Goal: Task Accomplishment & Management: Use online tool/utility

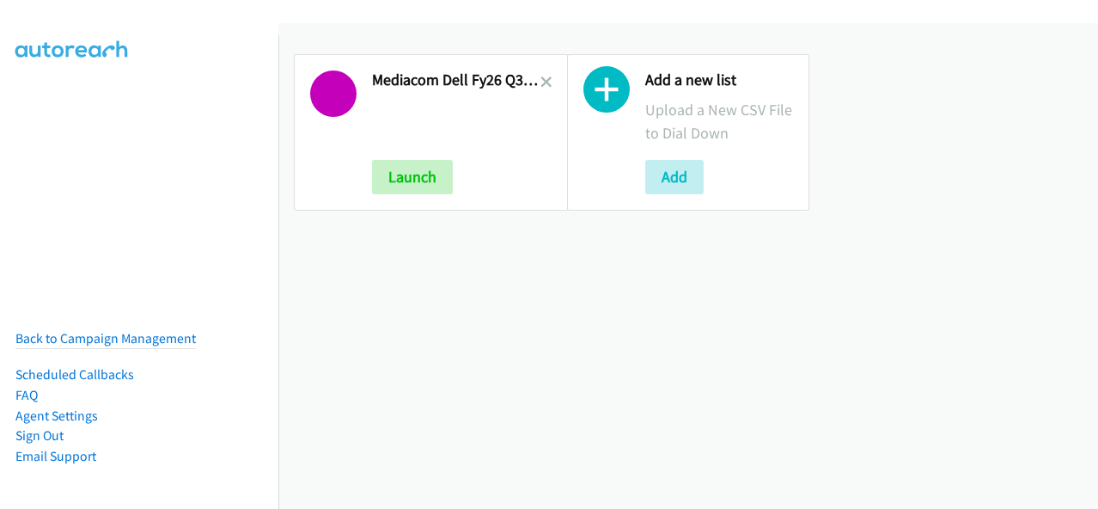
click at [533, 72] on h2 "Mediacom Dell Fy26 Q3 Sb Isg La Hot Leads" at bounding box center [456, 80] width 168 height 20
click at [544, 79] on icon at bounding box center [546, 83] width 12 height 12
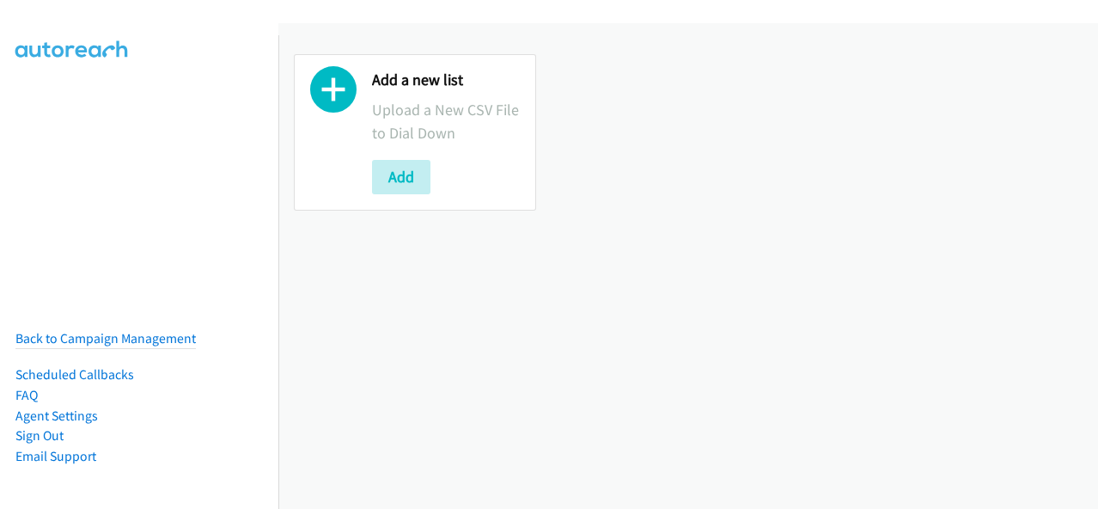
click at [412, 195] on div "Add a new list Upload a New CSV File to Dial Down Add" at bounding box center [415, 132] width 242 height 156
click at [417, 185] on button "Add" at bounding box center [401, 177] width 58 height 34
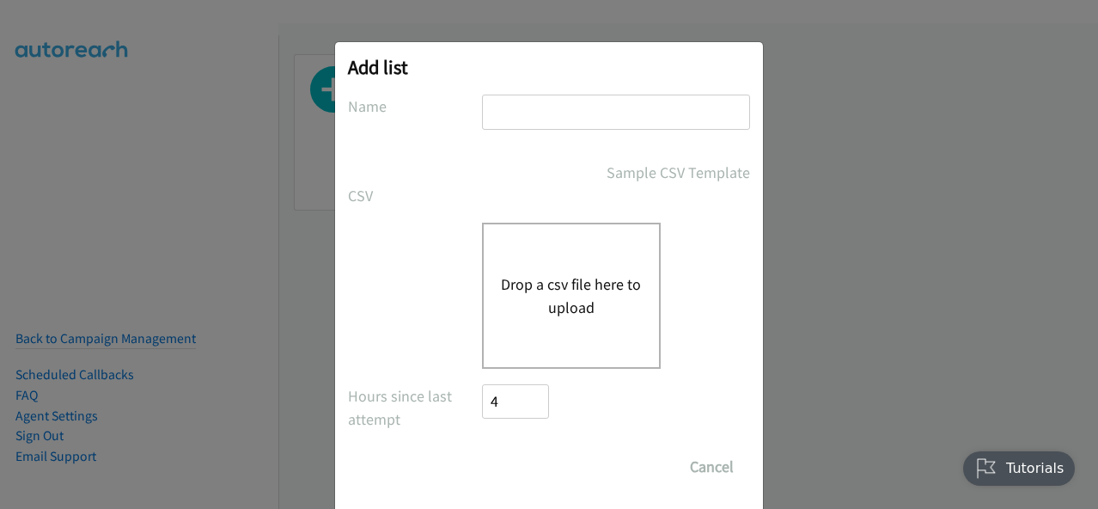
click at [538, 116] on input "text" at bounding box center [616, 112] width 268 height 35
type input "Schneider Electric Digital Q3FY25 RM AirSeT CS"
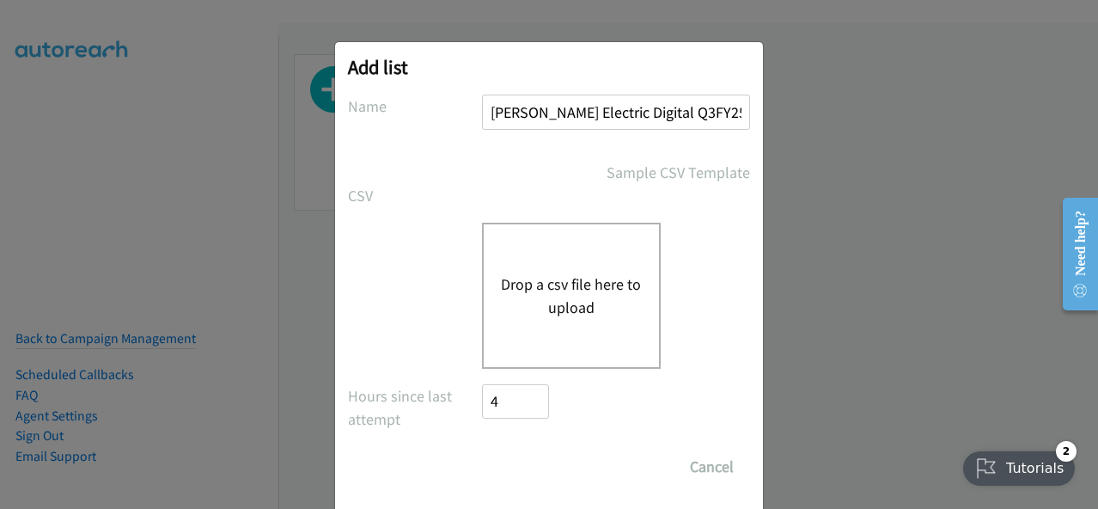
click at [542, 307] on button "Drop a csv file here to upload" at bounding box center [571, 295] width 141 height 46
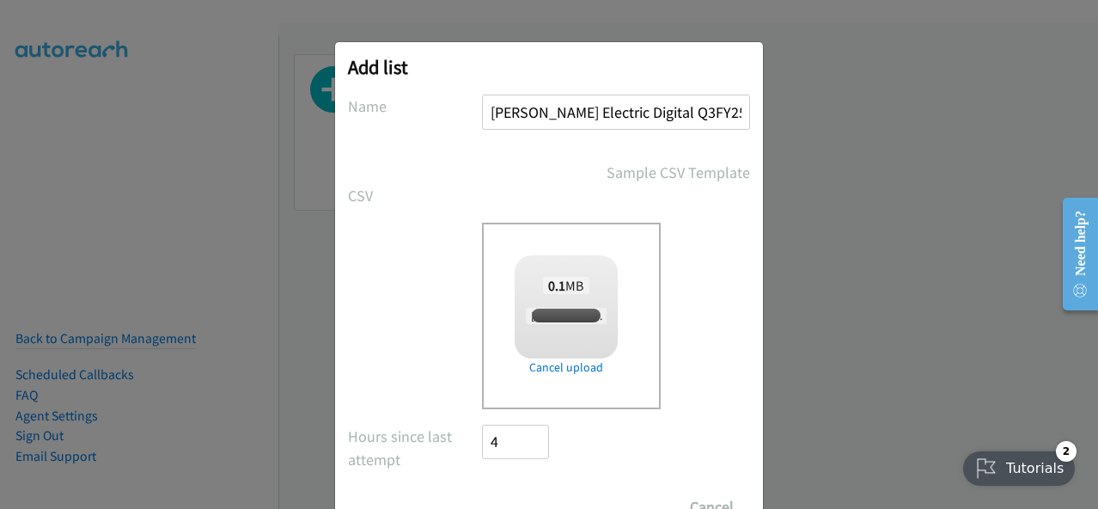
scroll to position [70, 0]
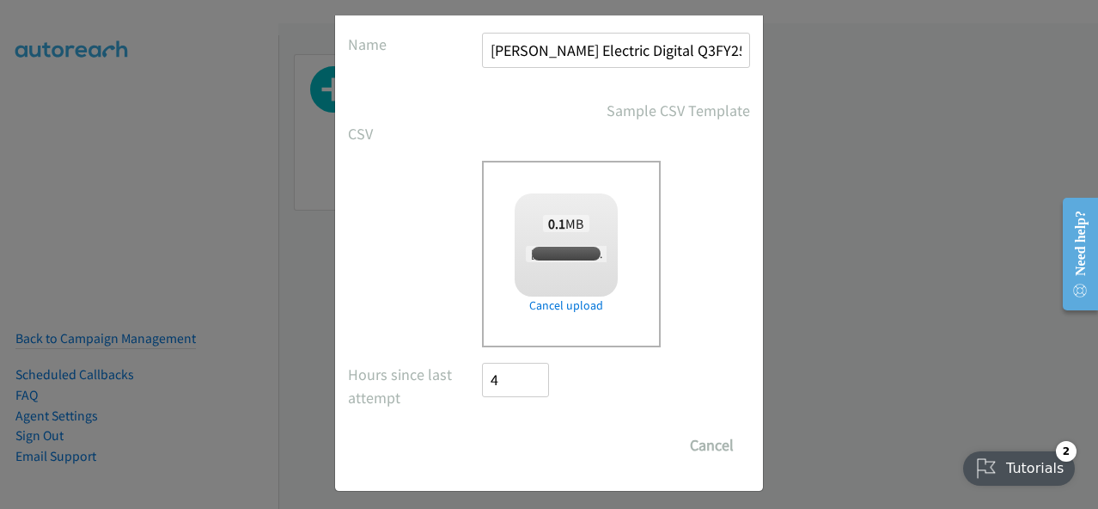
checkbox input "true"
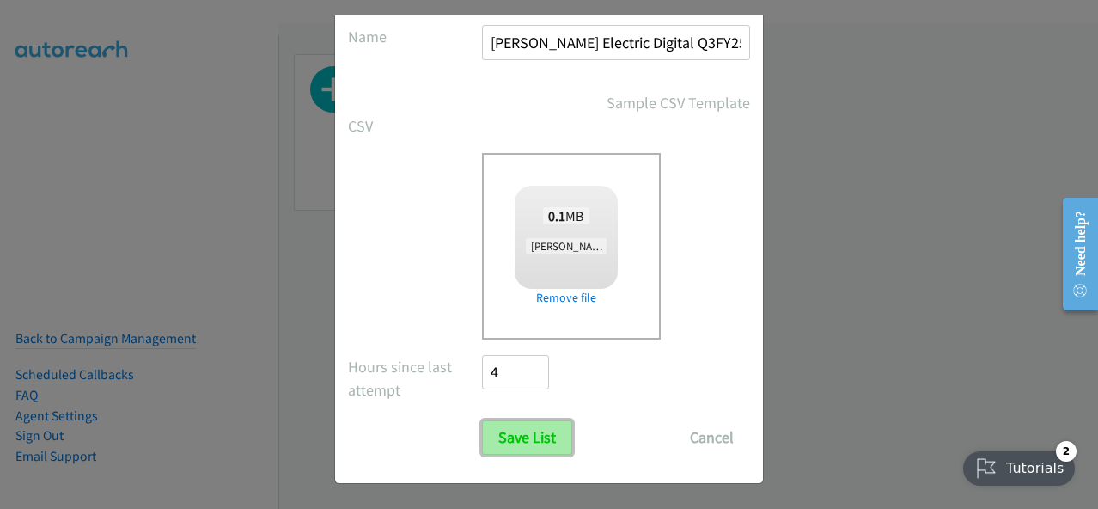
click at [546, 420] on input "Save List" at bounding box center [527, 437] width 90 height 34
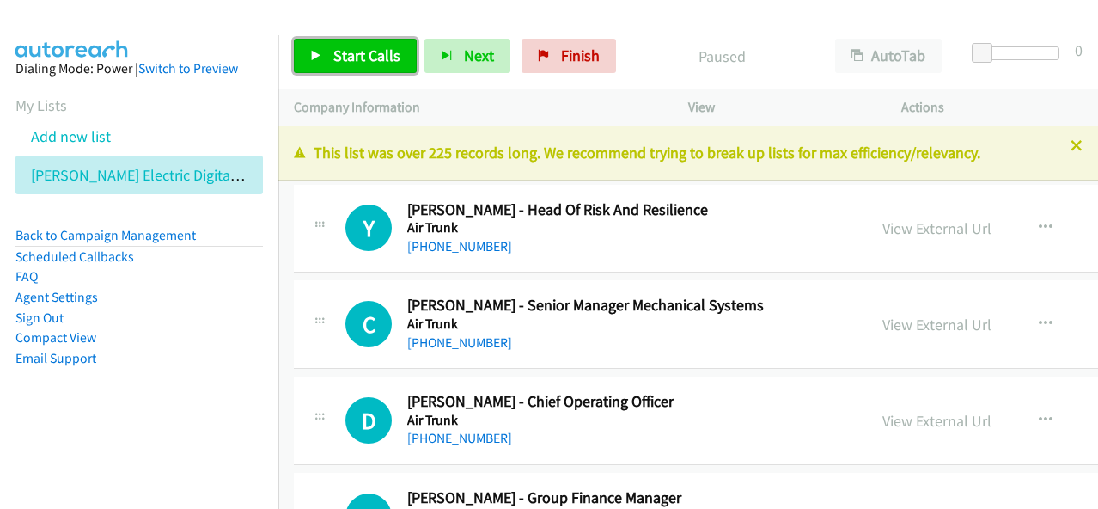
drag, startPoint x: 371, startPoint y: 59, endPoint x: 376, endPoint y: 43, distance: 17.1
click at [371, 58] on span "Start Calls" at bounding box center [366, 56] width 67 height 20
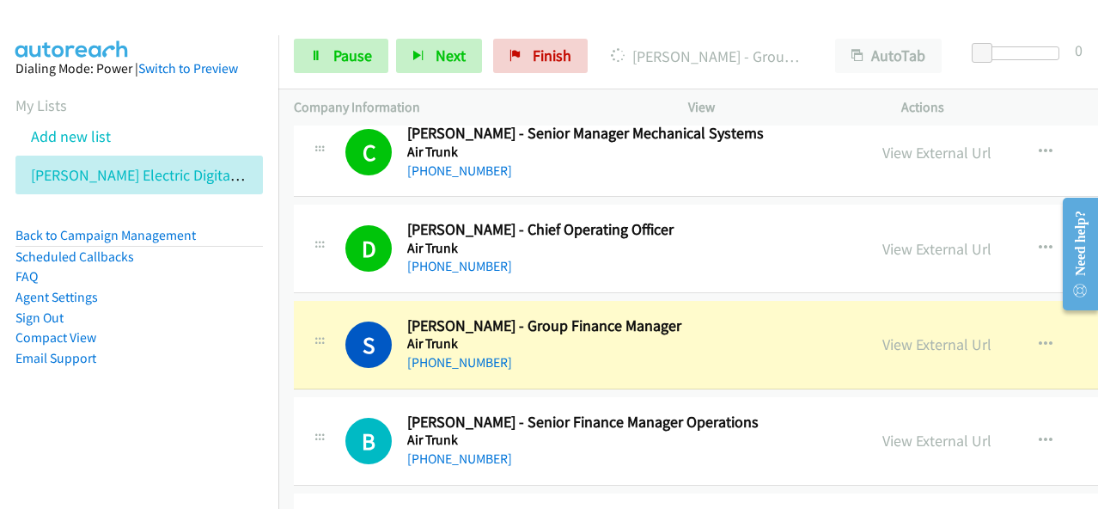
scroll to position [258, 0]
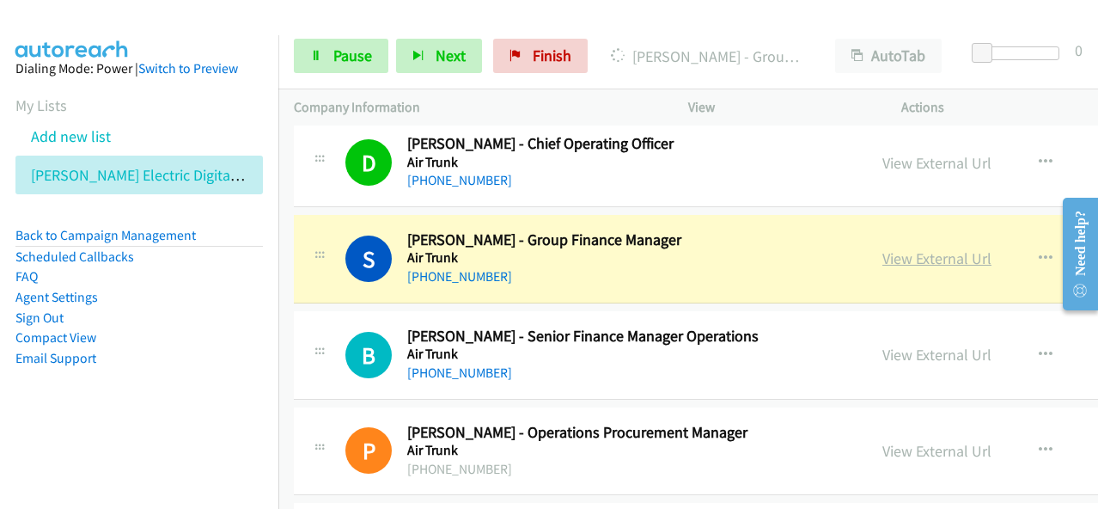
click at [882, 252] on link "View External Url" at bounding box center [936, 258] width 109 height 20
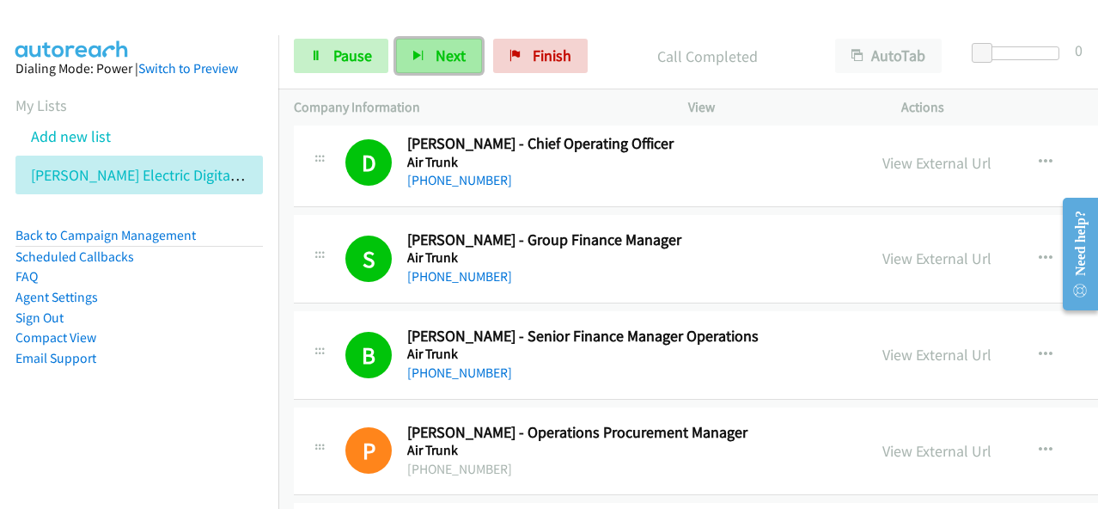
click at [436, 61] on span "Next" at bounding box center [451, 56] width 30 height 20
drag, startPoint x: 411, startPoint y: 48, endPoint x: 437, endPoint y: 37, distance: 28.9
click at [414, 49] on button "Next" at bounding box center [439, 56] width 86 height 34
click at [440, 64] on span "Next" at bounding box center [451, 56] width 30 height 20
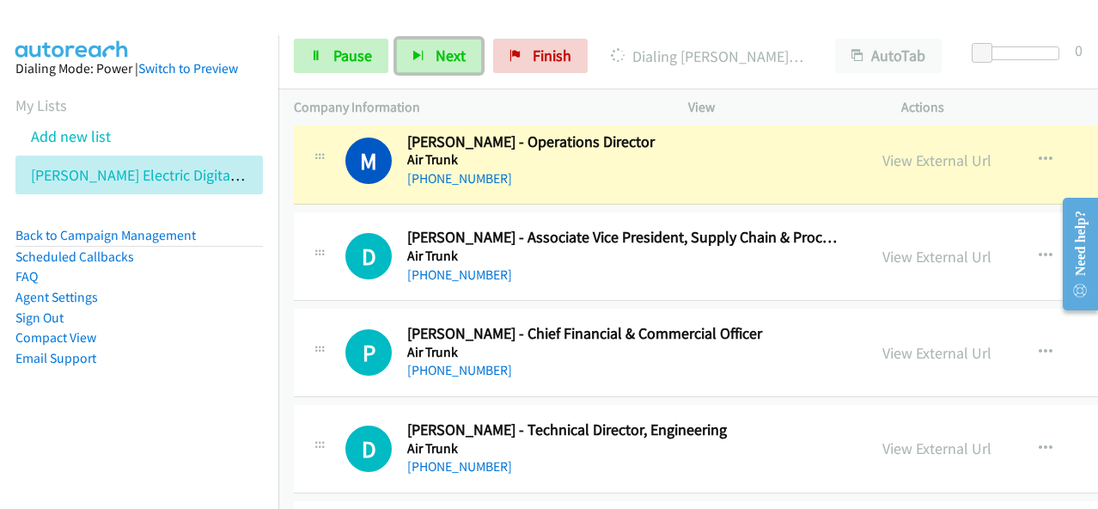
scroll to position [945, 0]
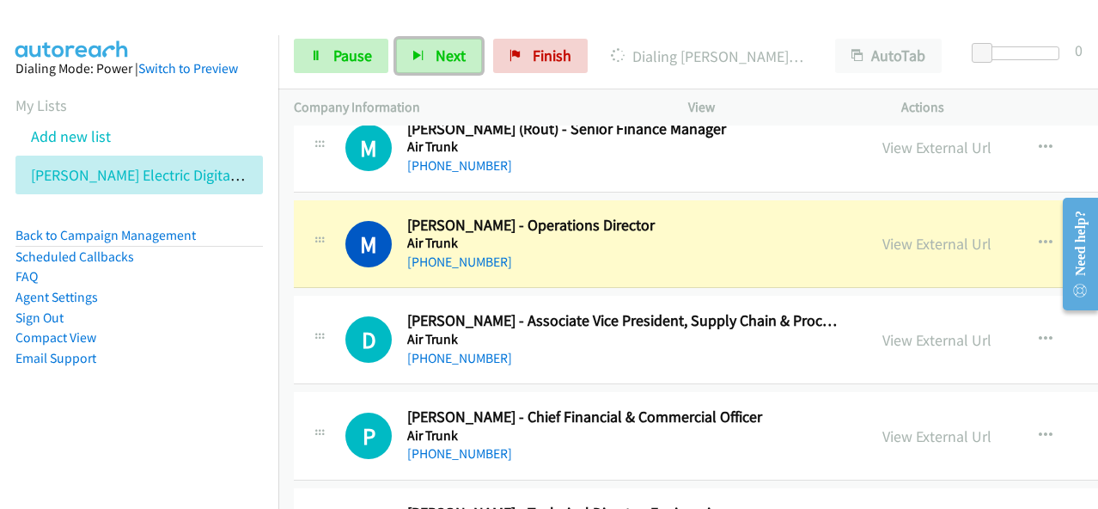
drag, startPoint x: 875, startPoint y: 241, endPoint x: 662, endPoint y: 341, distance: 235.6
click at [882, 236] on link "View External Url" at bounding box center [936, 244] width 109 height 20
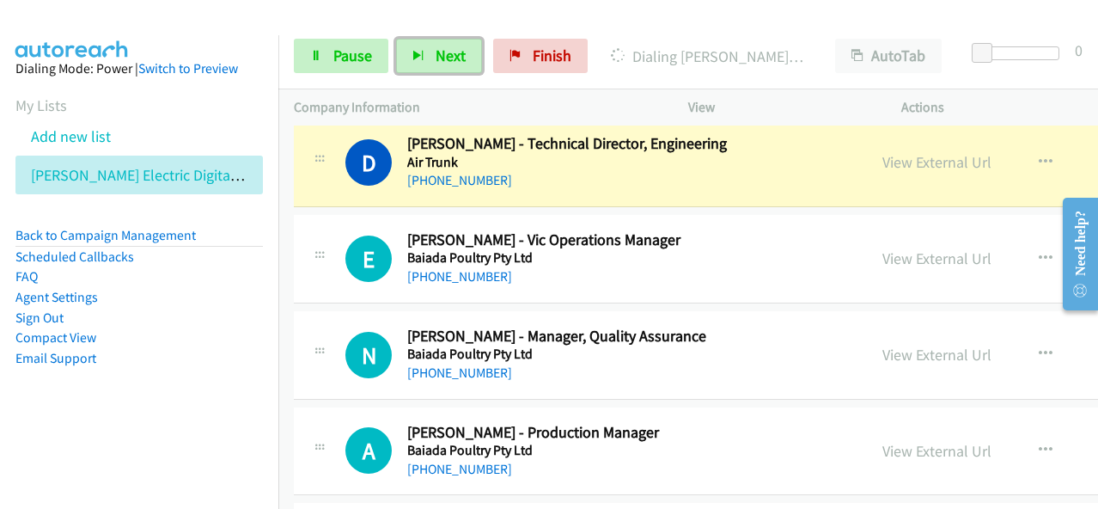
scroll to position [1289, 0]
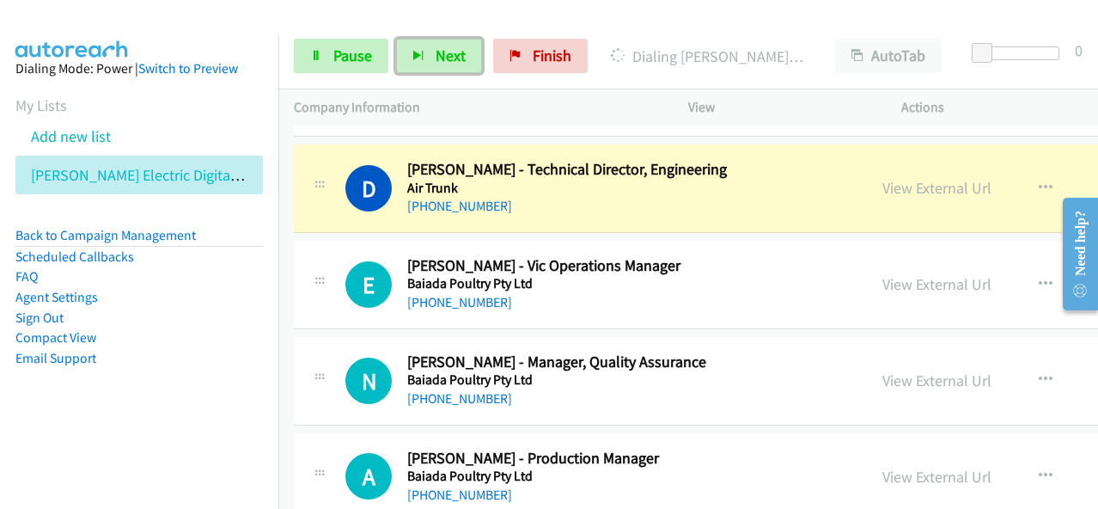
drag, startPoint x: 879, startPoint y: 186, endPoint x: 679, endPoint y: 432, distance: 317.6
drag, startPoint x: 729, startPoint y: 190, endPoint x: 768, endPoint y: 181, distance: 39.6
click at [729, 190] on h5 "Air Trunk" at bounding box center [624, 188] width 434 height 17
click at [882, 188] on link "View External Url" at bounding box center [936, 188] width 109 height 20
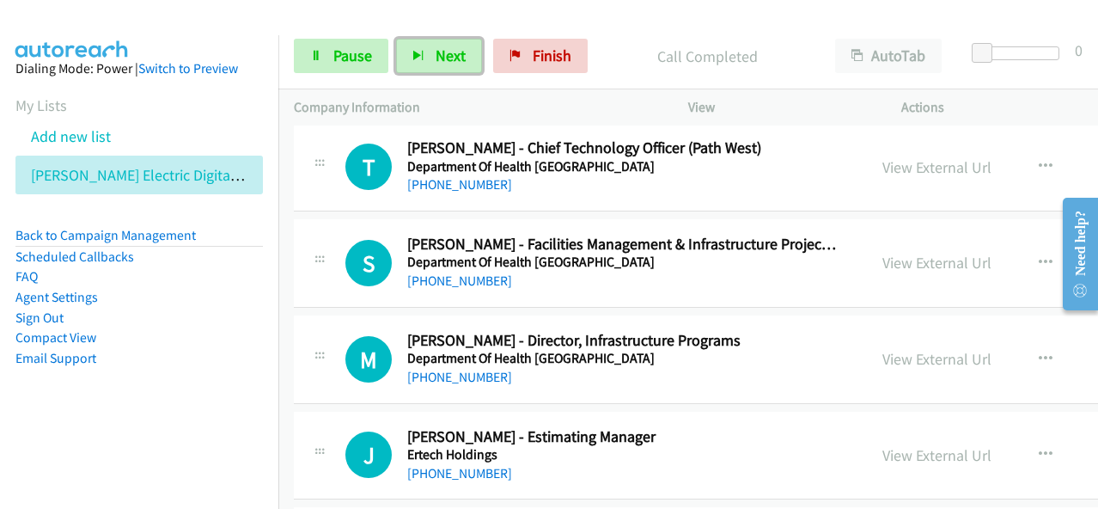
scroll to position [4983, 0]
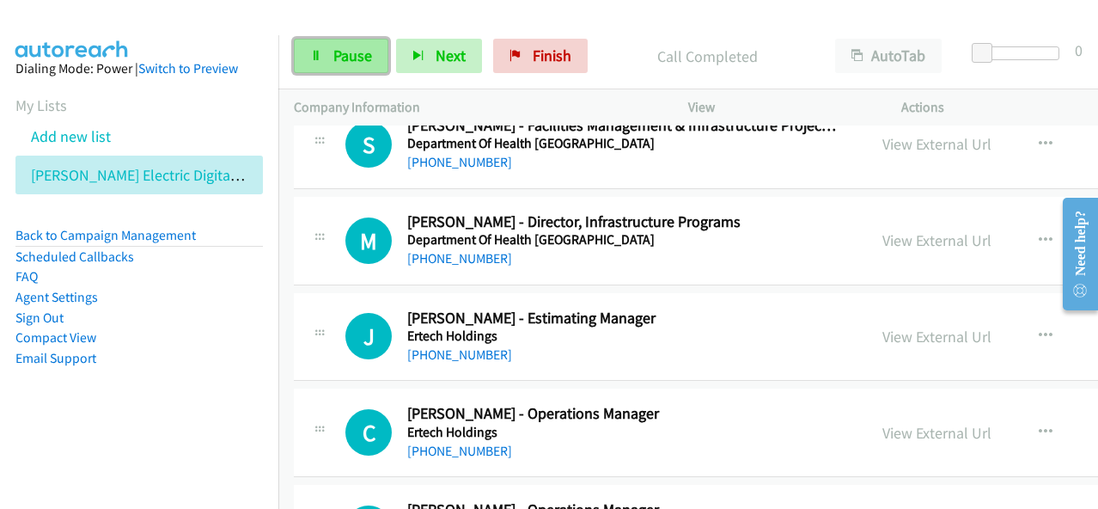
click at [345, 52] on span "Pause" at bounding box center [352, 56] width 39 height 20
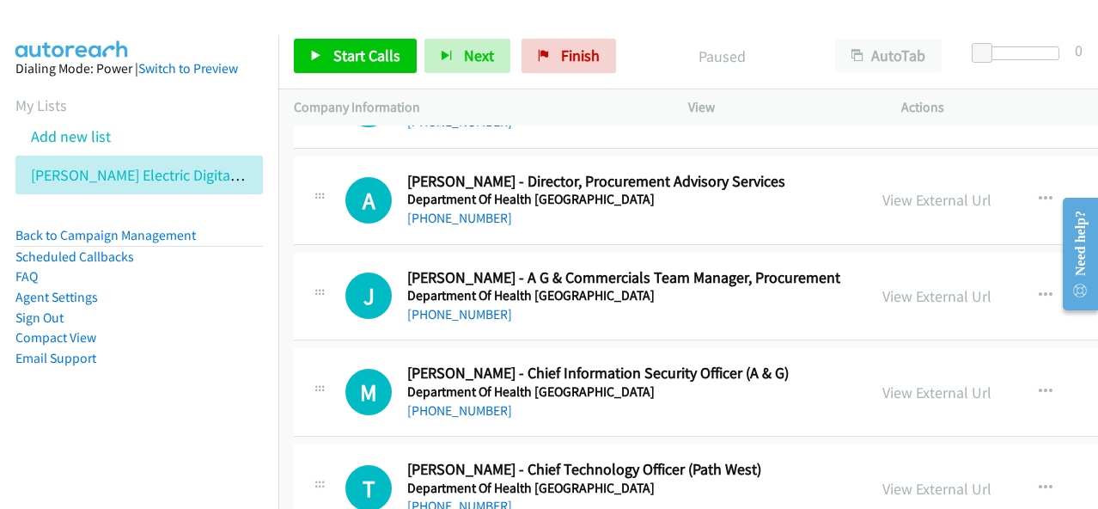
scroll to position [4468, 0]
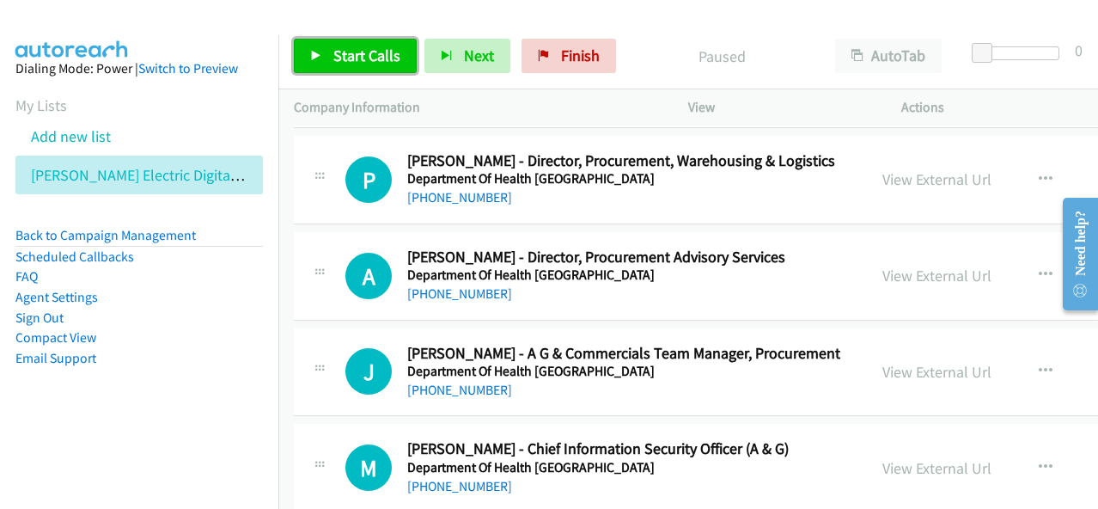
click at [376, 54] on span "Start Calls" at bounding box center [366, 56] width 67 height 20
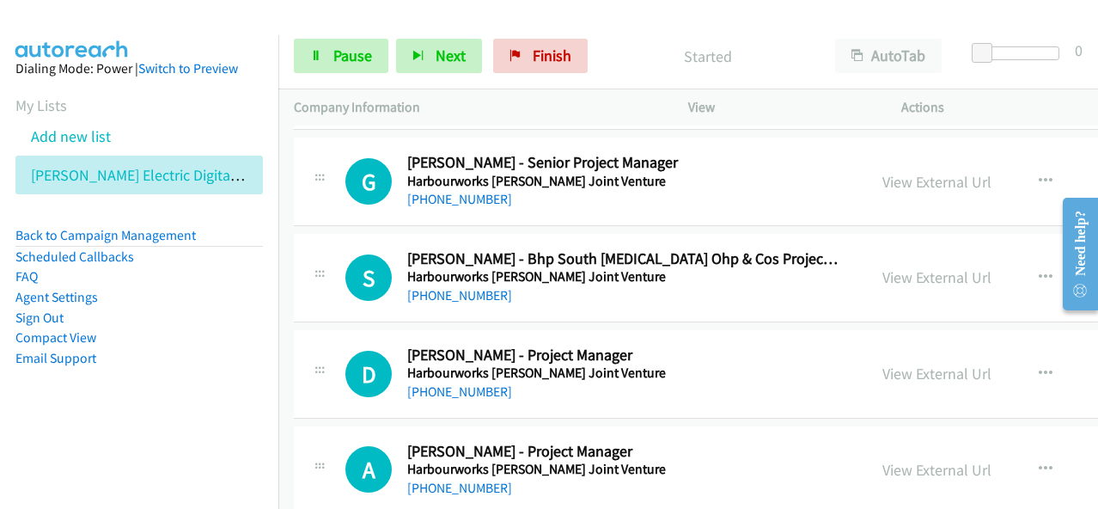
scroll to position [8076, 0]
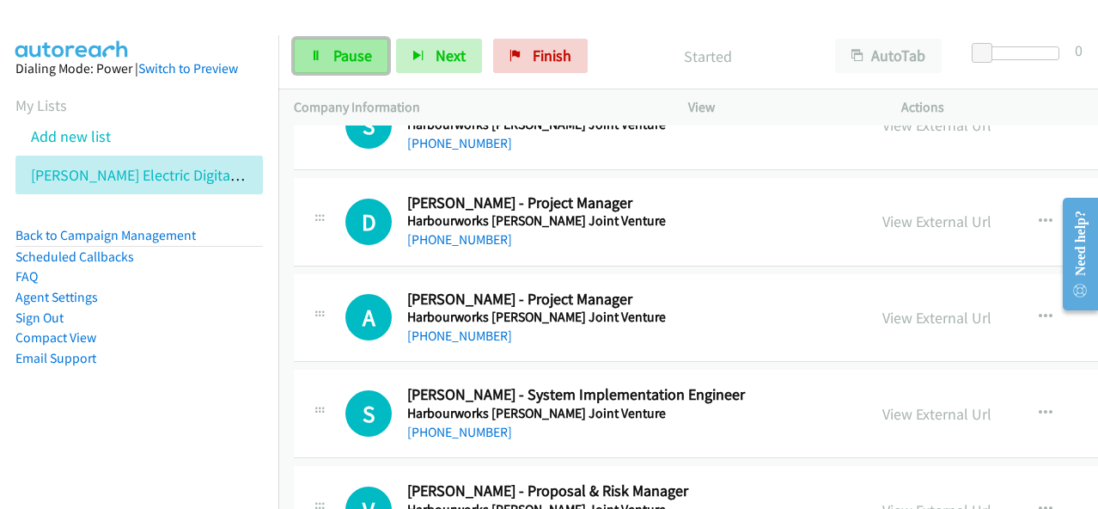
click at [347, 51] on span "Pause" at bounding box center [352, 56] width 39 height 20
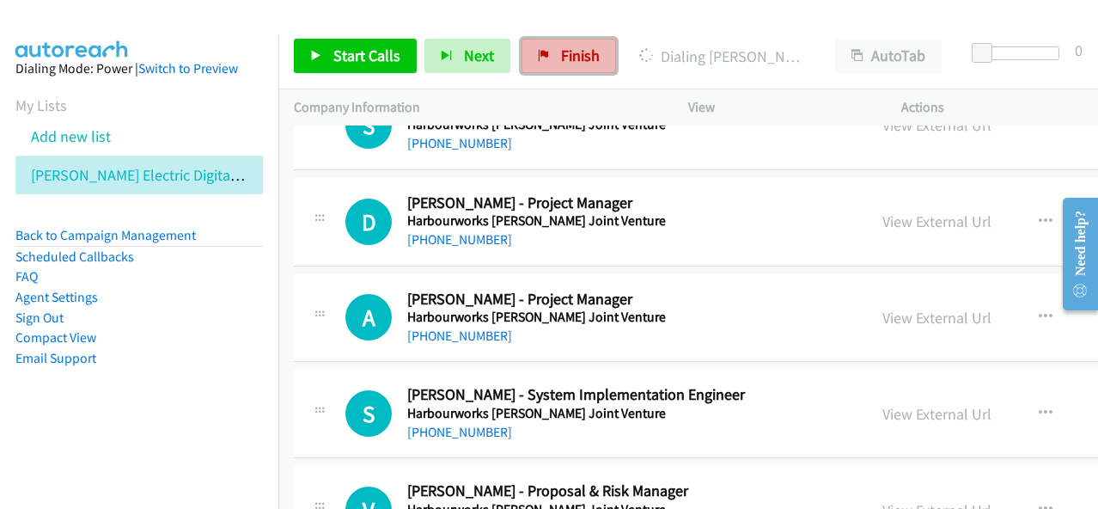
click at [591, 58] on span "Finish" at bounding box center [580, 56] width 39 height 20
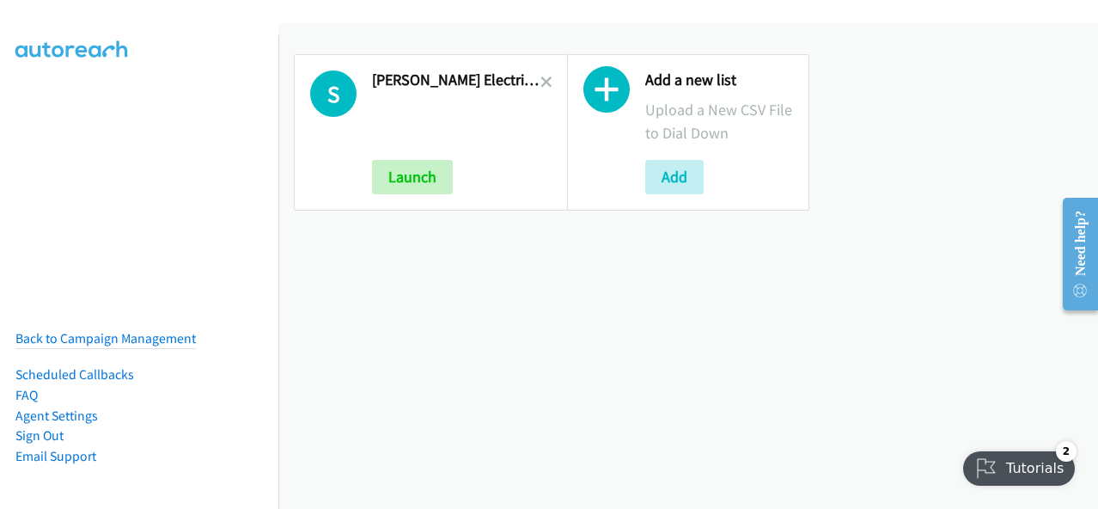
click at [534, 83] on h2 "[PERSON_NAME] Electric Digital Q3 Fy25 Rm Air Se T Cs" at bounding box center [456, 80] width 168 height 20
click at [540, 81] on icon at bounding box center [546, 83] width 12 height 12
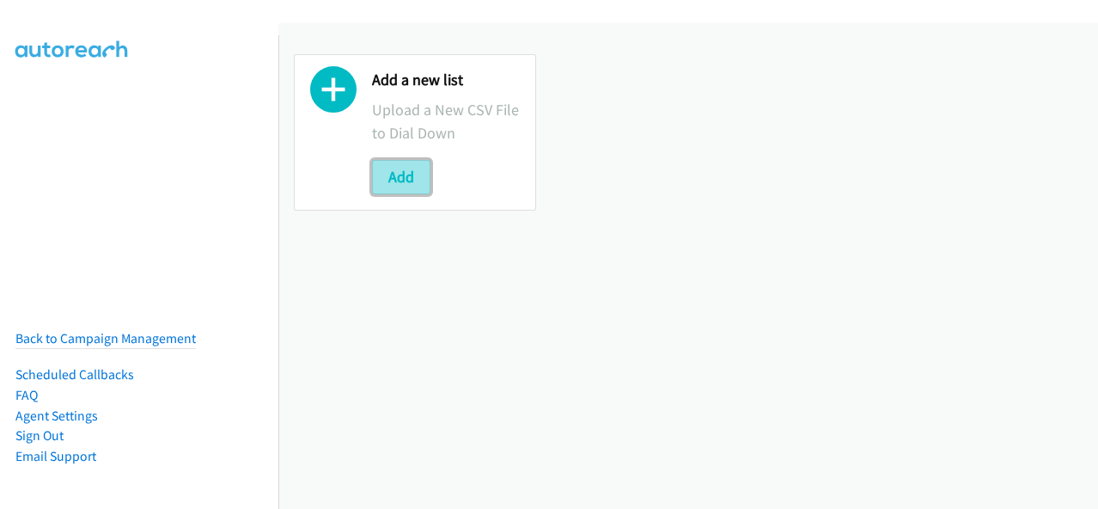
click at [419, 170] on button "Add" at bounding box center [401, 177] width 58 height 34
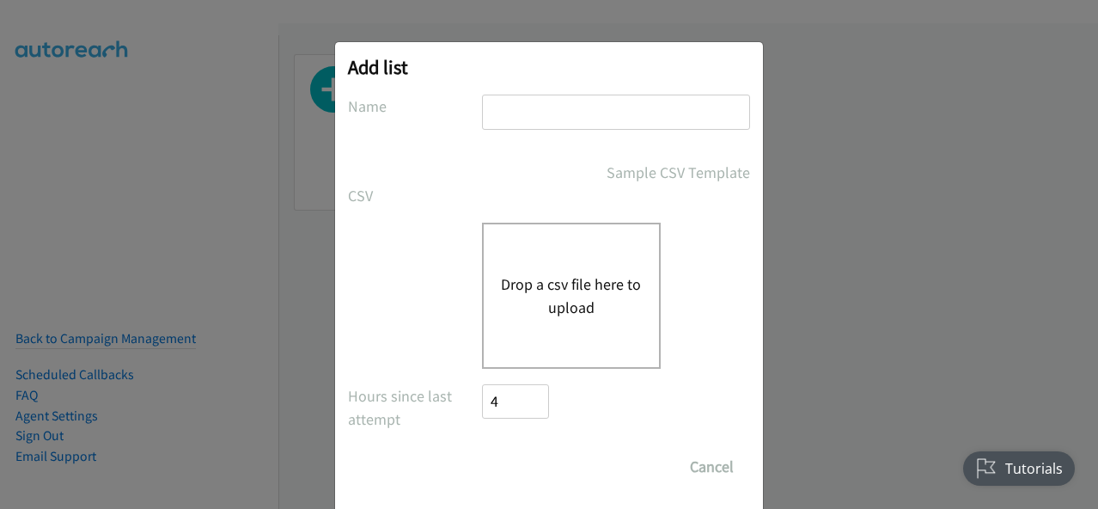
drag, startPoint x: 544, startPoint y: 116, endPoint x: 553, endPoint y: 145, distance: 30.7
click at [544, 116] on input "text" at bounding box center [616, 112] width 268 height 35
type input "Schneider Electric Digital Q3FY25 RM AirSeT CS"
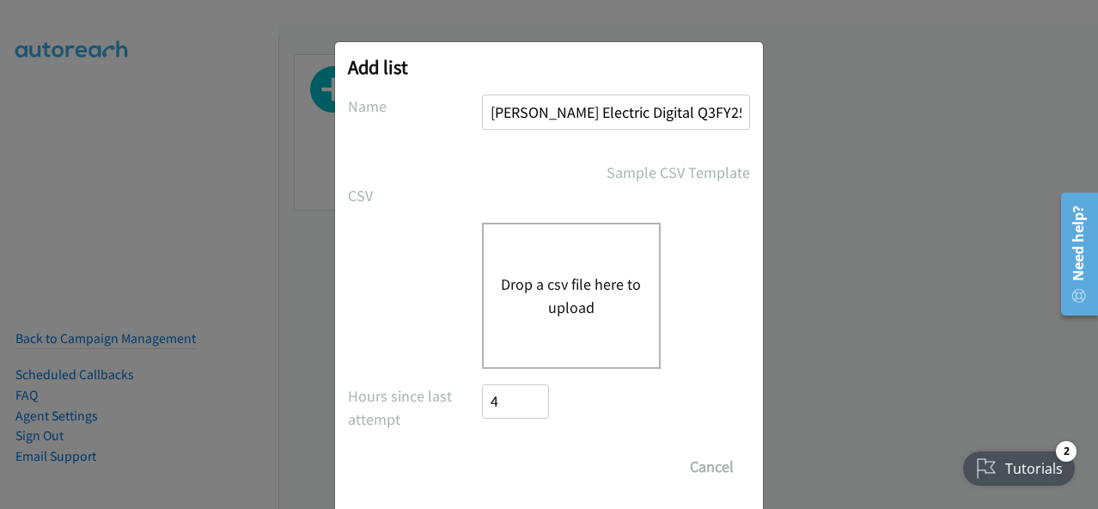
click at [567, 326] on div "Drop a csv file here to upload" at bounding box center [571, 296] width 179 height 146
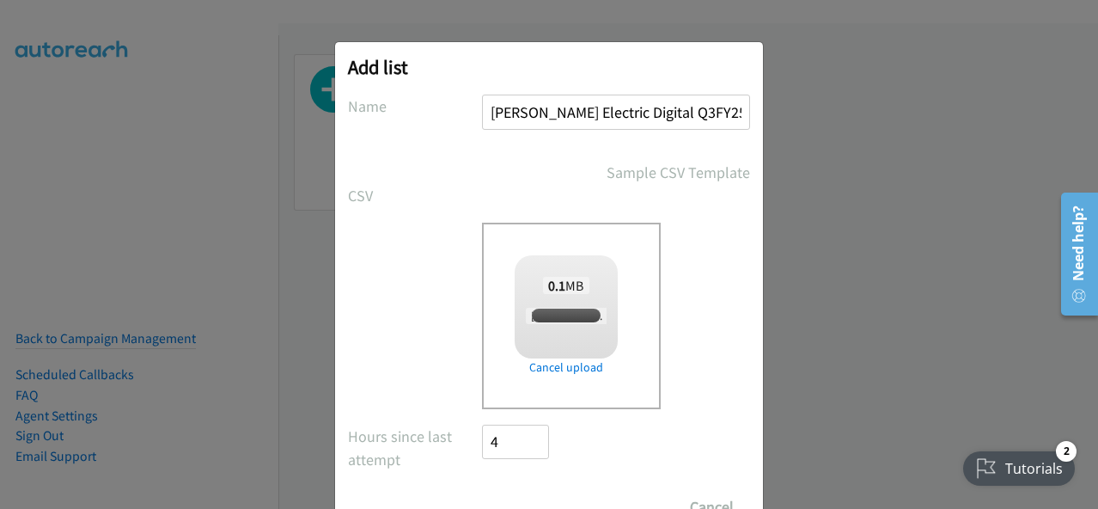
checkbox input "true"
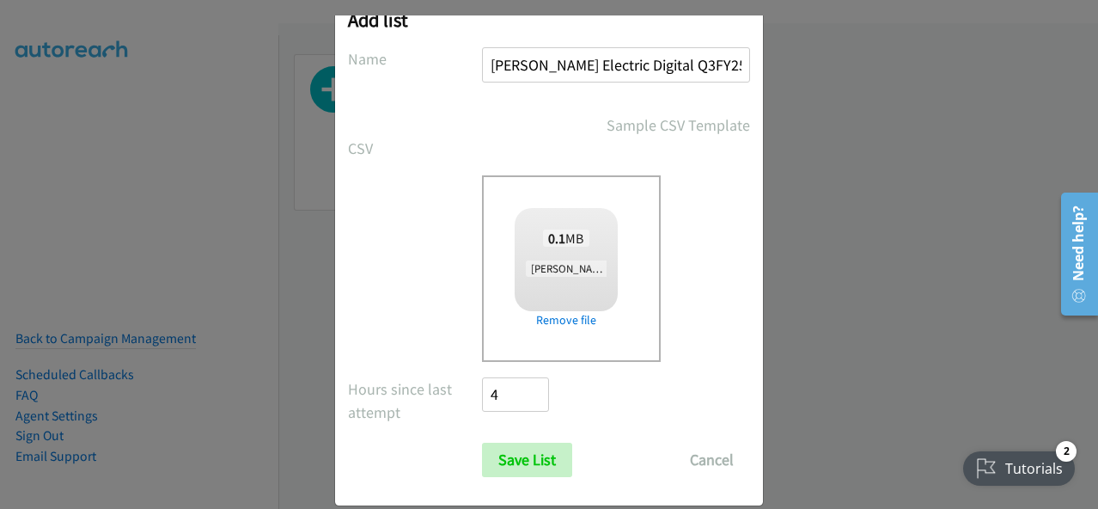
scroll to position [70, 0]
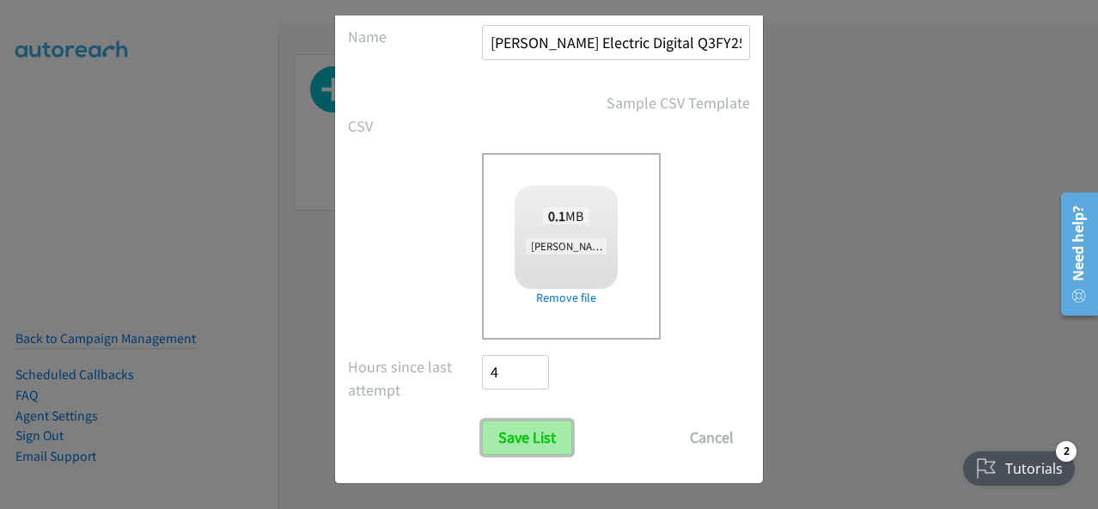
click at [503, 425] on input "Save List" at bounding box center [527, 437] width 90 height 34
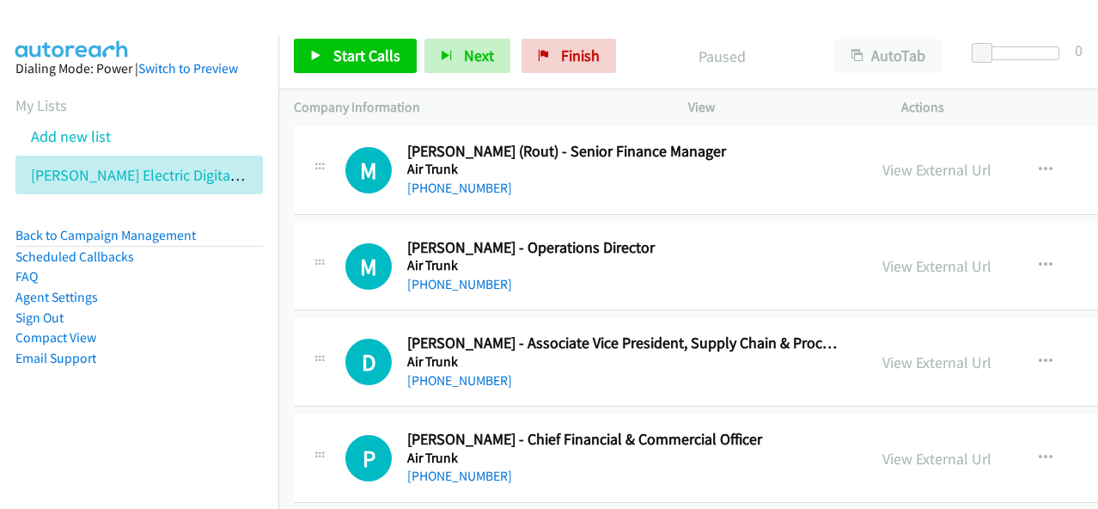
scroll to position [1031, 0]
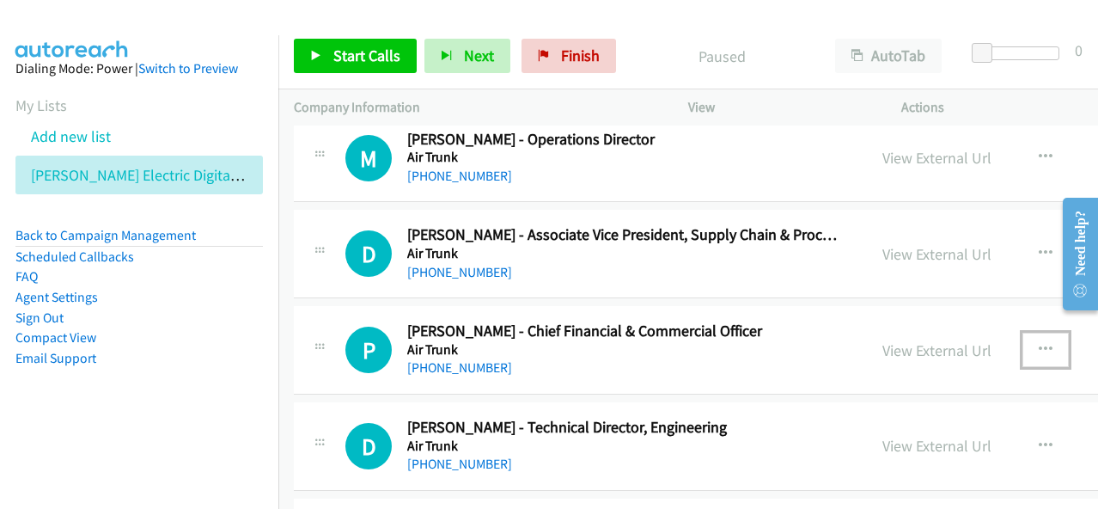
click at [1039, 343] on icon "button" at bounding box center [1046, 350] width 14 height 14
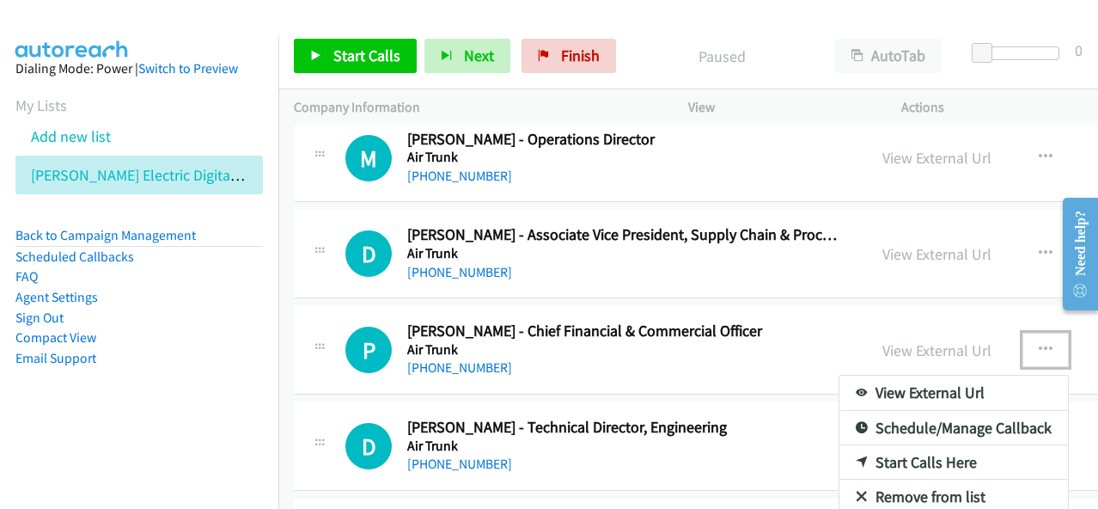
click at [871, 456] on link "Start Calls Here" at bounding box center [953, 462] width 229 height 34
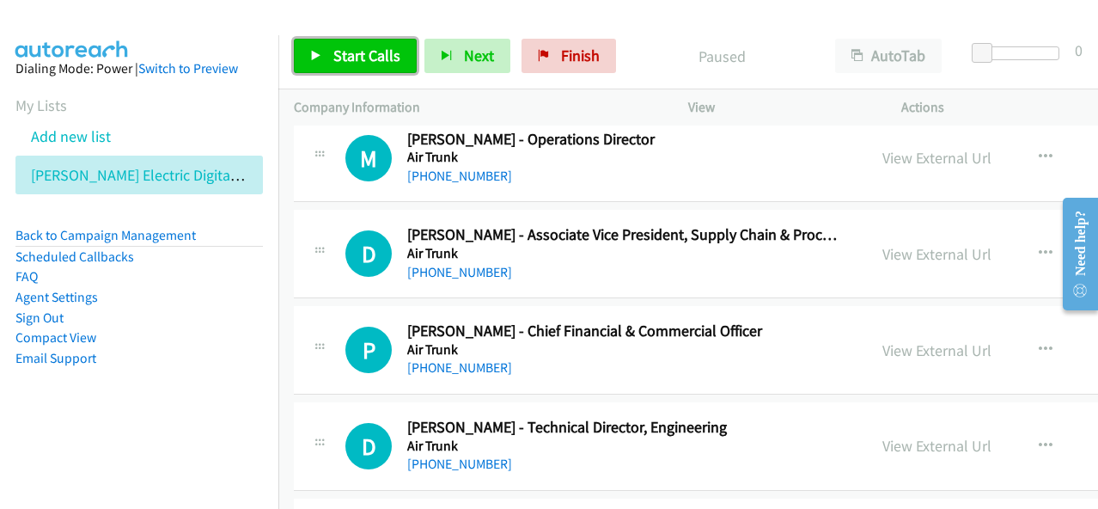
click at [369, 64] on span "Start Calls" at bounding box center [366, 56] width 67 height 20
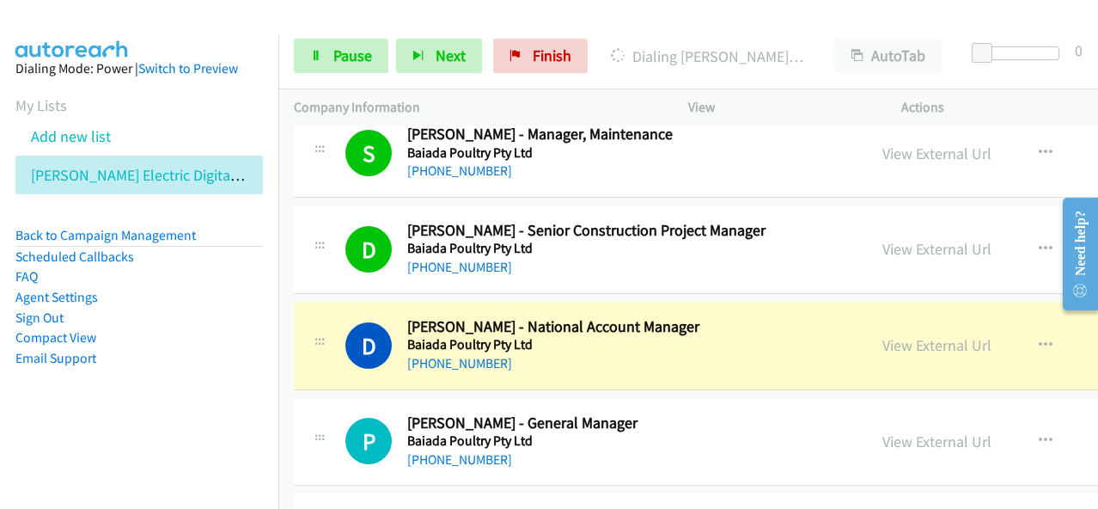
scroll to position [1976, 0]
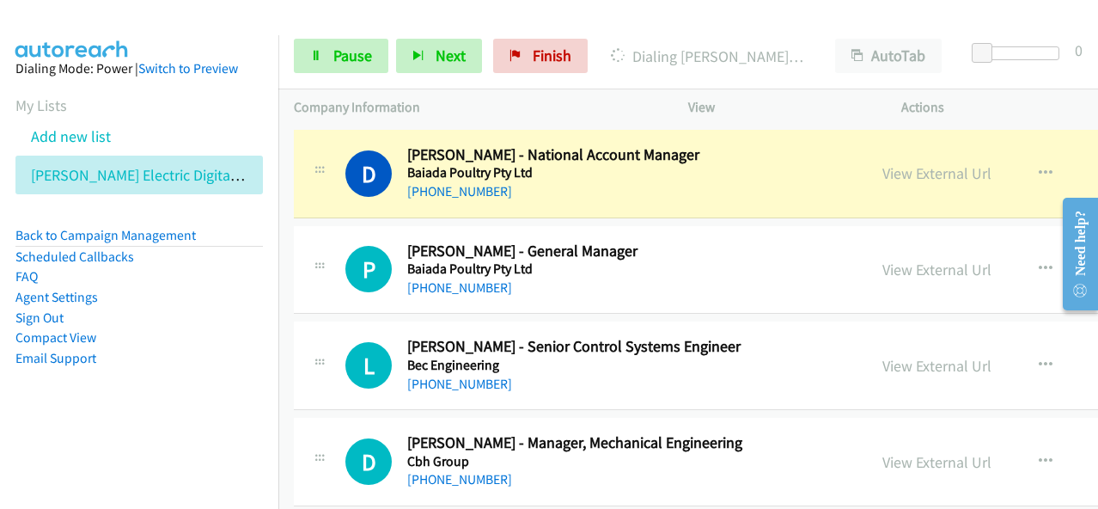
click at [538, 196] on div "D Callback Scheduled [PERSON_NAME] - National Account Manager Baiada Poultry Pt…" at bounding box center [836, 174] width 1084 height 88
click at [882, 172] on link "View External Url" at bounding box center [936, 173] width 109 height 20
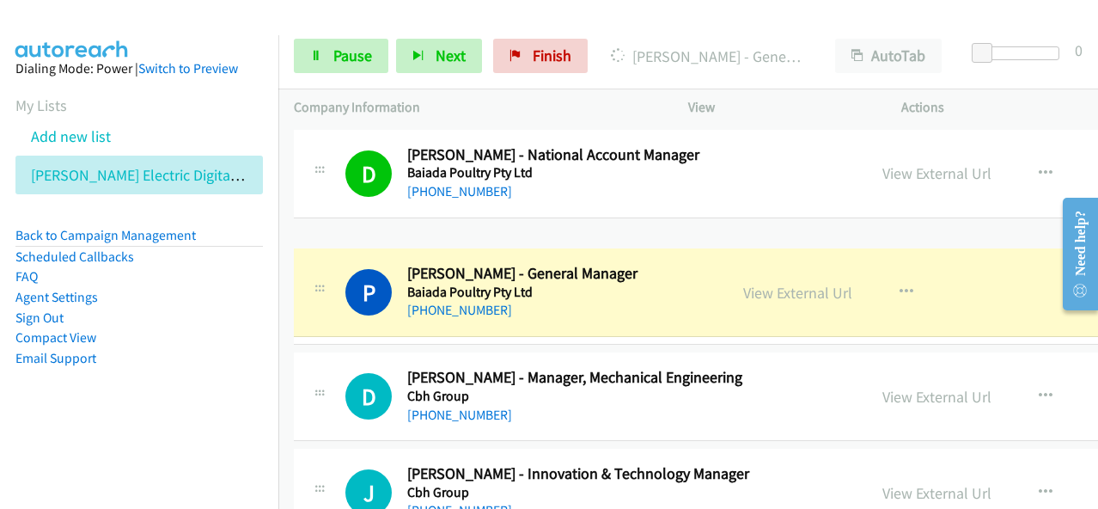
drag, startPoint x: 410, startPoint y: 236, endPoint x: 541, endPoint y: 265, distance: 134.7
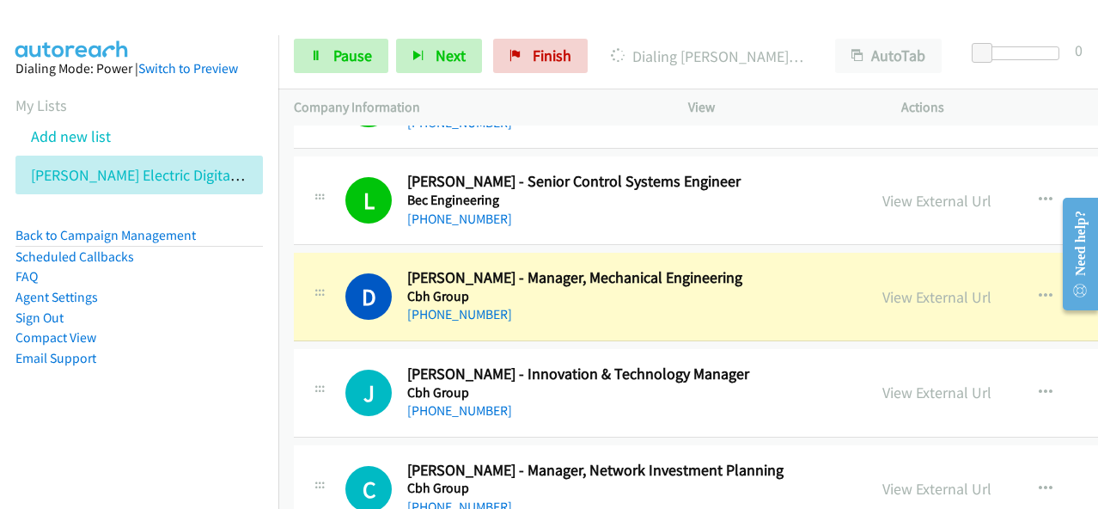
scroll to position [2148, 0]
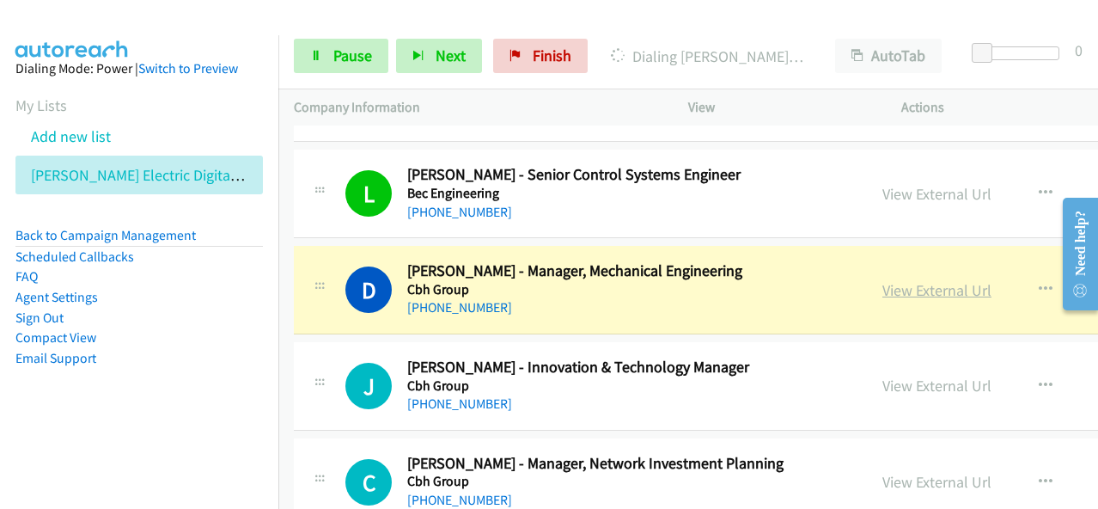
click at [882, 280] on link "View External Url" at bounding box center [936, 290] width 109 height 20
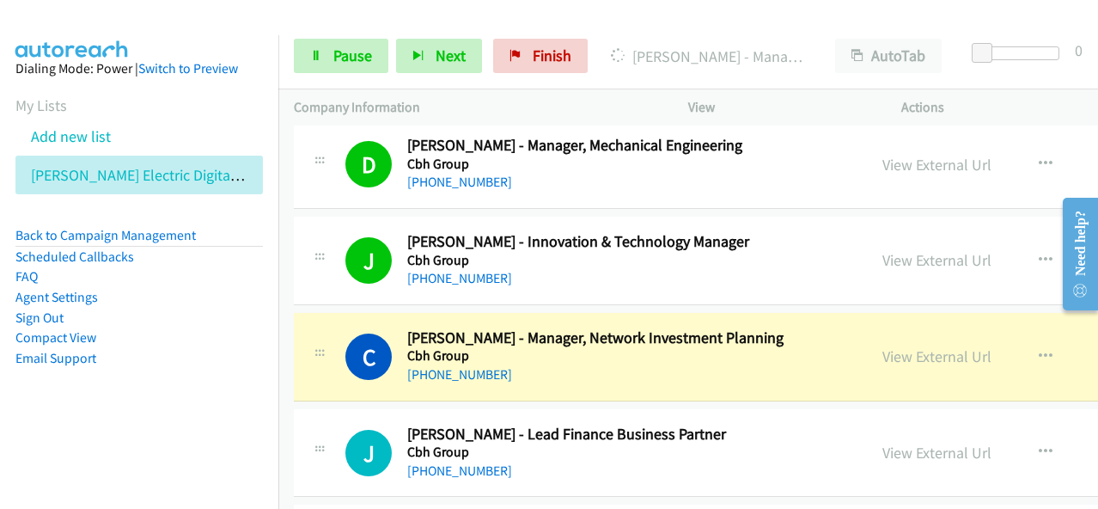
scroll to position [2406, 0]
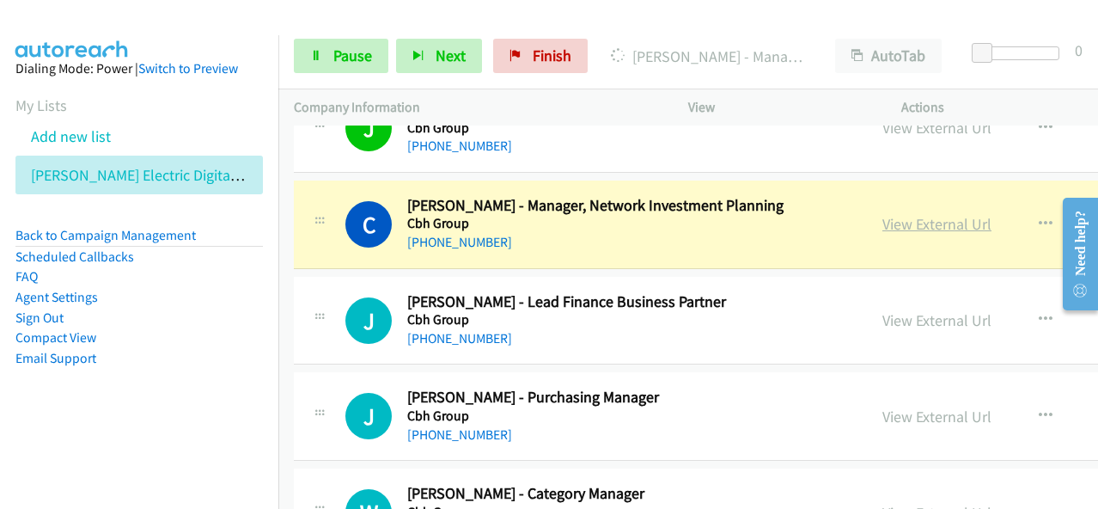
click at [882, 214] on link "View External Url" at bounding box center [936, 224] width 109 height 20
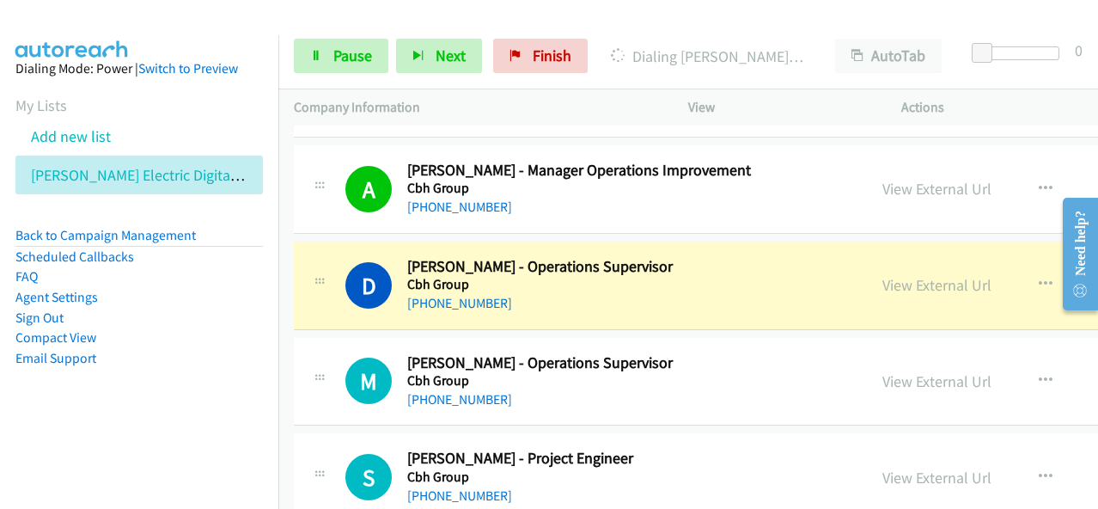
scroll to position [3007, 0]
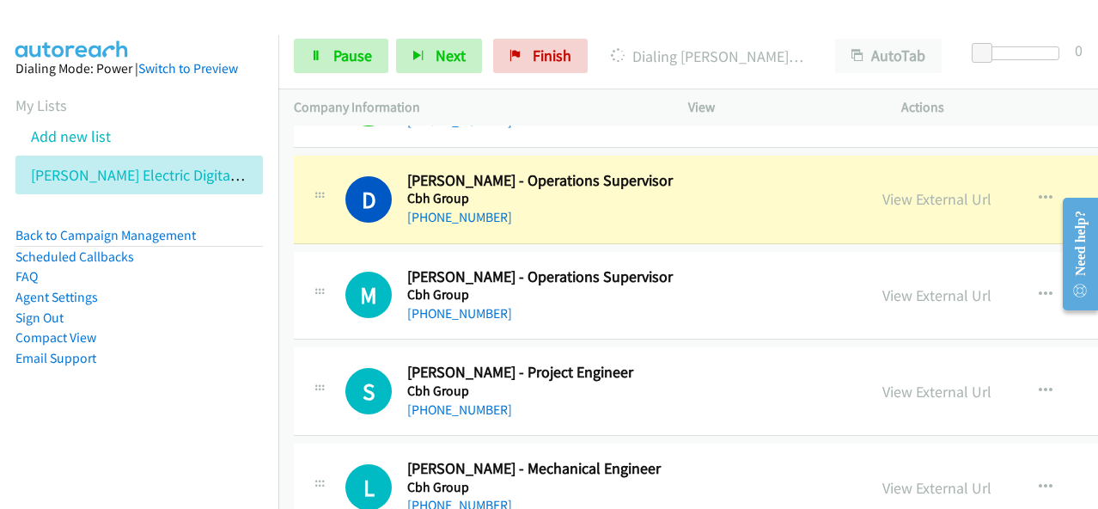
click at [612, 21] on div at bounding box center [541, 33] width 1083 height 66
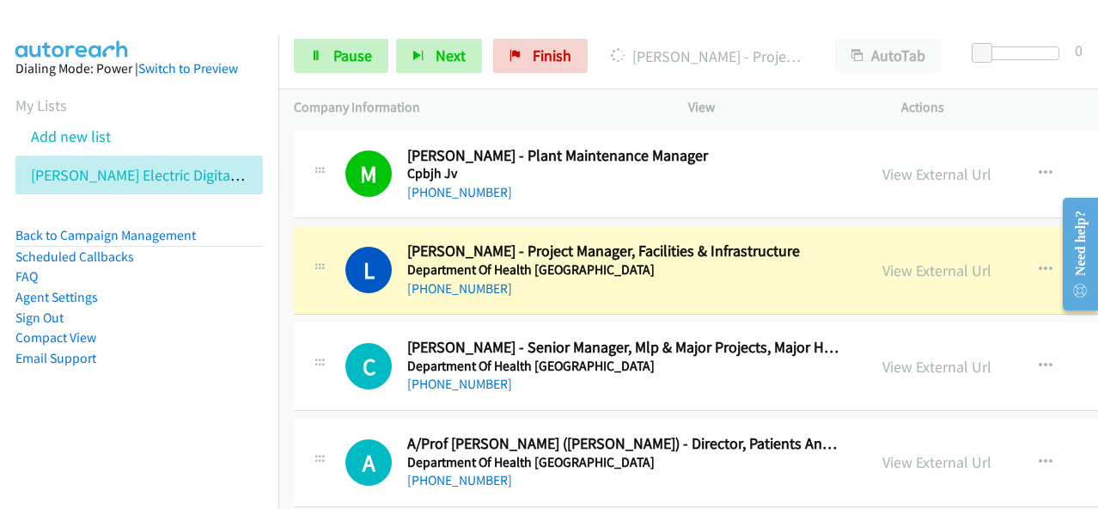
scroll to position [3694, 0]
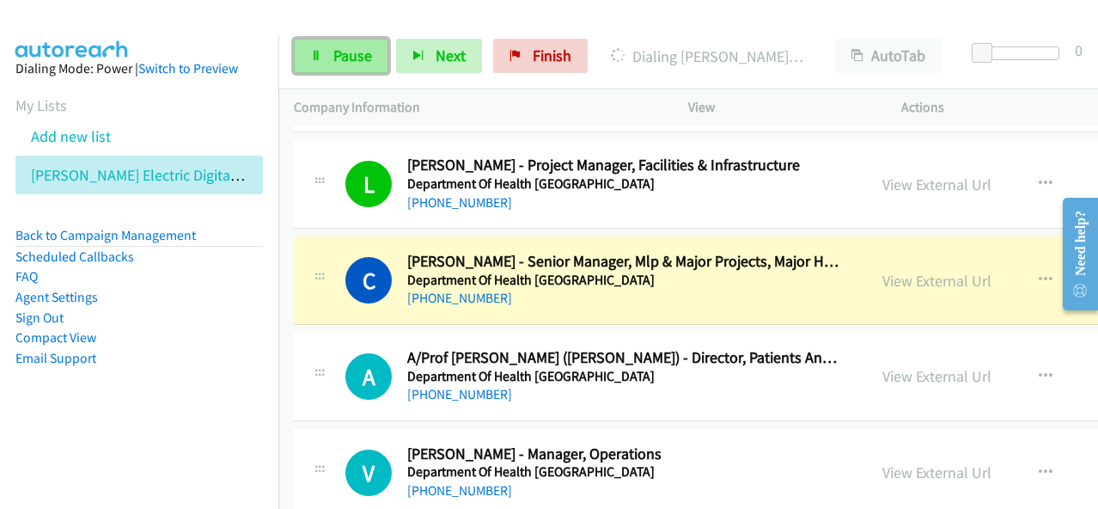
click at [370, 59] on span "Pause" at bounding box center [352, 56] width 39 height 20
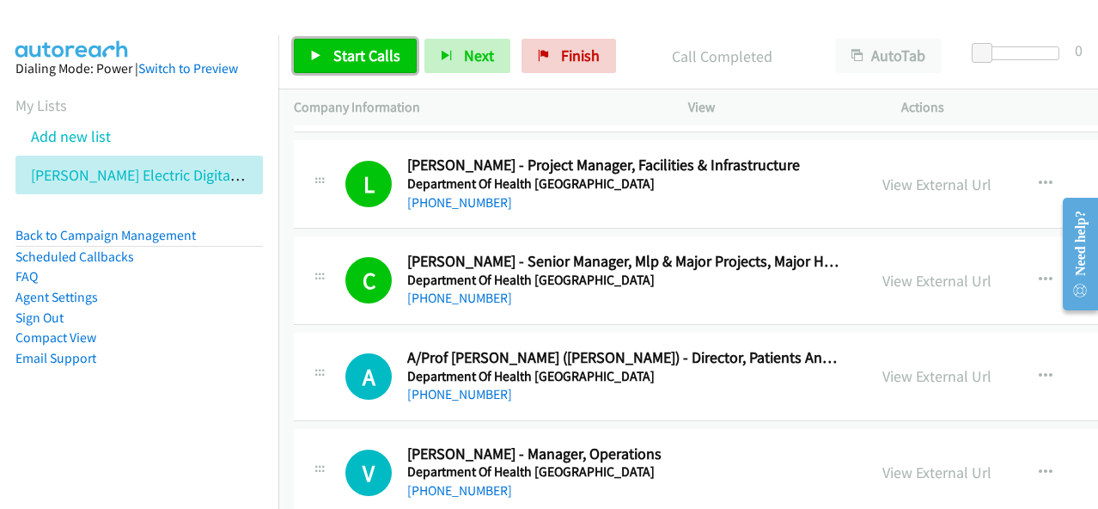
click at [361, 54] on span "Start Calls" at bounding box center [366, 56] width 67 height 20
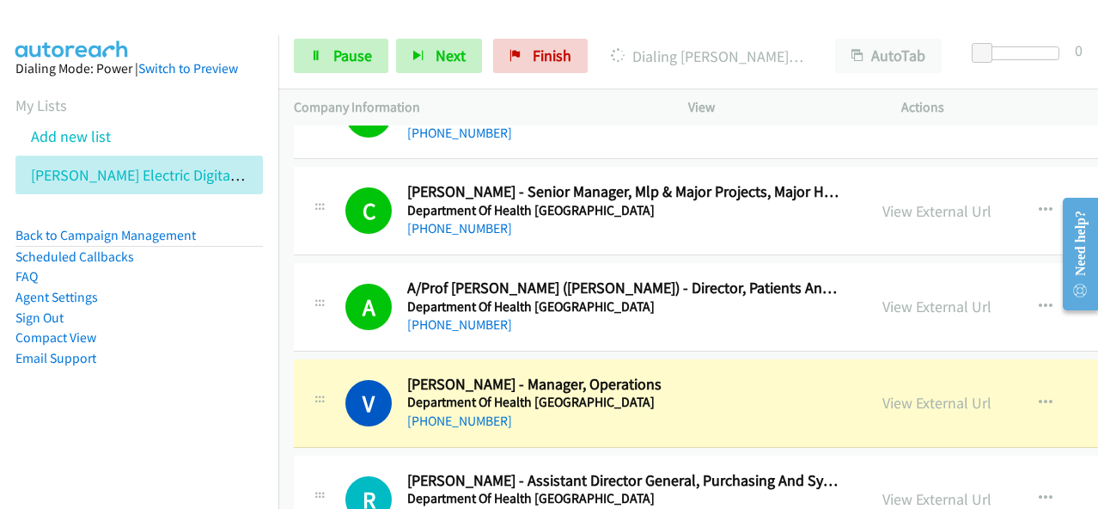
scroll to position [3780, 0]
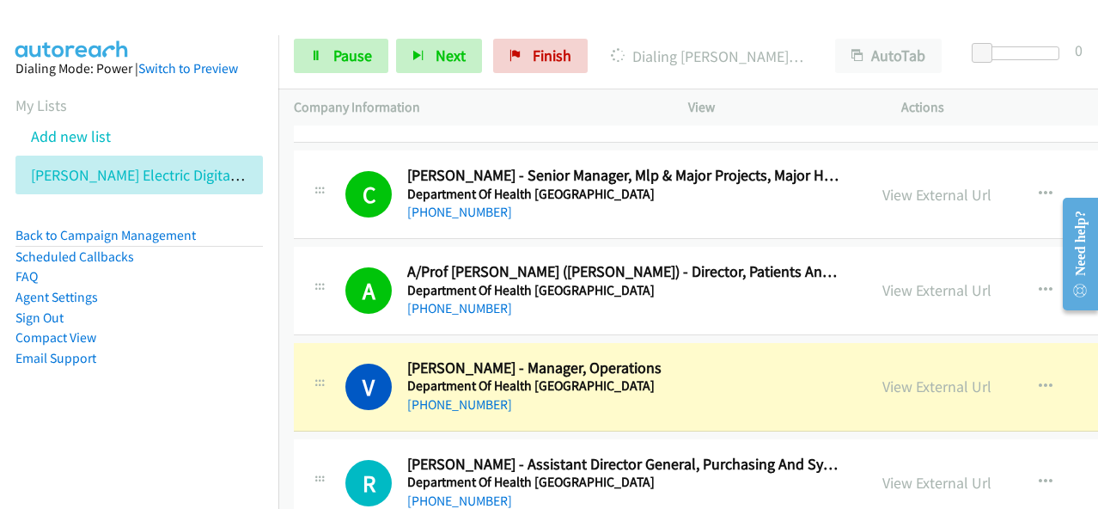
drag, startPoint x: 574, startPoint y: 393, endPoint x: 593, endPoint y: 350, distance: 47.7
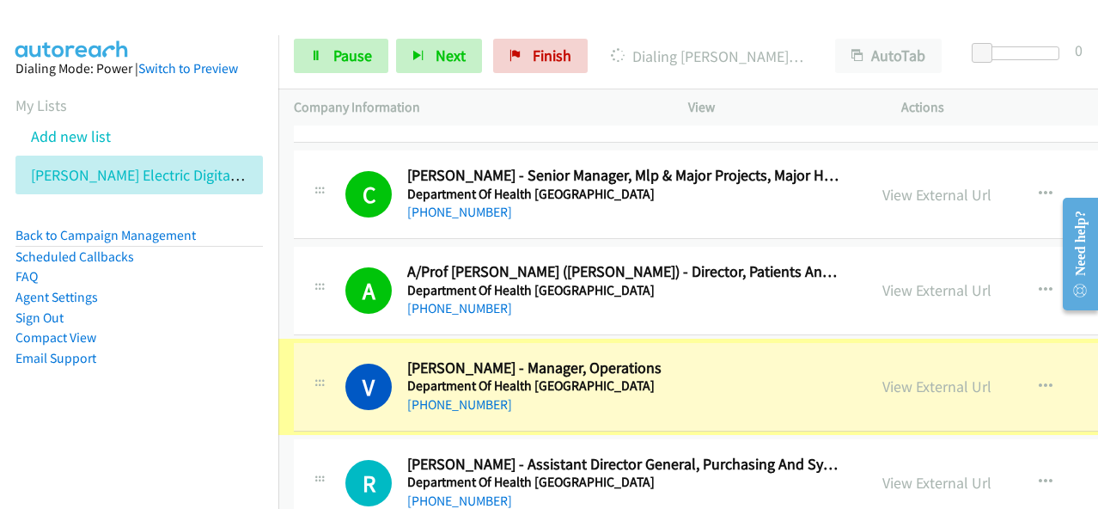
scroll to position [3866, 0]
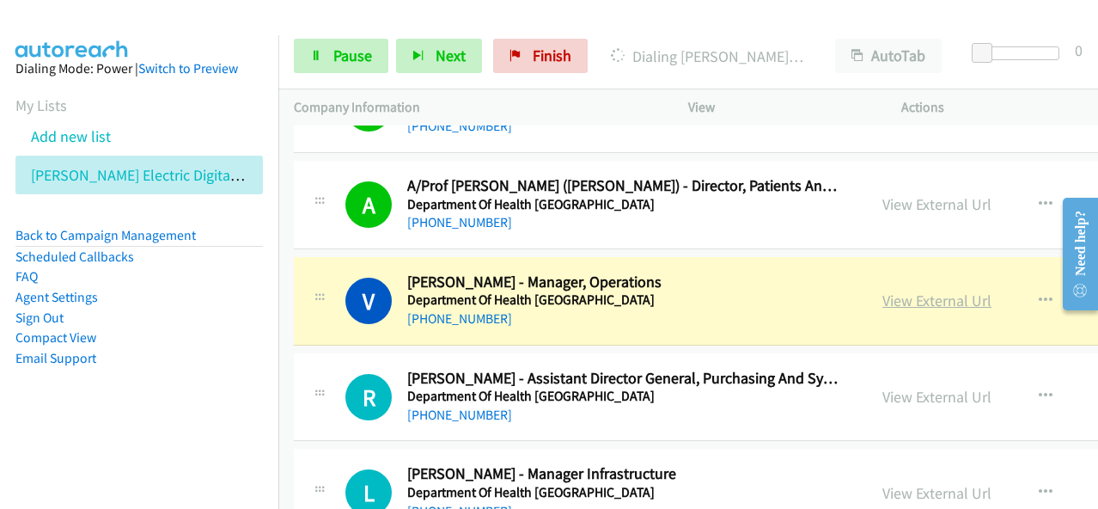
click at [882, 291] on link "View External Url" at bounding box center [936, 300] width 109 height 20
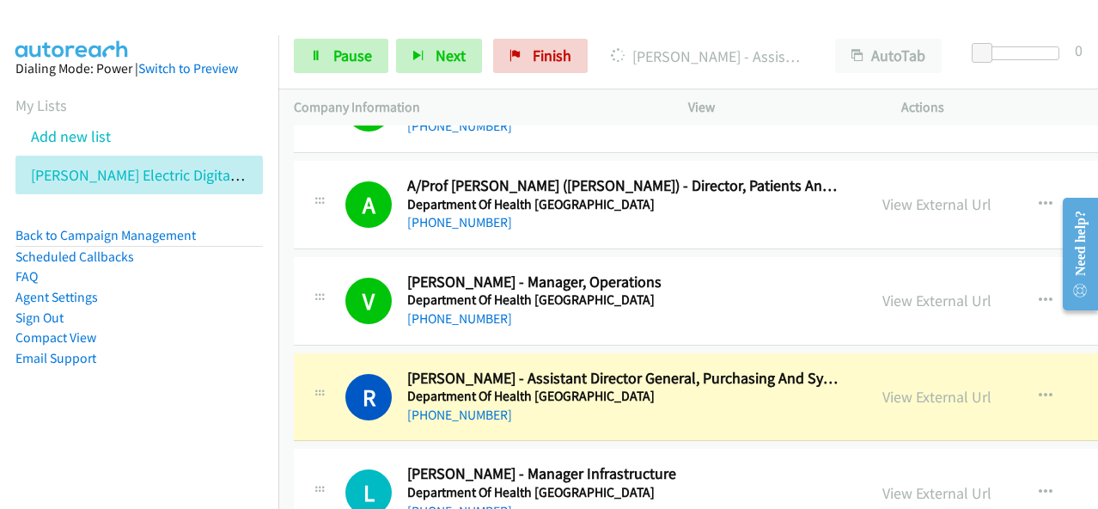
scroll to position [3952, 0]
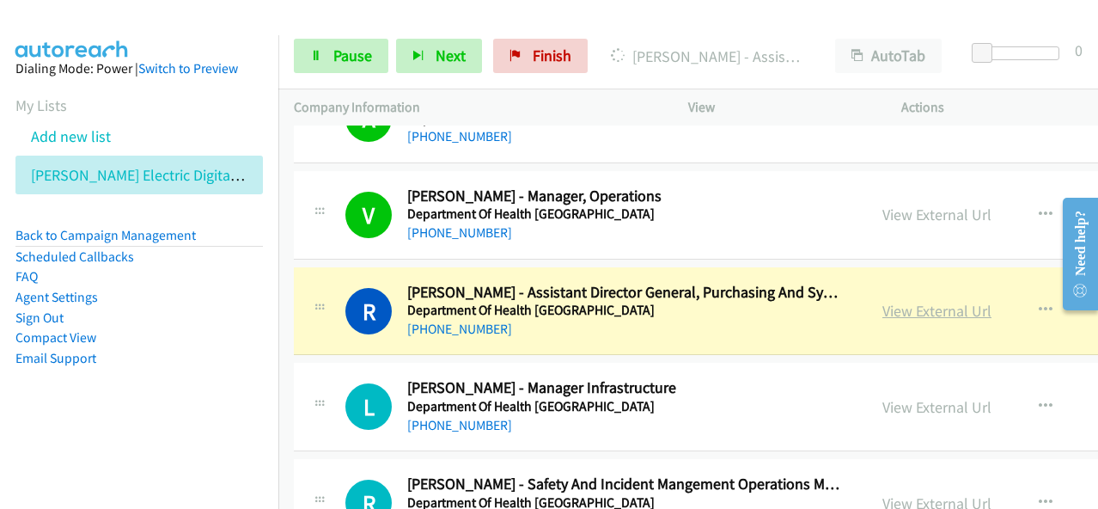
click at [882, 301] on link "View External Url" at bounding box center [936, 311] width 109 height 20
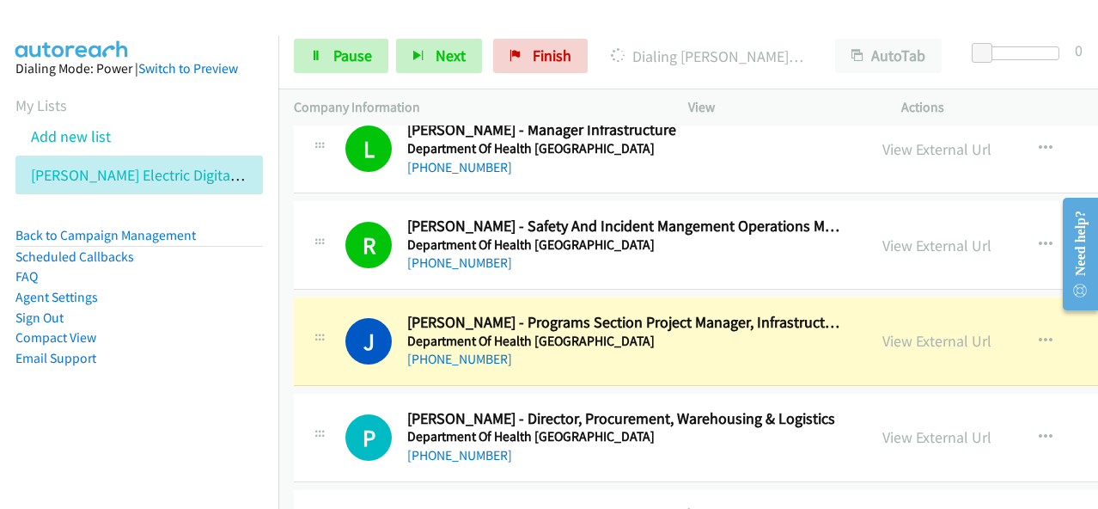
scroll to position [4296, 0]
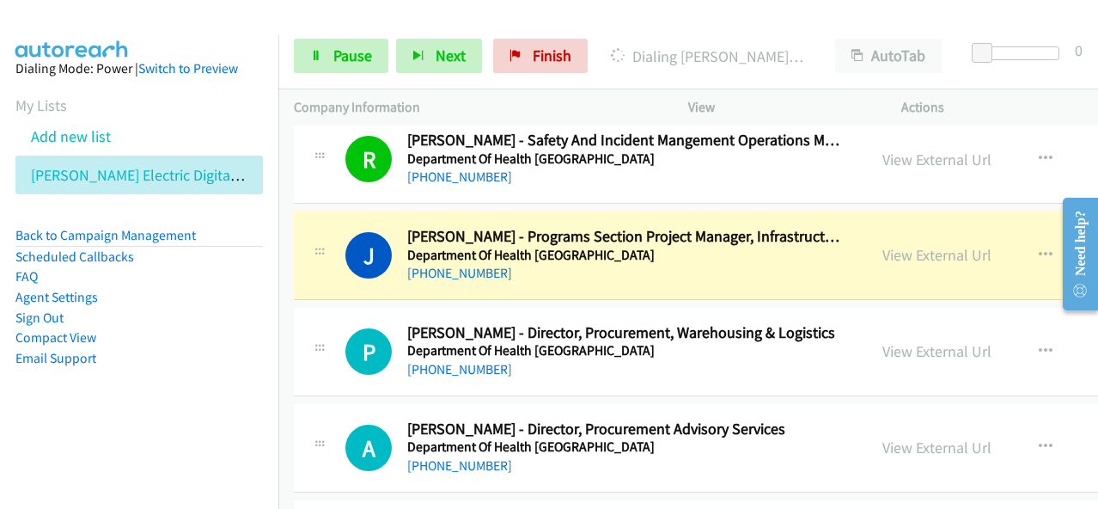
click at [658, 39] on div "Dialing [PERSON_NAME] - Programs Section Project Manager, Infrastructure" at bounding box center [707, 56] width 224 height 34
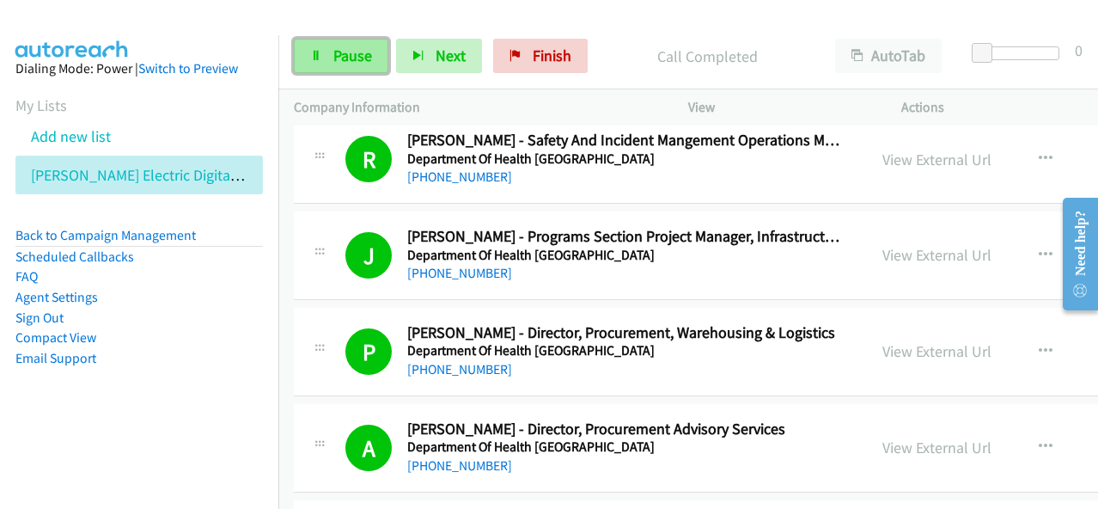
click at [339, 48] on span "Pause" at bounding box center [352, 56] width 39 height 20
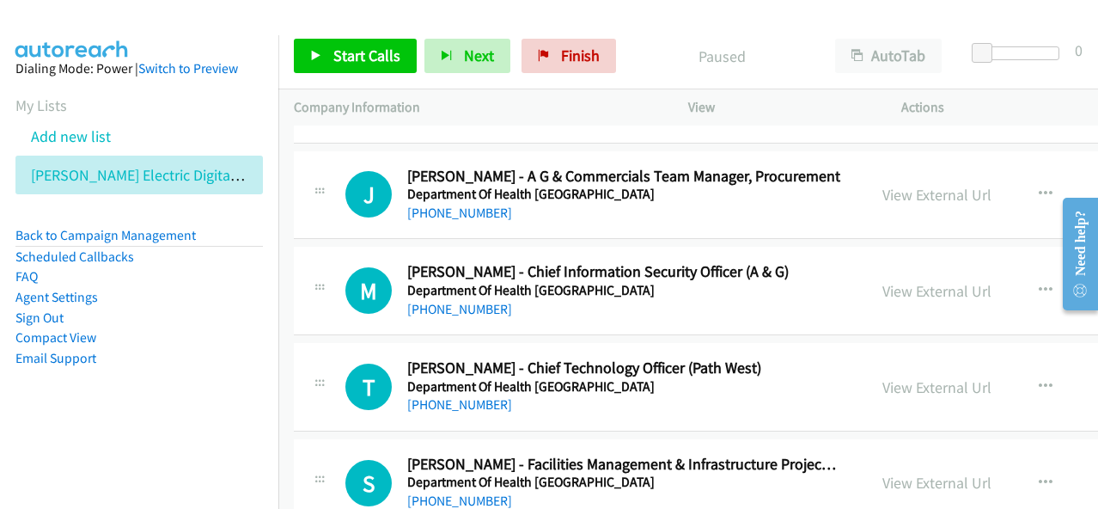
scroll to position [4811, 0]
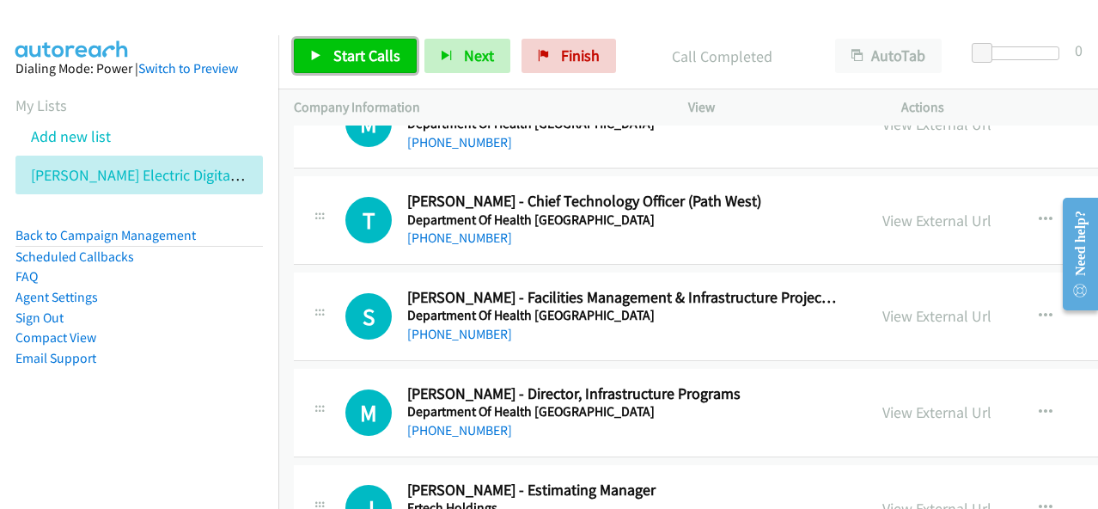
click at [389, 54] on span "Start Calls" at bounding box center [366, 56] width 67 height 20
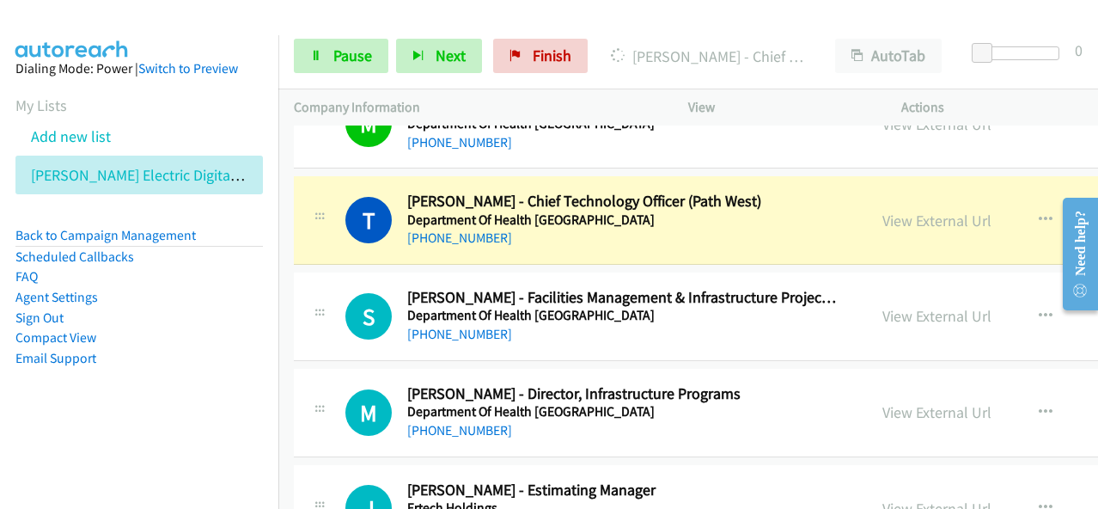
click at [617, 15] on div at bounding box center [541, 33] width 1083 height 66
click at [649, 14] on div at bounding box center [541, 33] width 1083 height 66
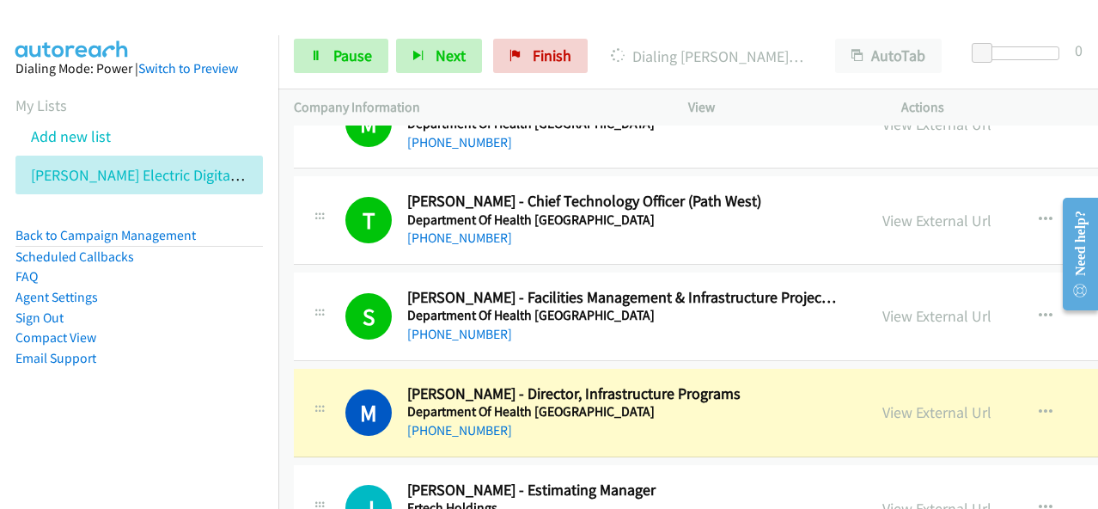
click at [655, 16] on div at bounding box center [541, 33] width 1083 height 66
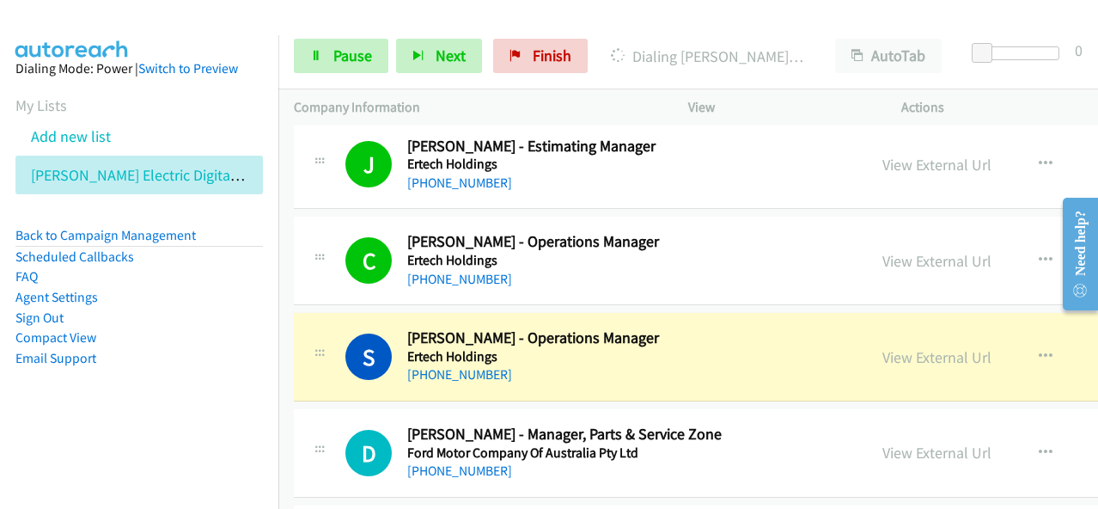
scroll to position [5241, 0]
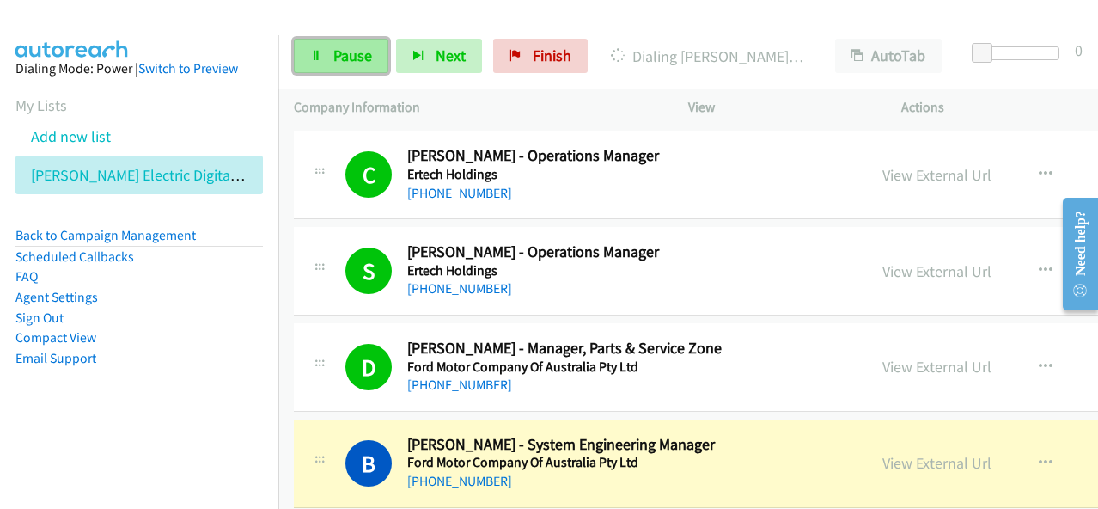
click at [371, 48] on link "Pause" at bounding box center [341, 56] width 95 height 34
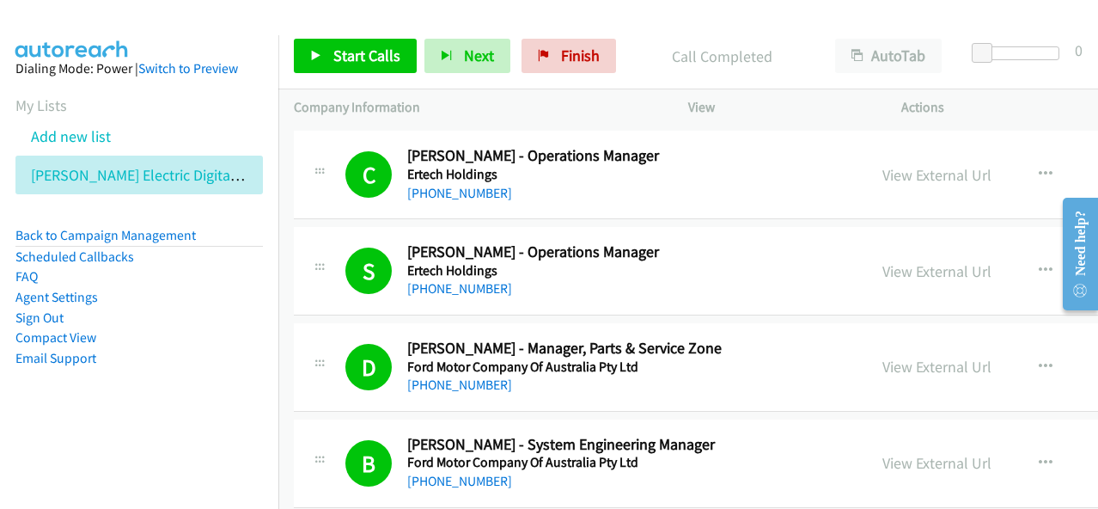
drag, startPoint x: 644, startPoint y: 27, endPoint x: 627, endPoint y: 46, distance: 25.5
click at [644, 27] on div "Start Calls Pause Next Finish Call Completed AutoTab AutoTab 0" at bounding box center [688, 56] width 820 height 66
click at [386, 58] on span "Start Calls" at bounding box center [366, 56] width 67 height 20
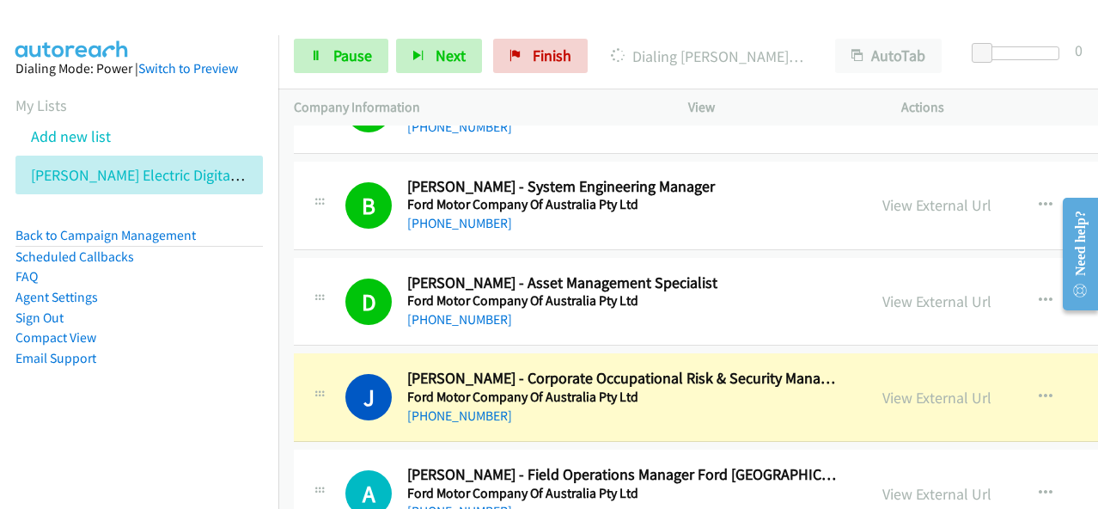
scroll to position [5585, 0]
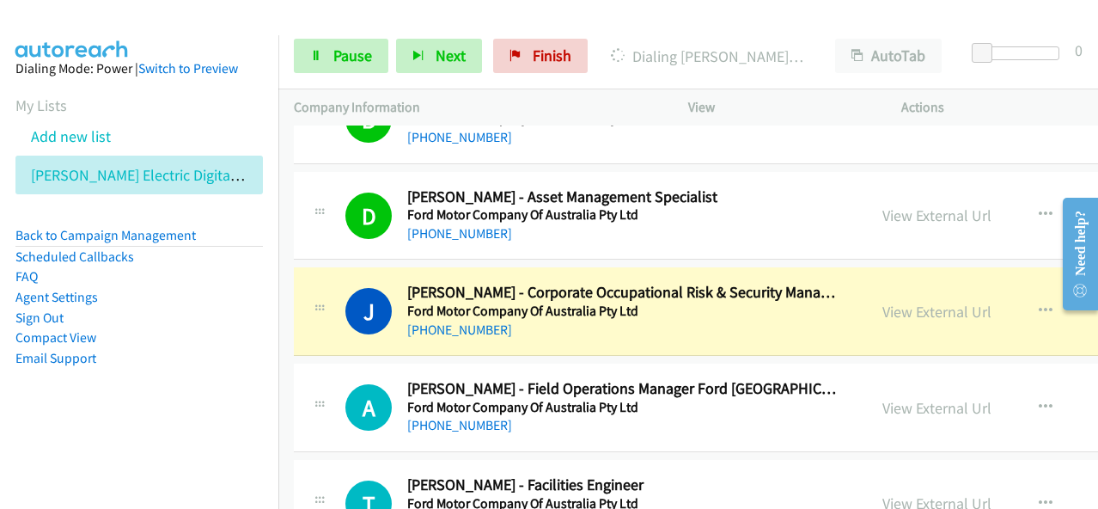
click at [606, 360] on td "A Callback Scheduled [PERSON_NAME] - Field Operations Manager Ford Australia Fo…" at bounding box center [835, 408] width 1115 height 96
click at [882, 302] on link "View External Url" at bounding box center [936, 312] width 109 height 20
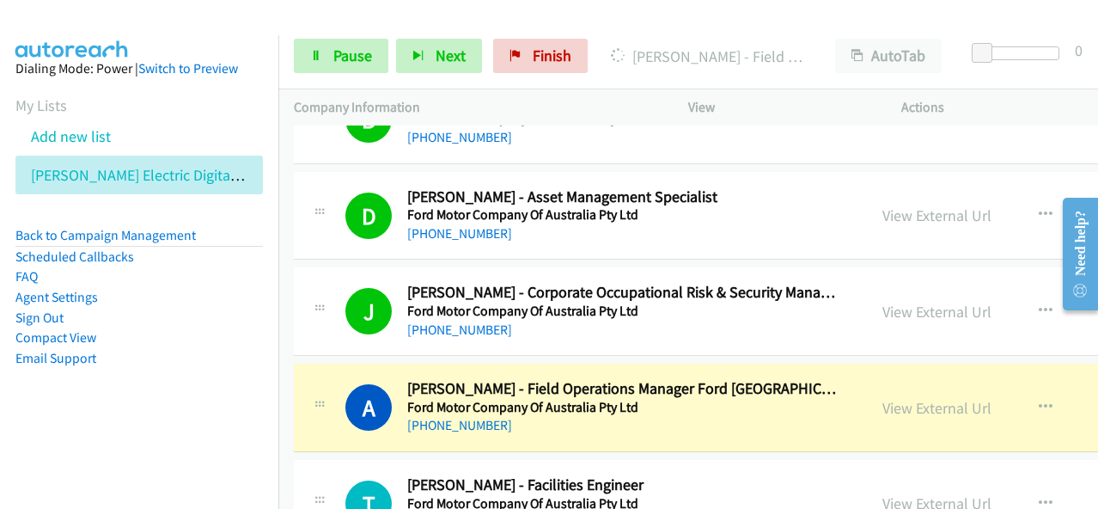
scroll to position [5756, 0]
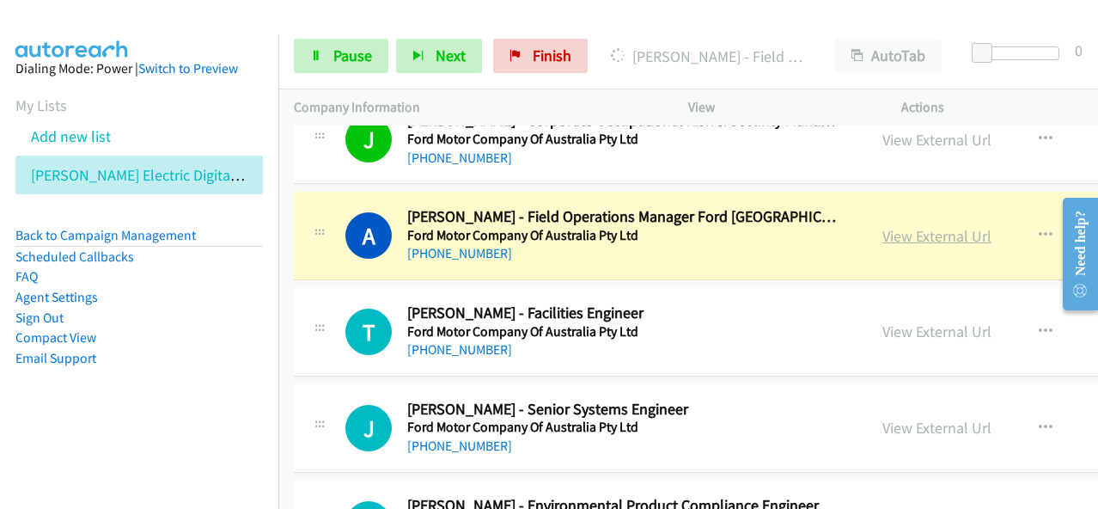
click at [895, 226] on link "View External Url" at bounding box center [936, 236] width 109 height 20
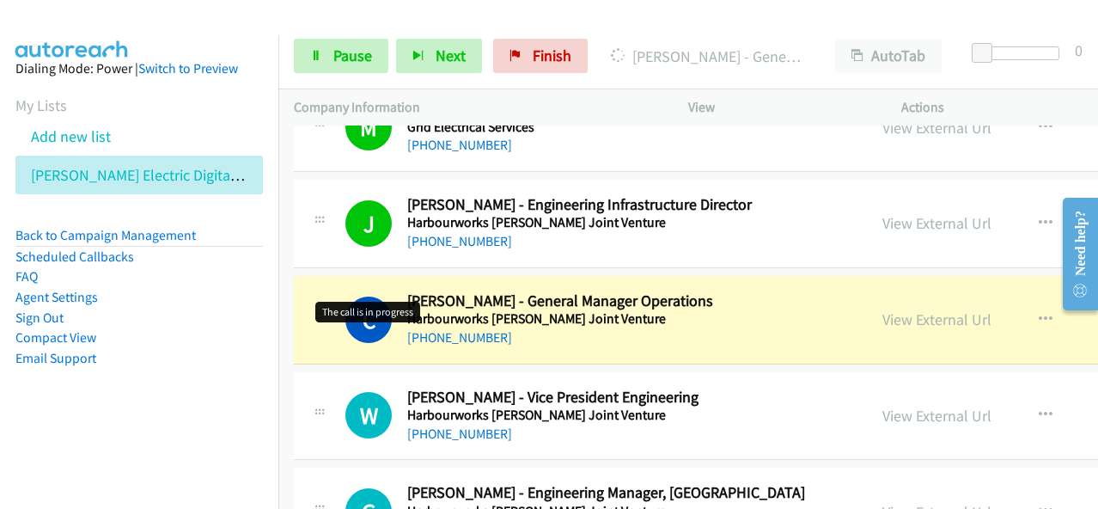
scroll to position [6530, 0]
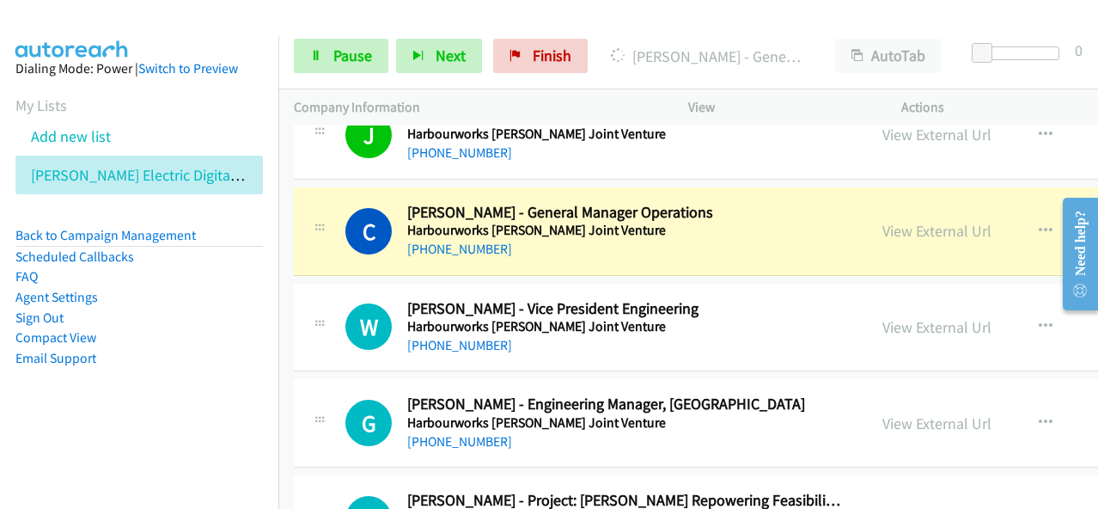
click at [173, 413] on aside "Dialing Mode: Power | Switch to Preview My Lists Add new list [PERSON_NAME] Ele…" at bounding box center [139, 240] width 278 height 411
click at [885, 221] on link "View External Url" at bounding box center [936, 231] width 109 height 20
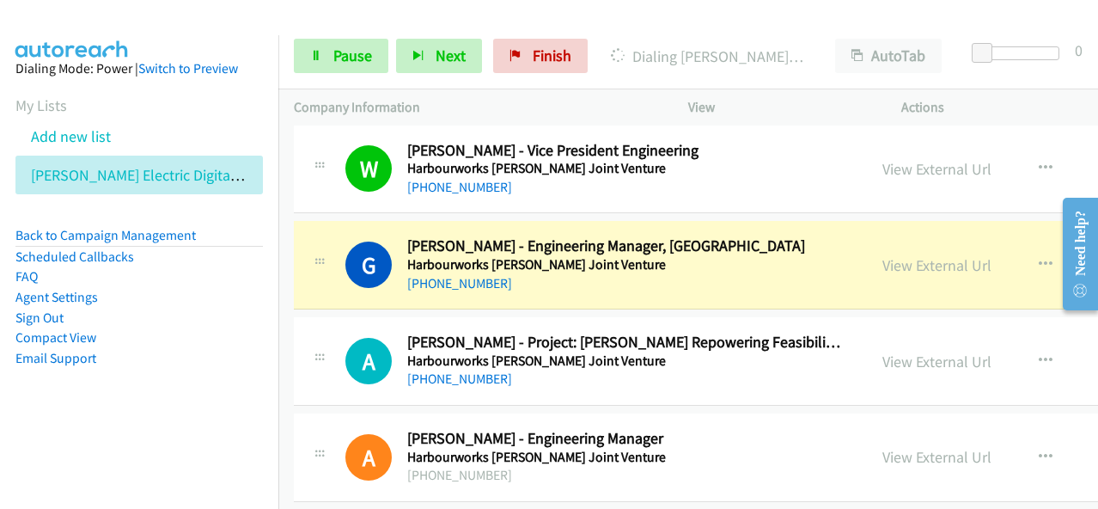
scroll to position [6701, 0]
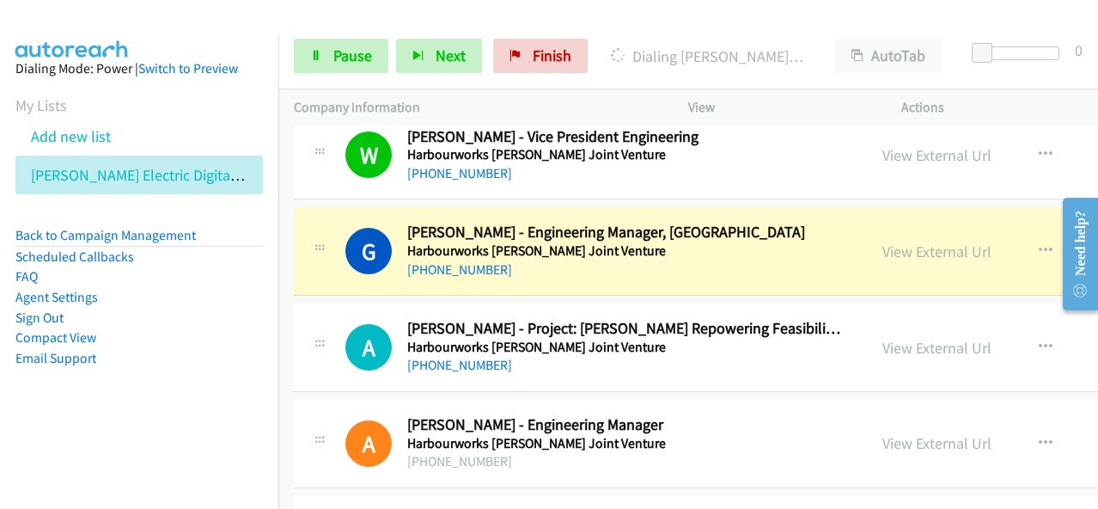
drag, startPoint x: 623, startPoint y: 23, endPoint x: 930, endPoint y: 0, distance: 308.5
click at [623, 21] on main "Start Calls Pause Next Finish [PERSON_NAME] - Engineering Manager, [GEOGRAPHIC_…" at bounding box center [549, 41] width 1098 height 82
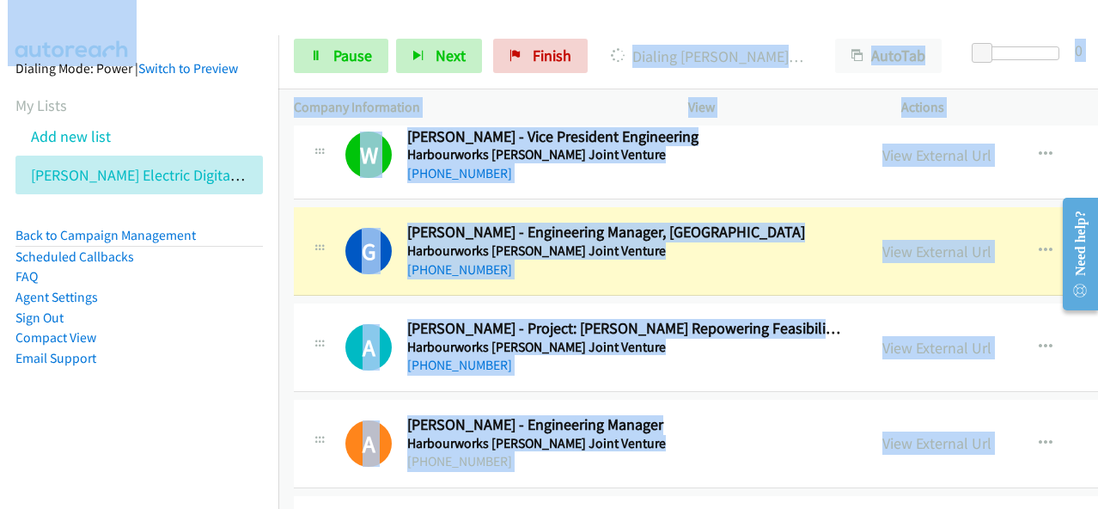
click at [680, 23] on div "Start Calls Pause Next Finish [PERSON_NAME] - Engineering Manager, [GEOGRAPHIC_…" at bounding box center [688, 56] width 820 height 66
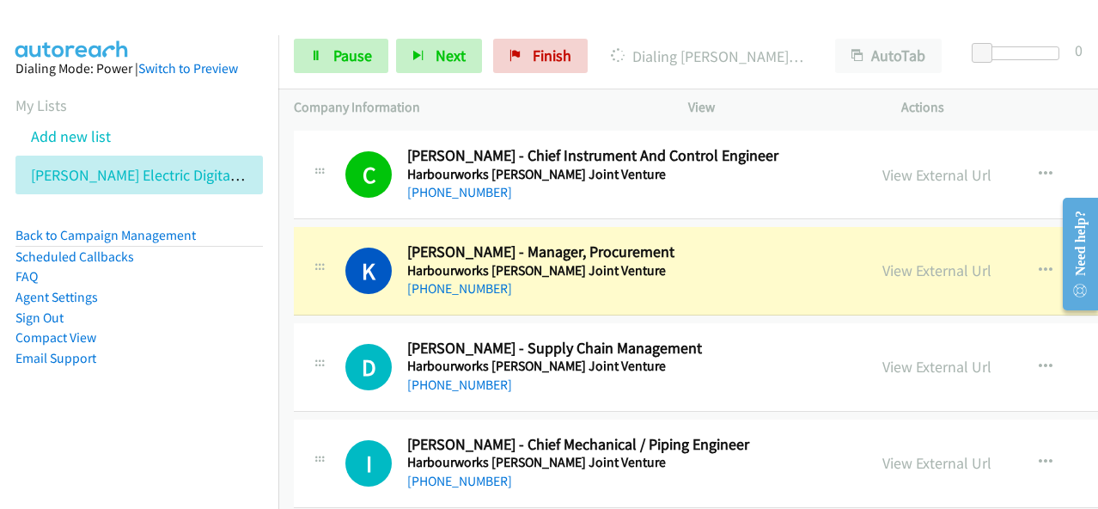
scroll to position [7389, 0]
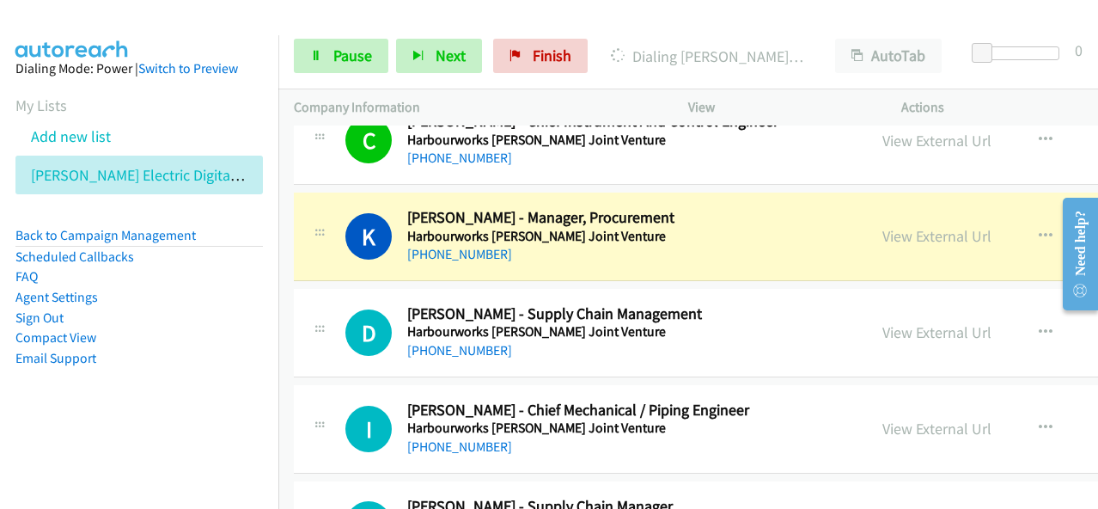
click at [554, 247] on div "K Callback Scheduled [PERSON_NAME] - Manager, Procurement Harbourworks [PERSON_…" at bounding box center [836, 236] width 1084 height 88
click at [882, 226] on link "View External Url" at bounding box center [936, 236] width 109 height 20
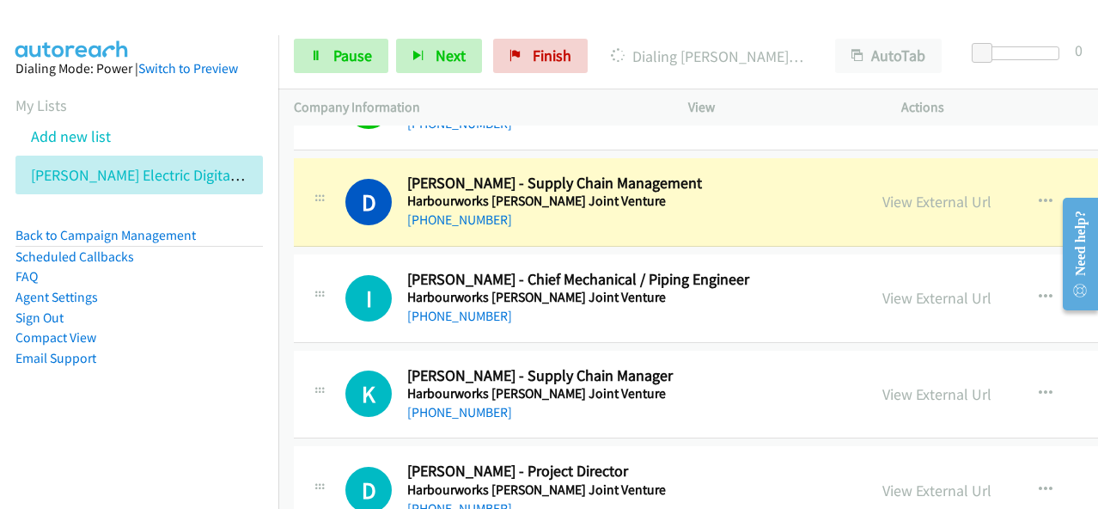
scroll to position [7475, 0]
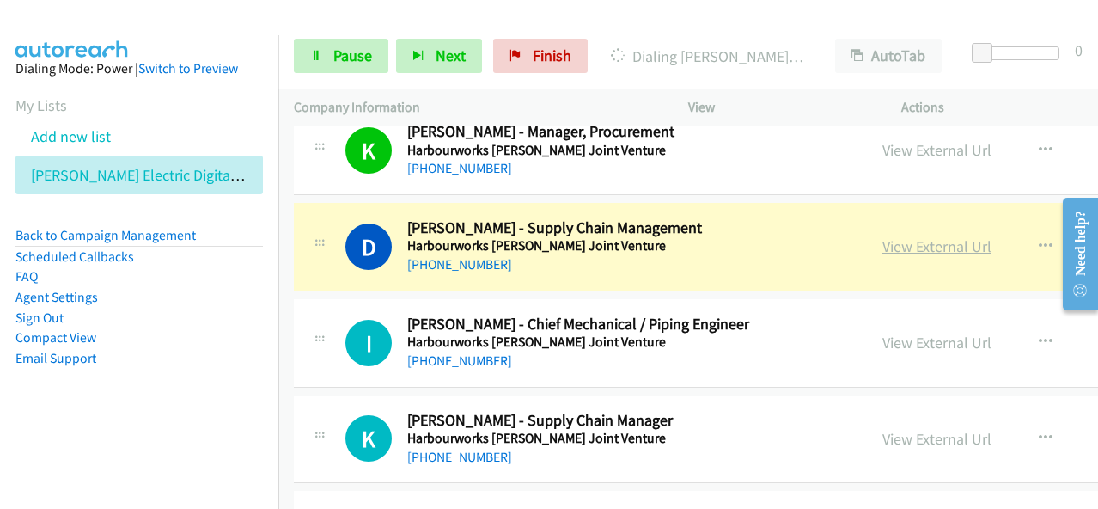
click at [882, 236] on link "View External Url" at bounding box center [936, 246] width 109 height 20
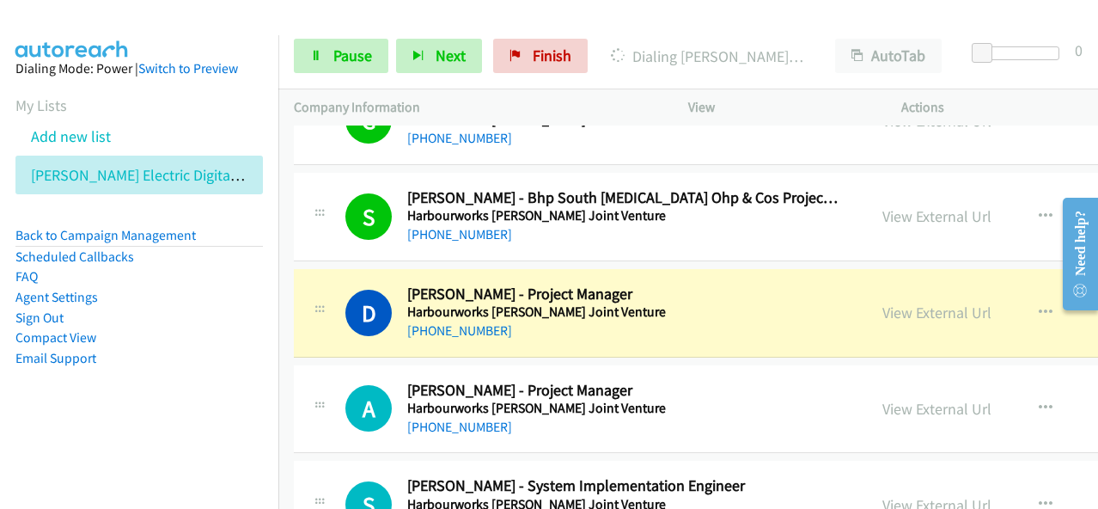
scroll to position [7990, 0]
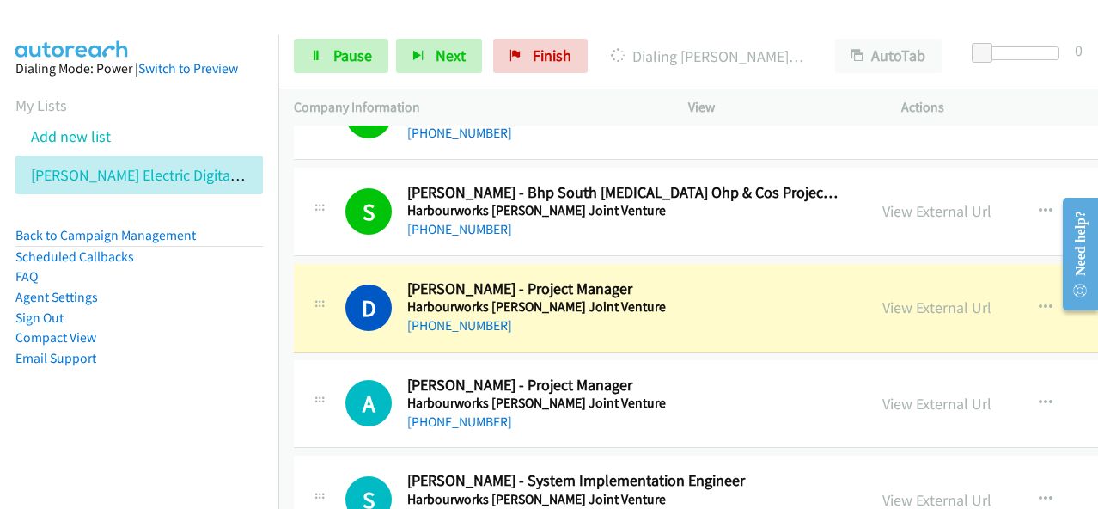
click at [673, 27] on div "Start Calls Pause Next Finish Dialing [PERSON_NAME] - Project Manager AutoTab A…" at bounding box center [688, 56] width 820 height 66
click at [882, 297] on link "View External Url" at bounding box center [936, 307] width 109 height 20
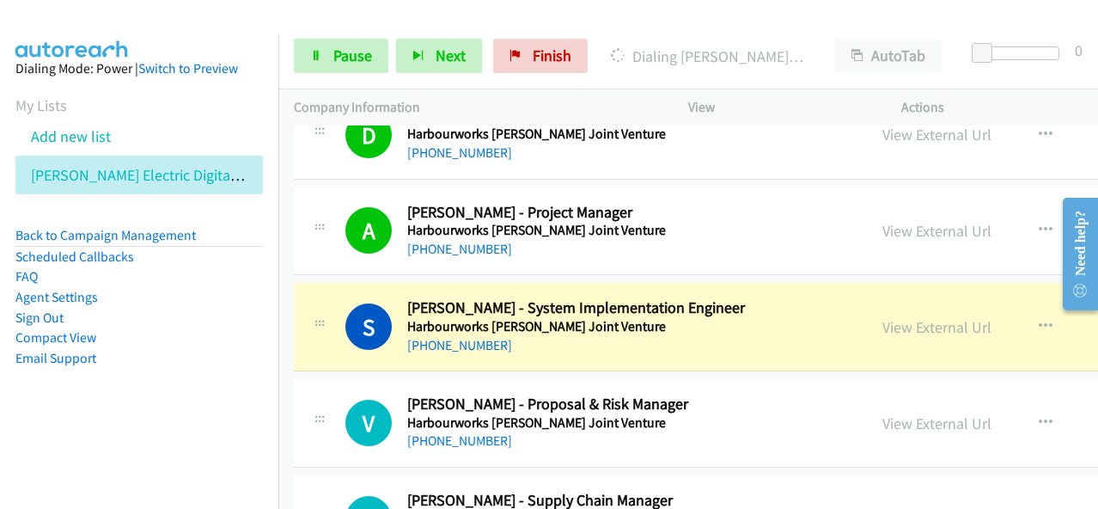
scroll to position [8248, 0]
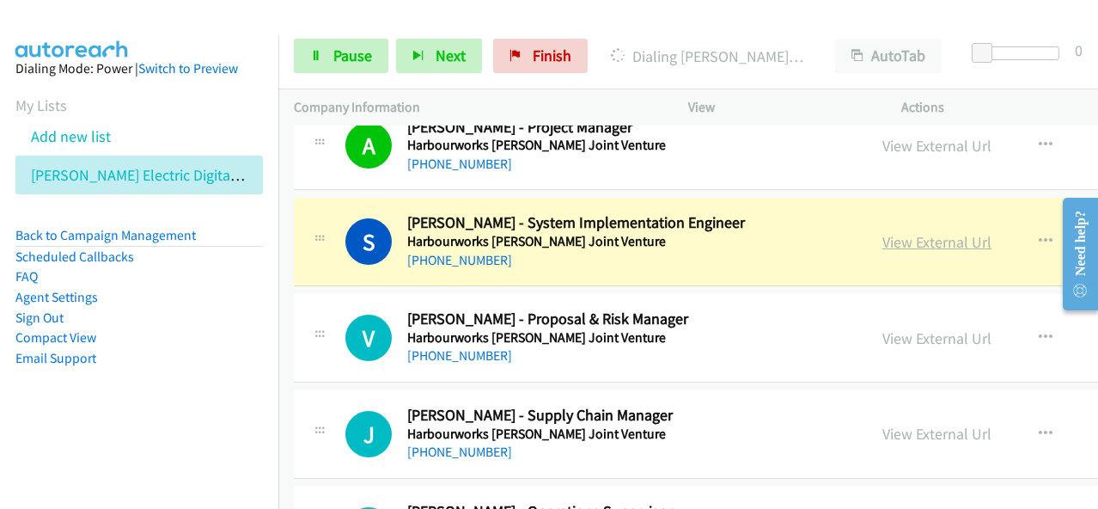
click at [882, 232] on link "View External Url" at bounding box center [936, 242] width 109 height 20
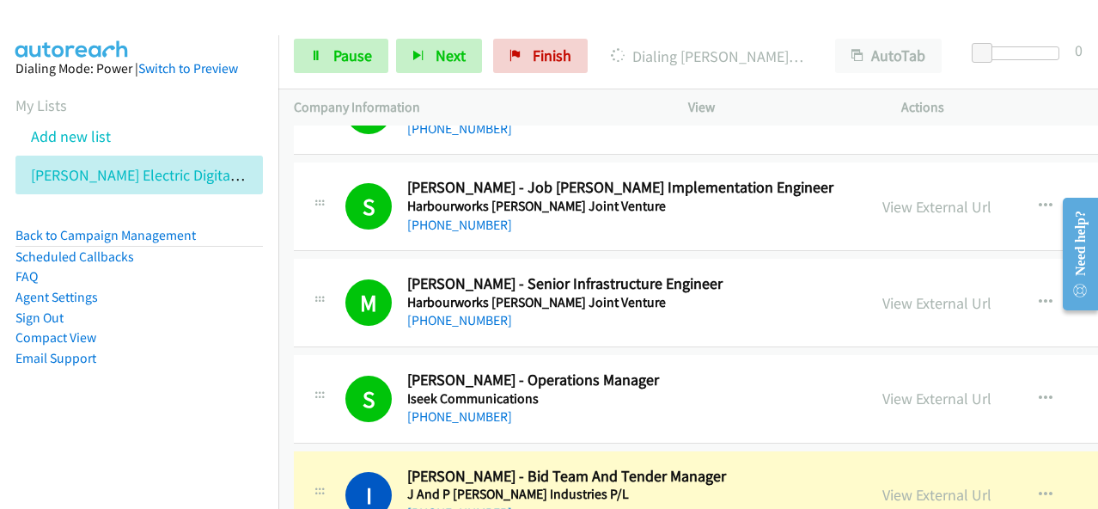
scroll to position [8935, 0]
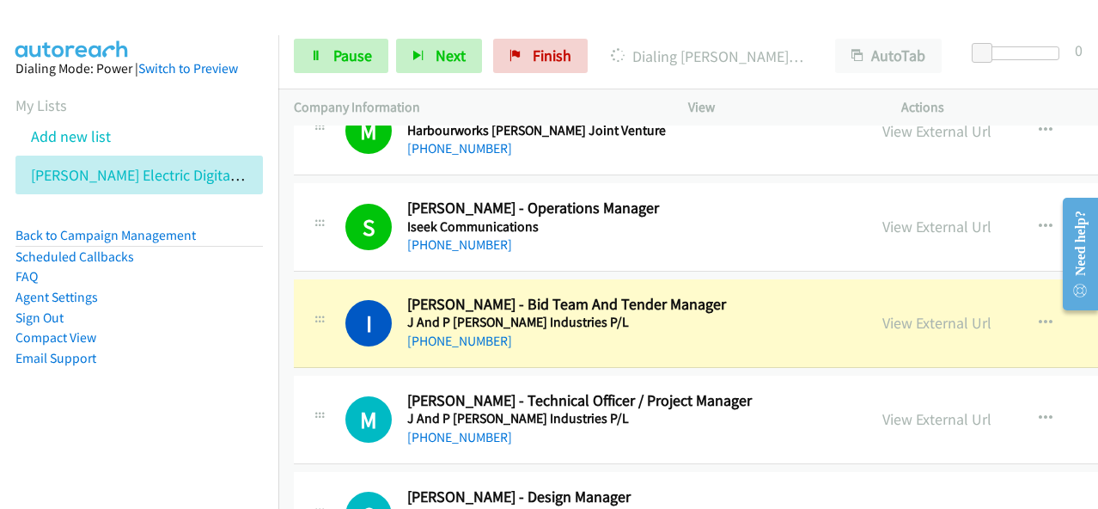
click at [867, 295] on div "View External Url View External Url Schedule/Manage Callback Start Calls Here R…" at bounding box center [1018, 323] width 302 height 57
click at [882, 313] on link "View External Url" at bounding box center [936, 323] width 109 height 20
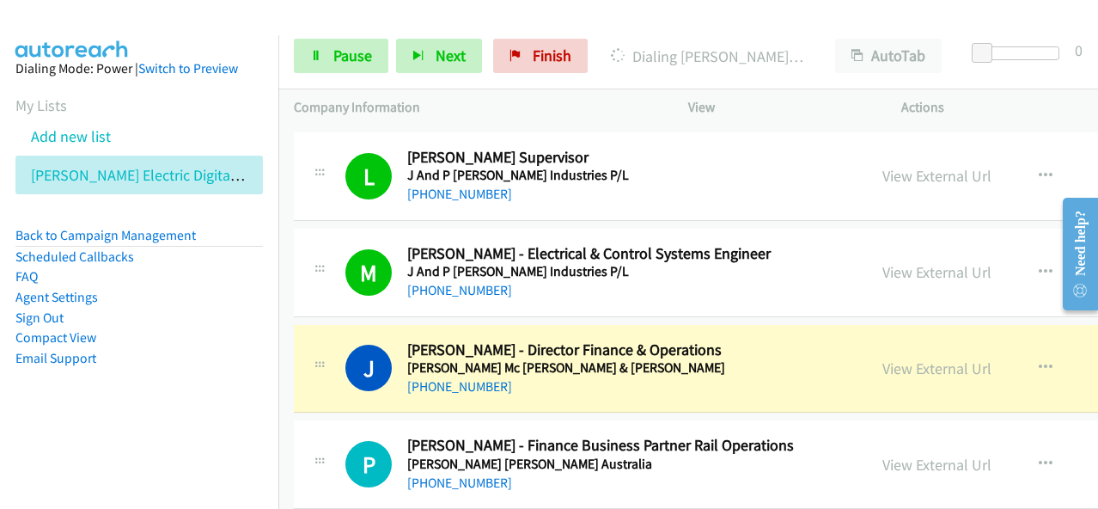
scroll to position [9623, 0]
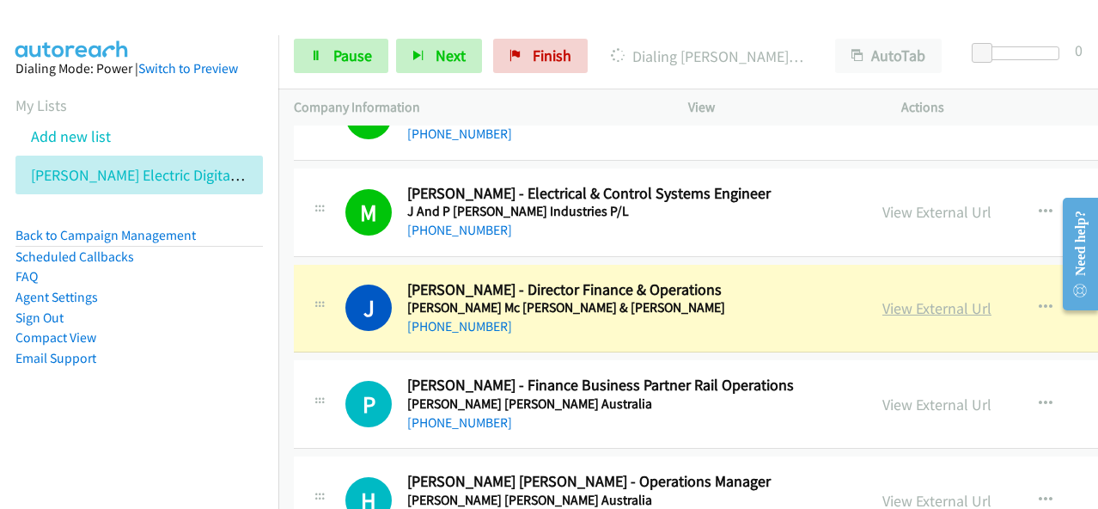
click at [882, 298] on link "View External Url" at bounding box center [936, 308] width 109 height 20
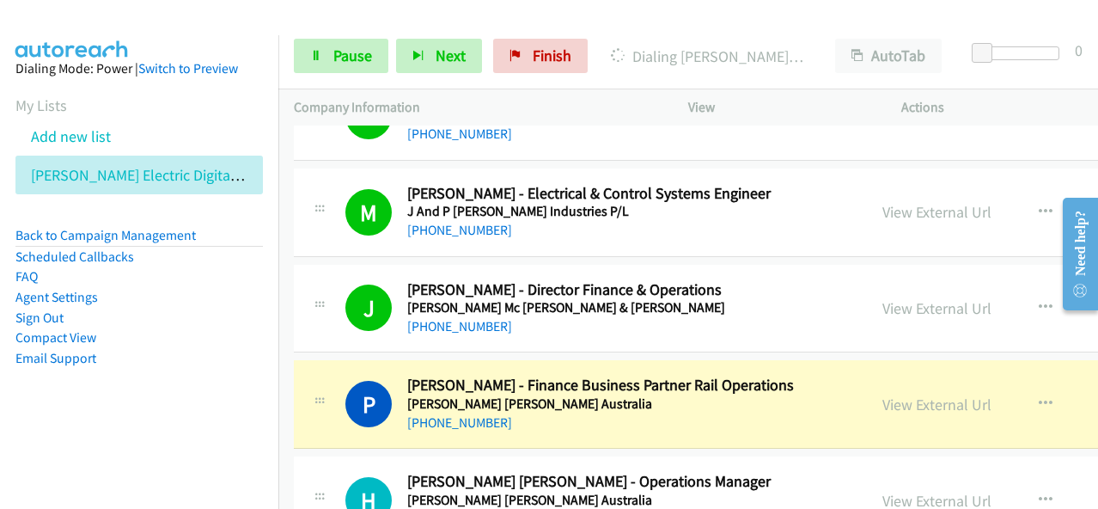
scroll to position [9794, 0]
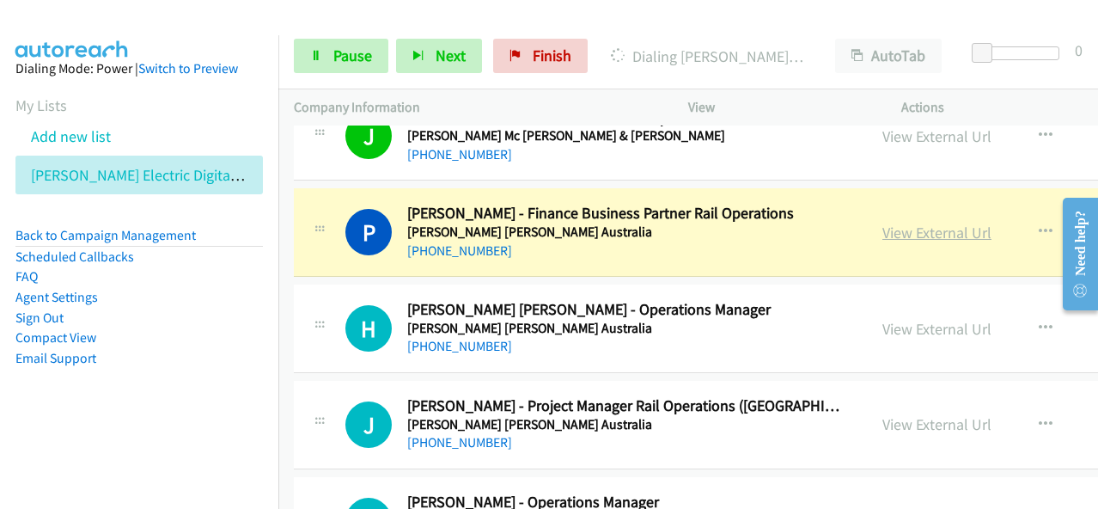
click at [882, 223] on link "View External Url" at bounding box center [936, 233] width 109 height 20
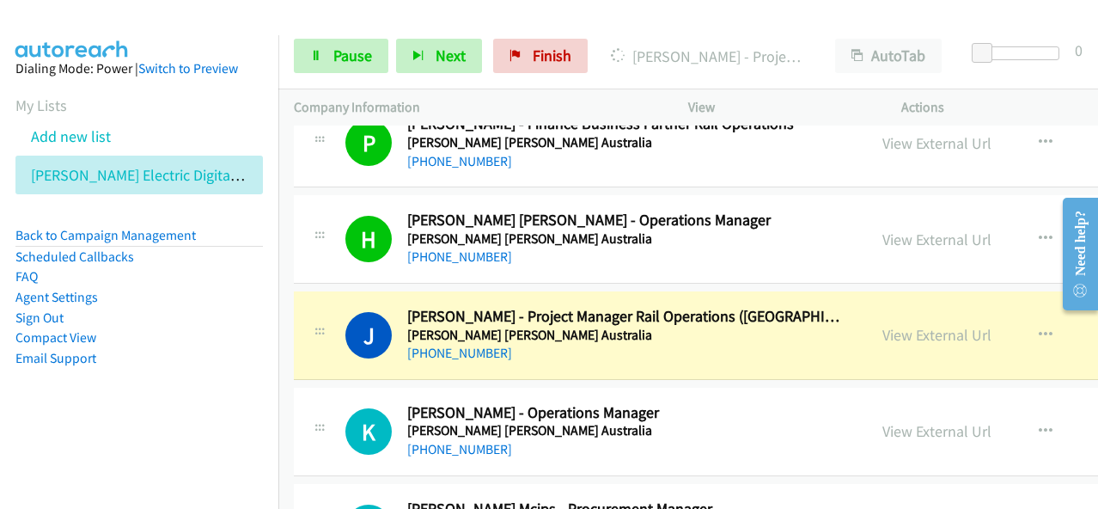
scroll to position [9966, 0]
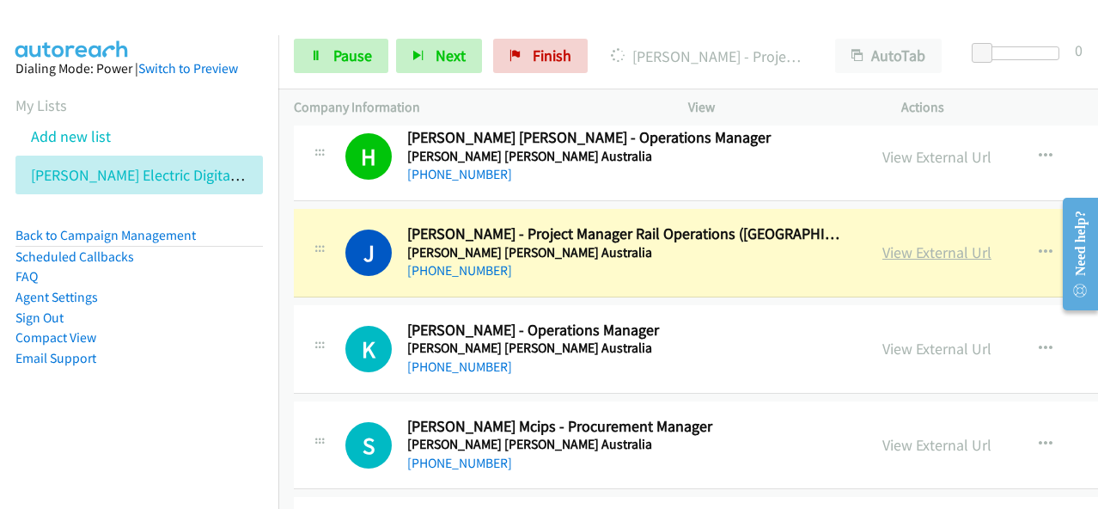
click at [892, 242] on link "View External Url" at bounding box center [936, 252] width 109 height 20
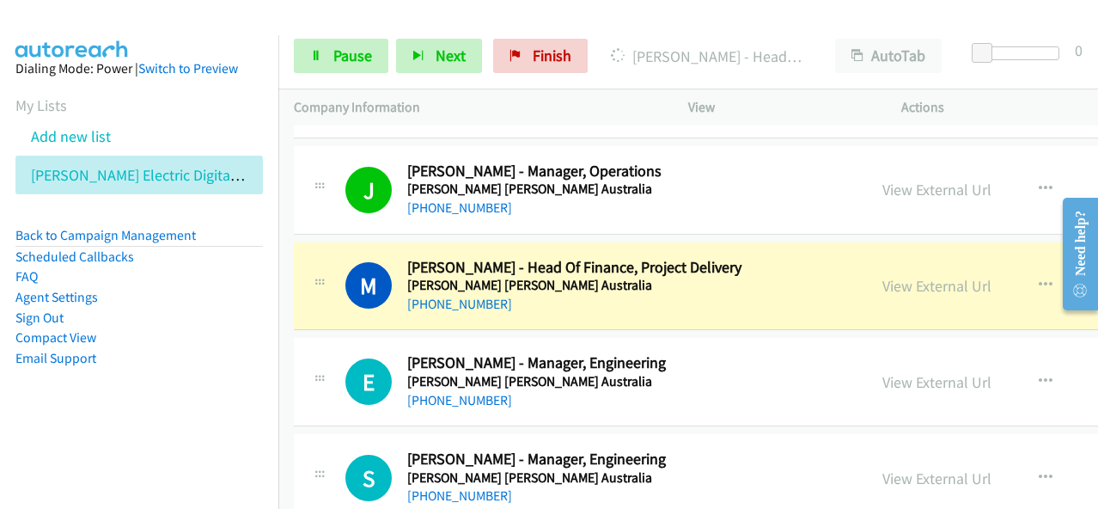
scroll to position [10739, 0]
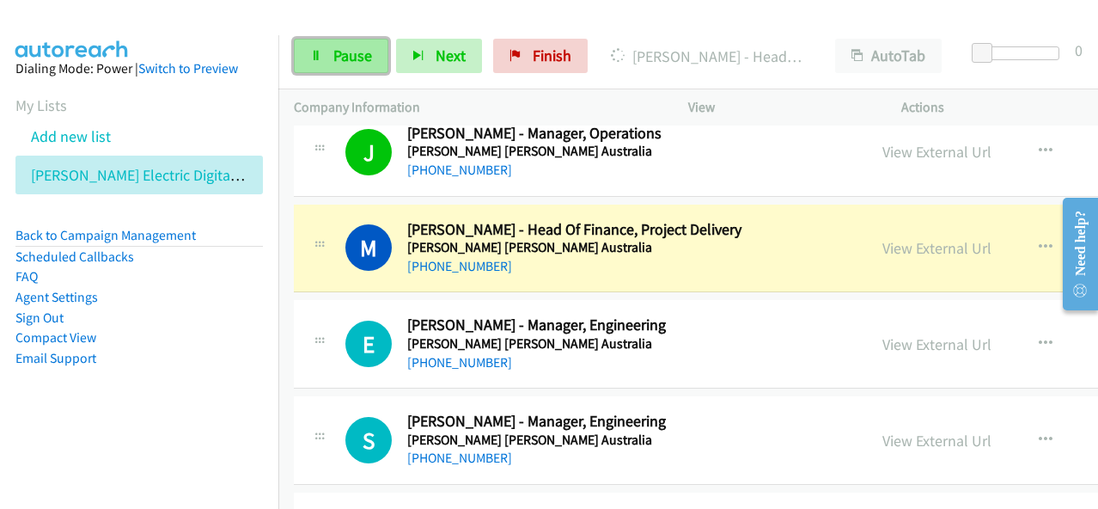
click at [358, 56] on span "Pause" at bounding box center [352, 56] width 39 height 20
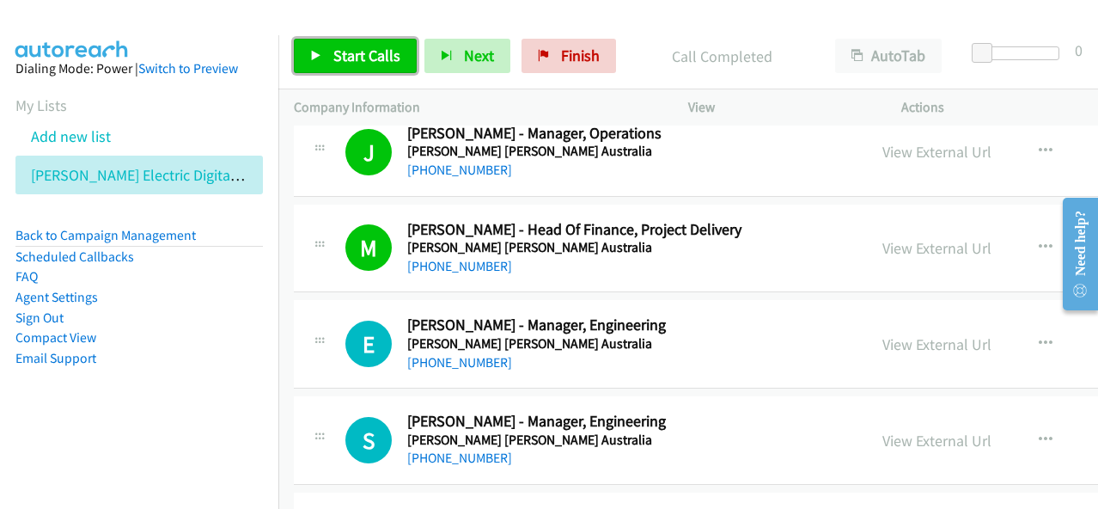
click at [400, 49] on link "Start Calls" at bounding box center [355, 56] width 123 height 34
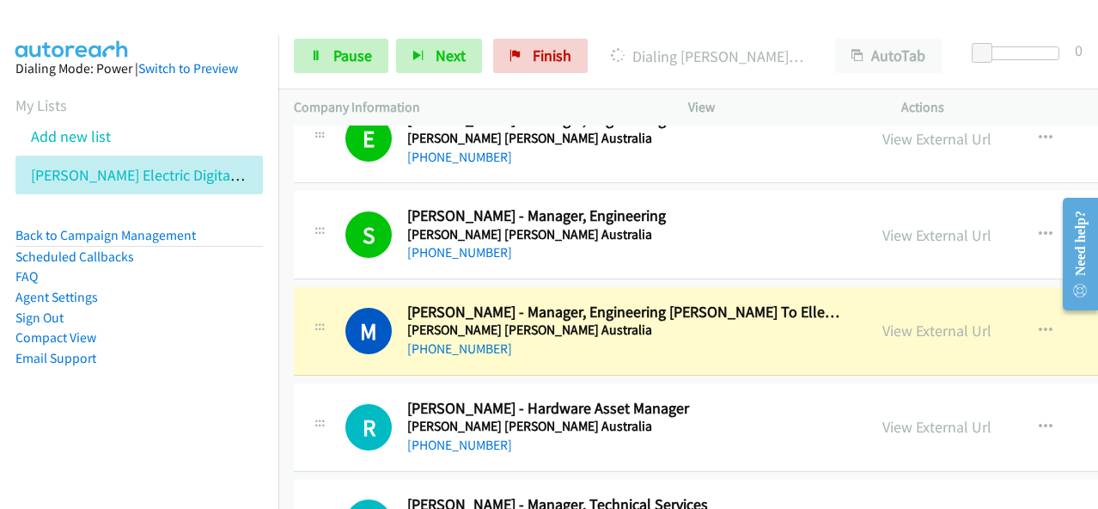
scroll to position [10997, 0]
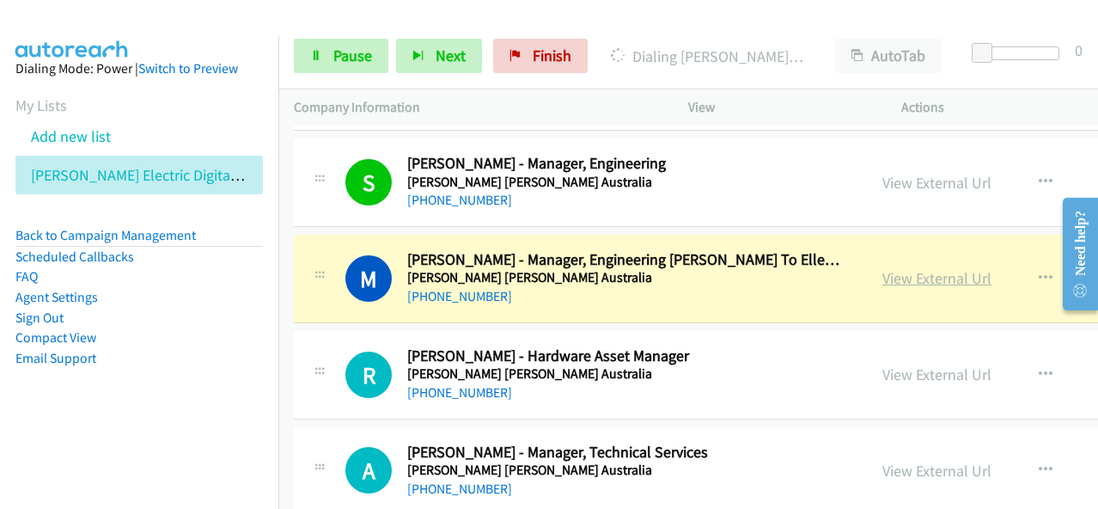
click at [882, 268] on link "View External Url" at bounding box center [936, 278] width 109 height 20
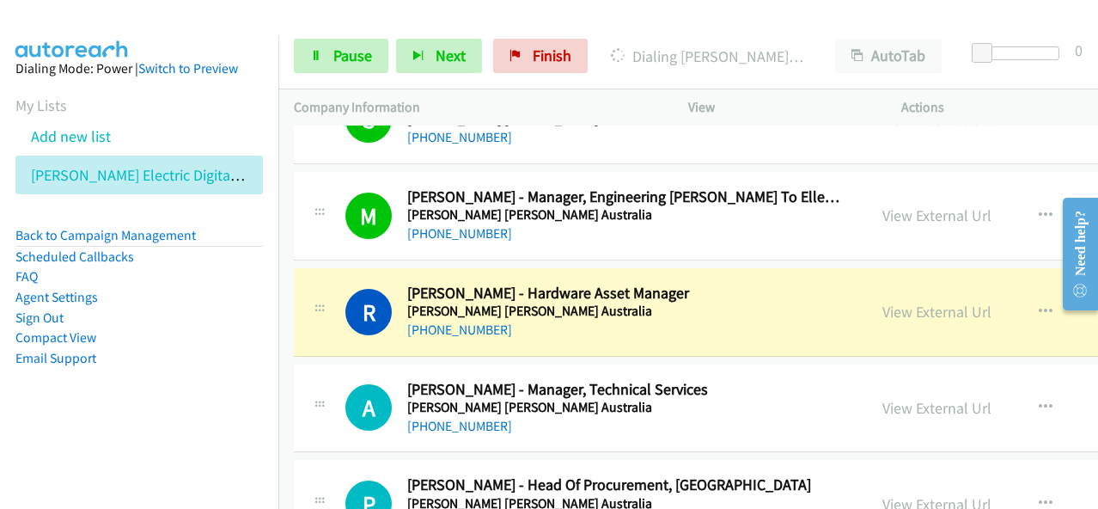
scroll to position [11083, 0]
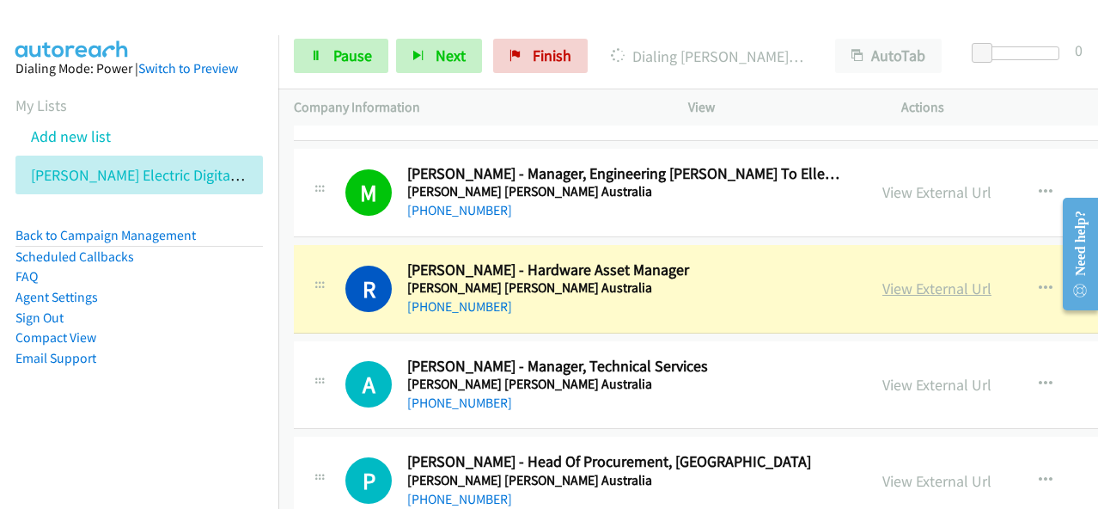
click at [882, 278] on link "View External Url" at bounding box center [936, 288] width 109 height 20
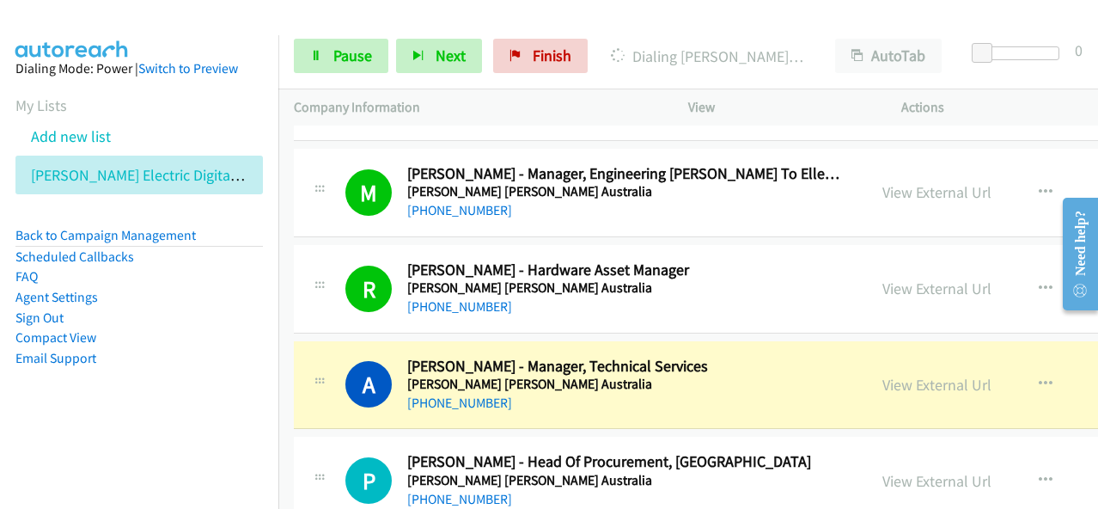
drag, startPoint x: 861, startPoint y: 345, endPoint x: 866, endPoint y: 334, distance: 11.5
click at [882, 375] on link "View External Url" at bounding box center [936, 385] width 109 height 20
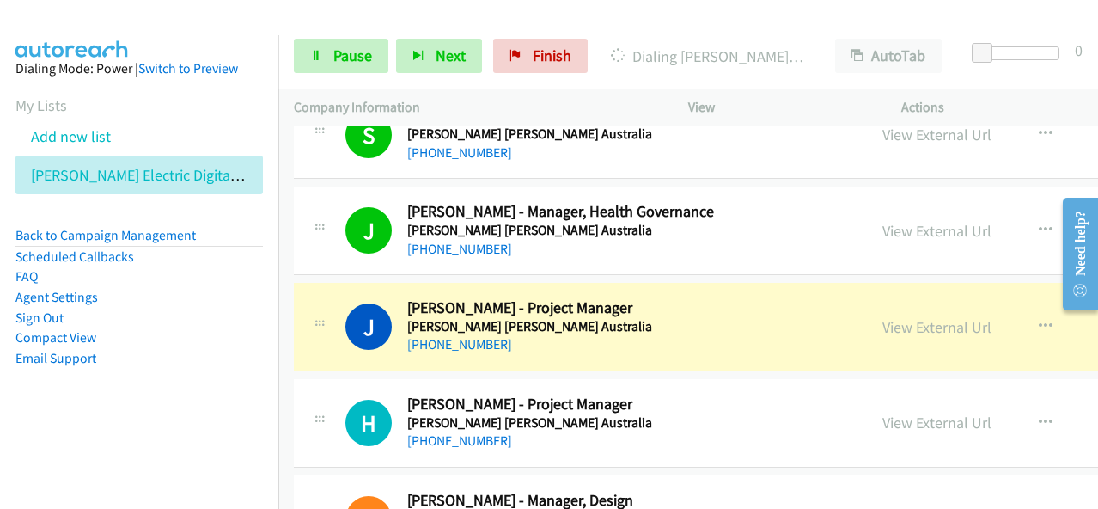
scroll to position [11856, 0]
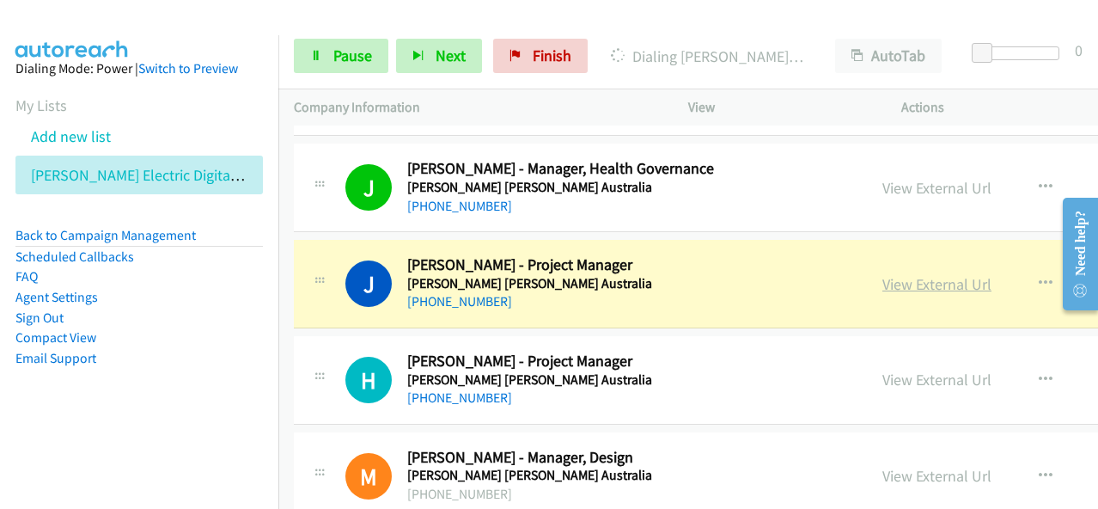
click at [882, 274] on link "View External Url" at bounding box center [936, 284] width 109 height 20
click at [345, 46] on span "Pause" at bounding box center [352, 56] width 39 height 20
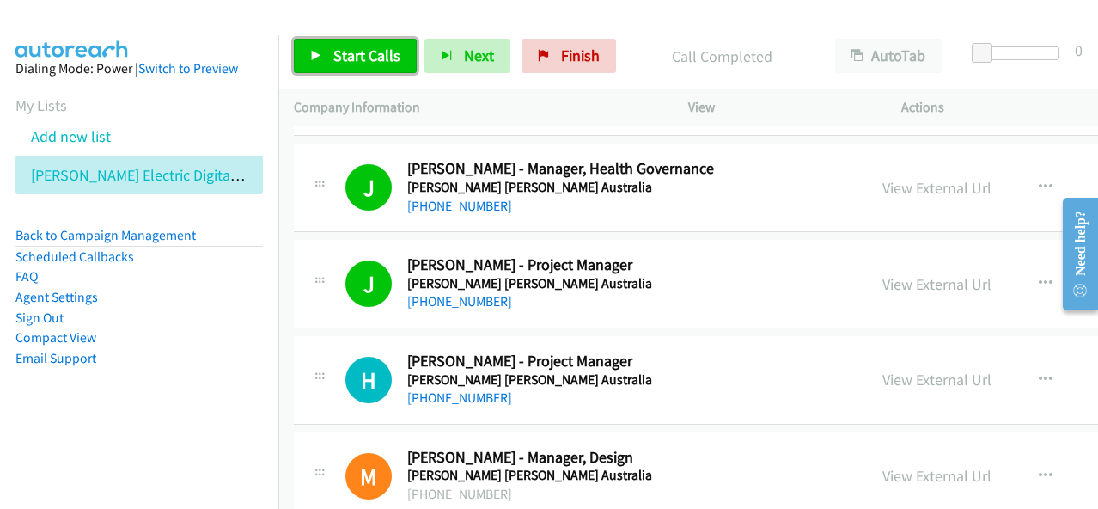
click at [356, 52] on span "Start Calls" at bounding box center [366, 56] width 67 height 20
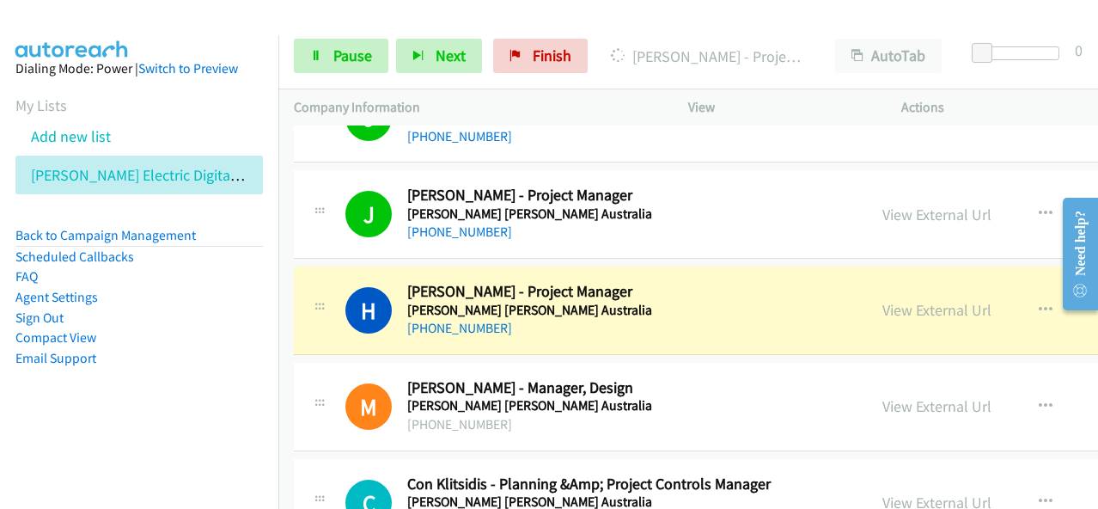
scroll to position [11942, 0]
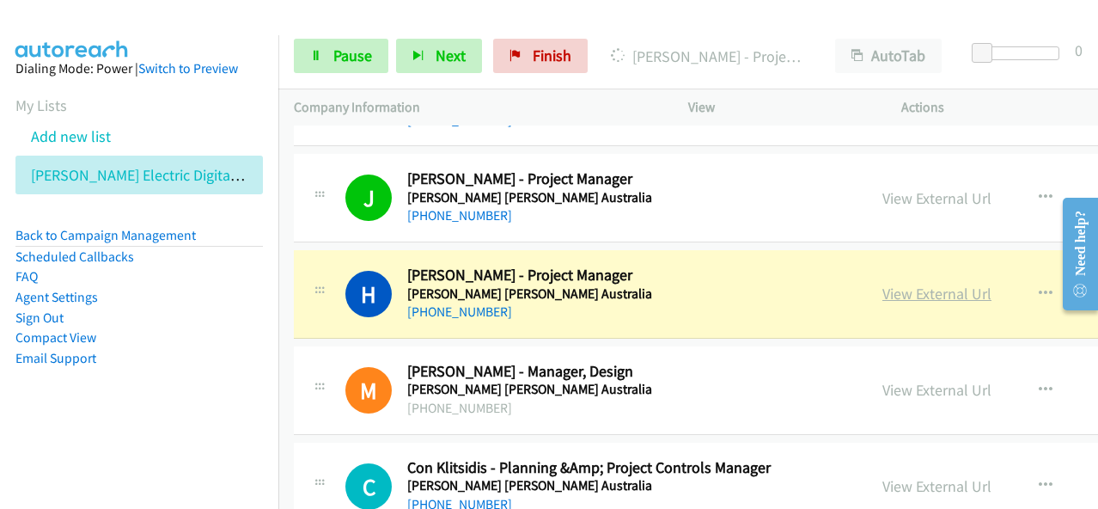
click at [882, 284] on link "View External Url" at bounding box center [936, 294] width 109 height 20
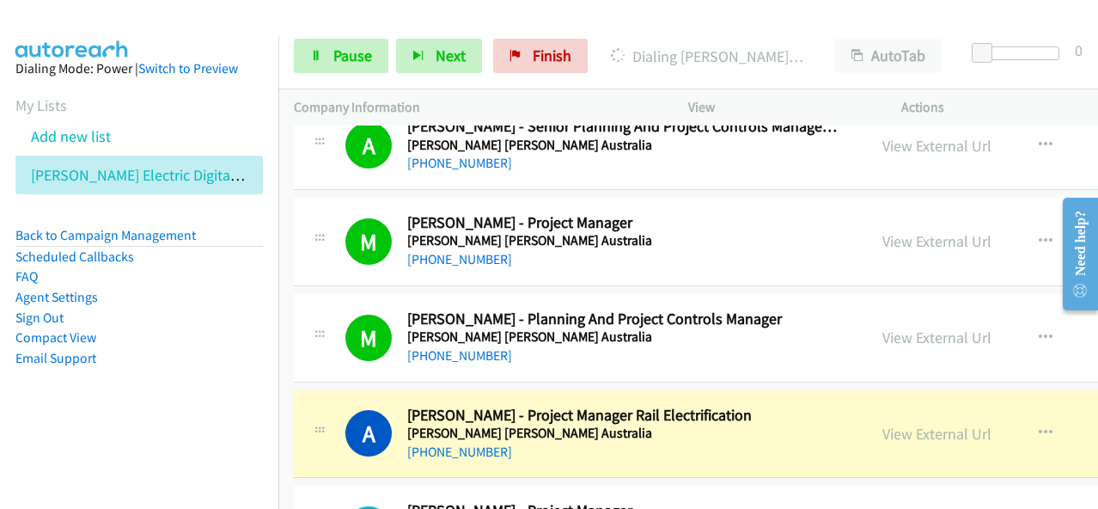
scroll to position [12716, 0]
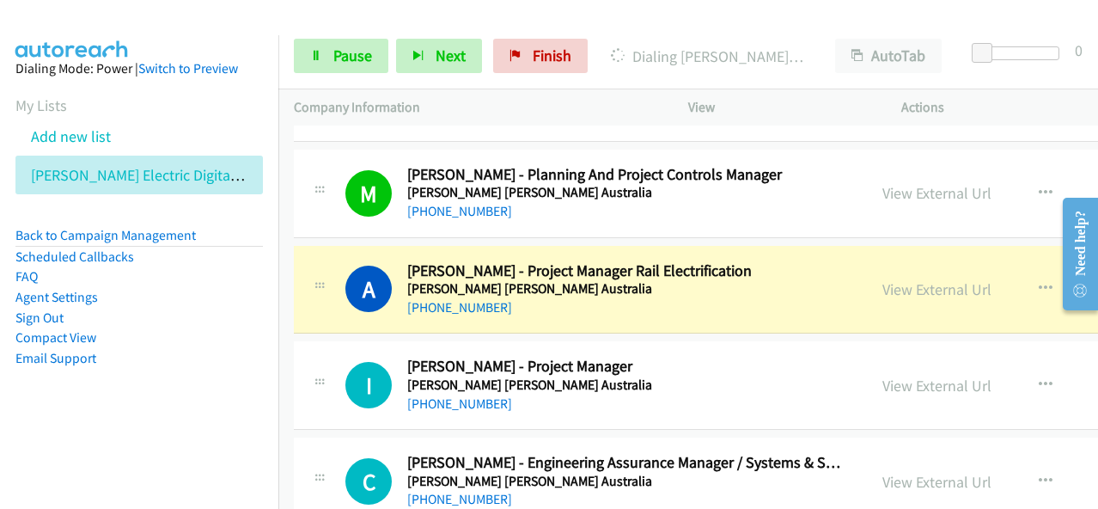
click at [867, 261] on div "View External Url View External Url Schedule/Manage Callback Start Calls Here R…" at bounding box center [1018, 289] width 302 height 57
click at [882, 279] on link "View External Url" at bounding box center [936, 289] width 109 height 20
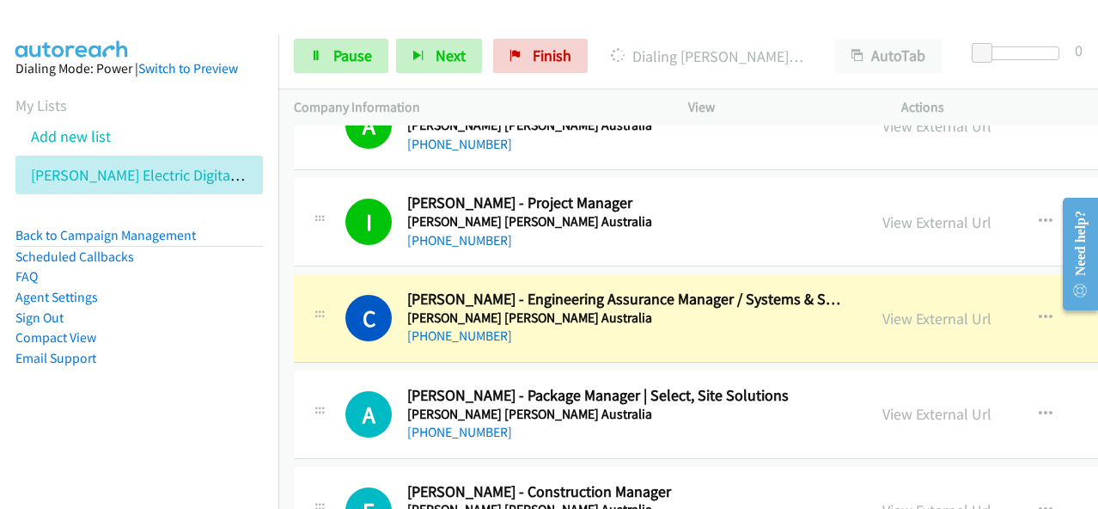
scroll to position [12887, 0]
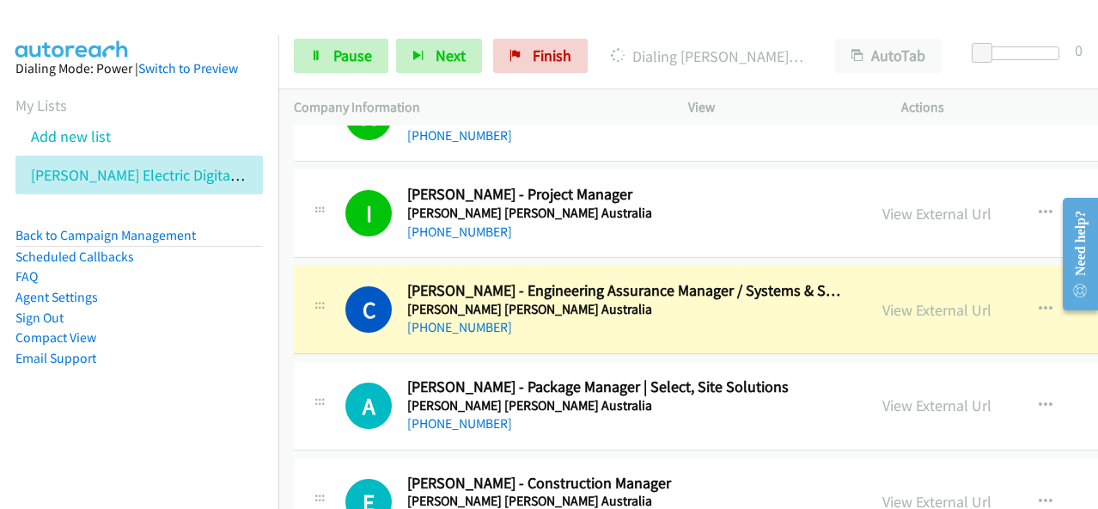
drag, startPoint x: 861, startPoint y: 270, endPoint x: 799, endPoint y: 3, distance: 273.4
click at [882, 300] on link "View External Url" at bounding box center [936, 310] width 109 height 20
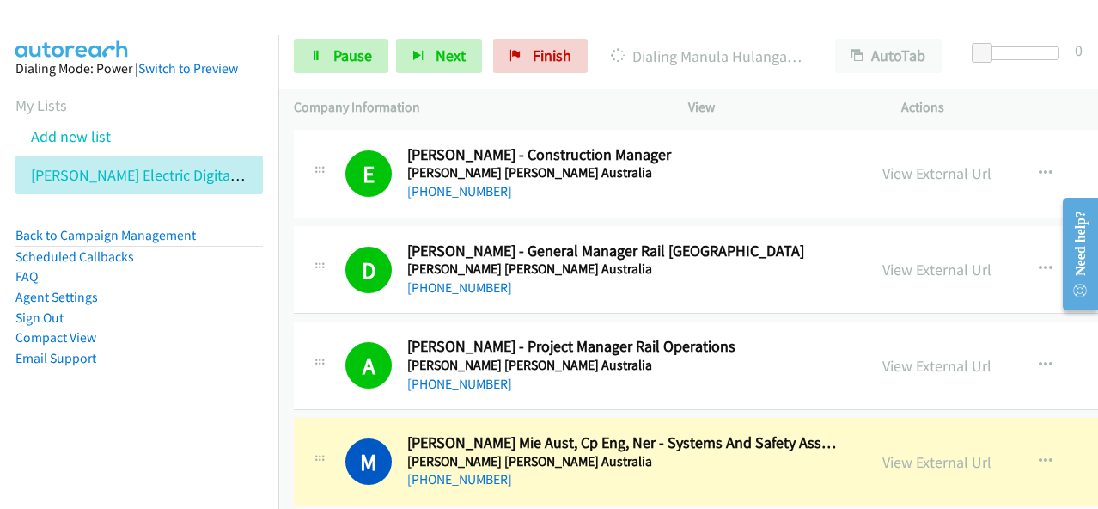
scroll to position [13317, 0]
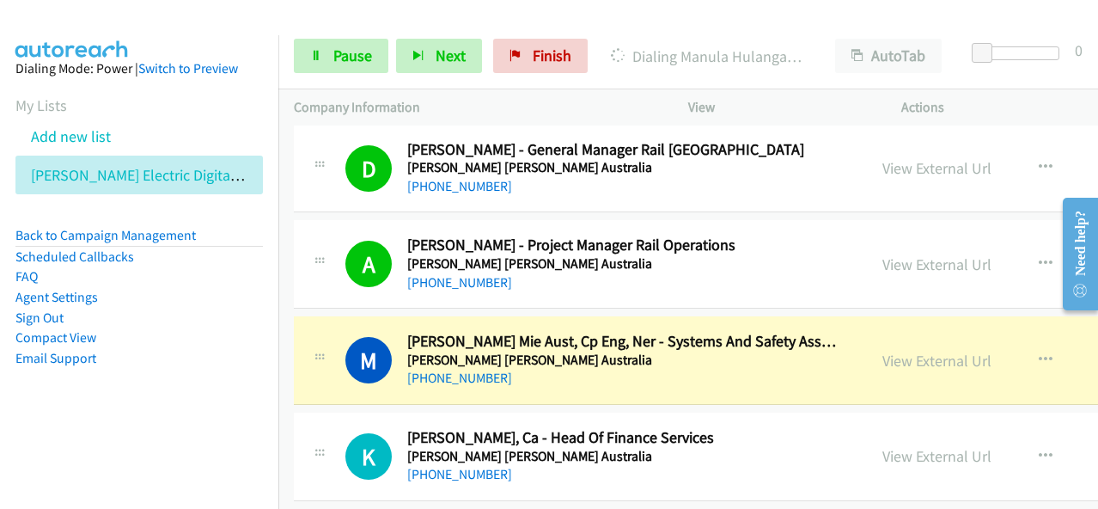
drag, startPoint x: 867, startPoint y: 313, endPoint x: 872, endPoint y: 2, distance: 311.1
click at [898, 351] on link "View External Url" at bounding box center [936, 361] width 109 height 20
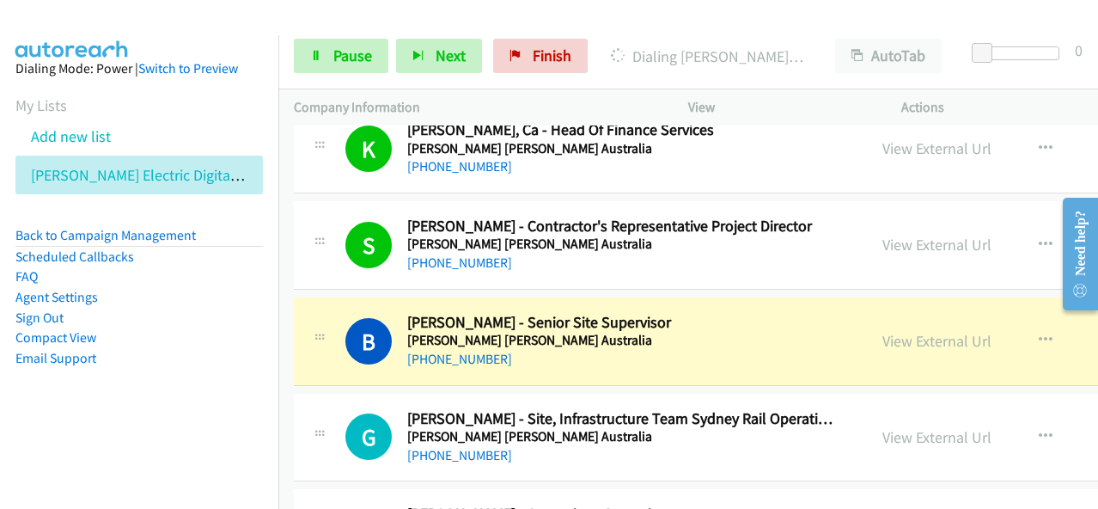
scroll to position [13661, 0]
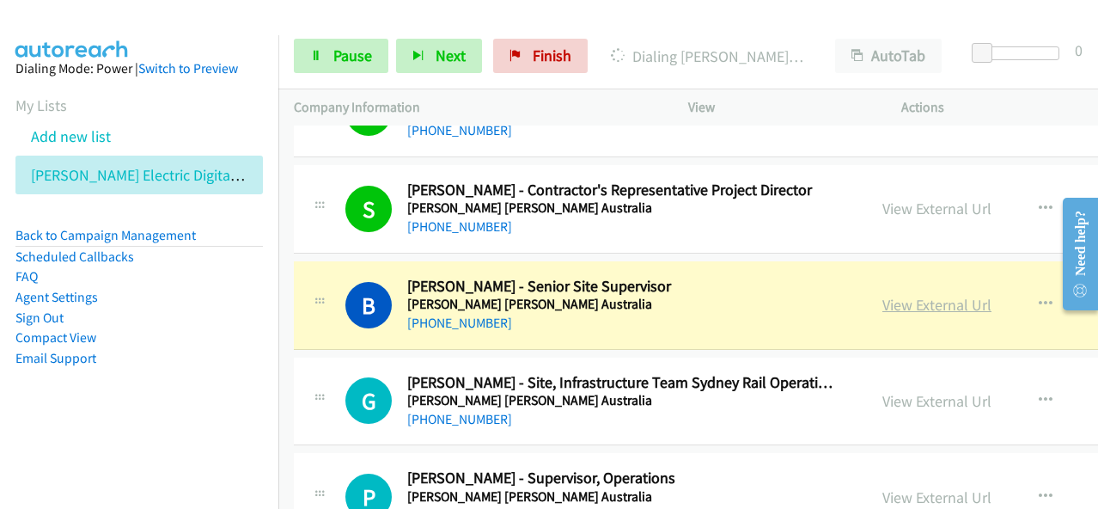
click at [882, 295] on link "View External Url" at bounding box center [936, 305] width 109 height 20
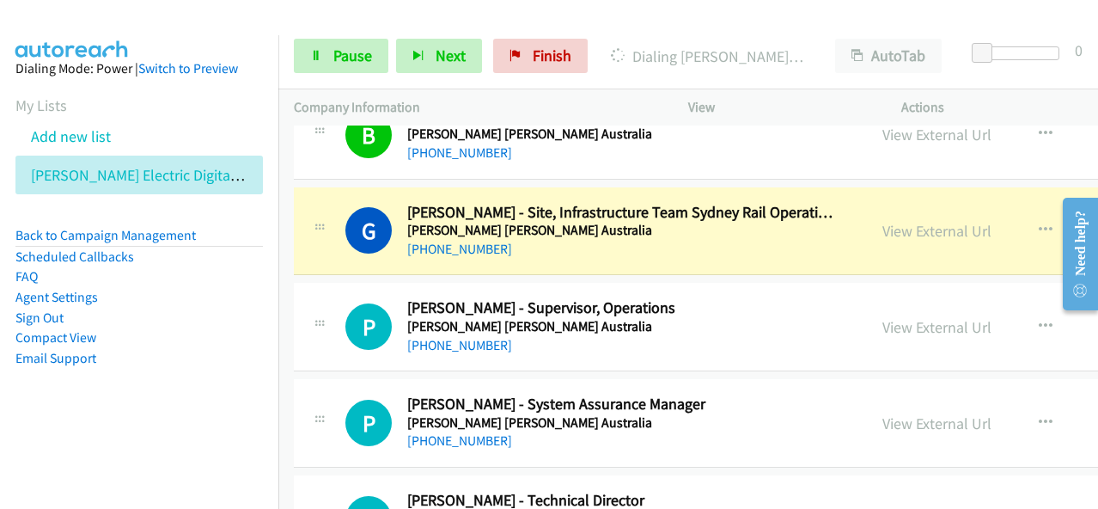
scroll to position [13832, 0]
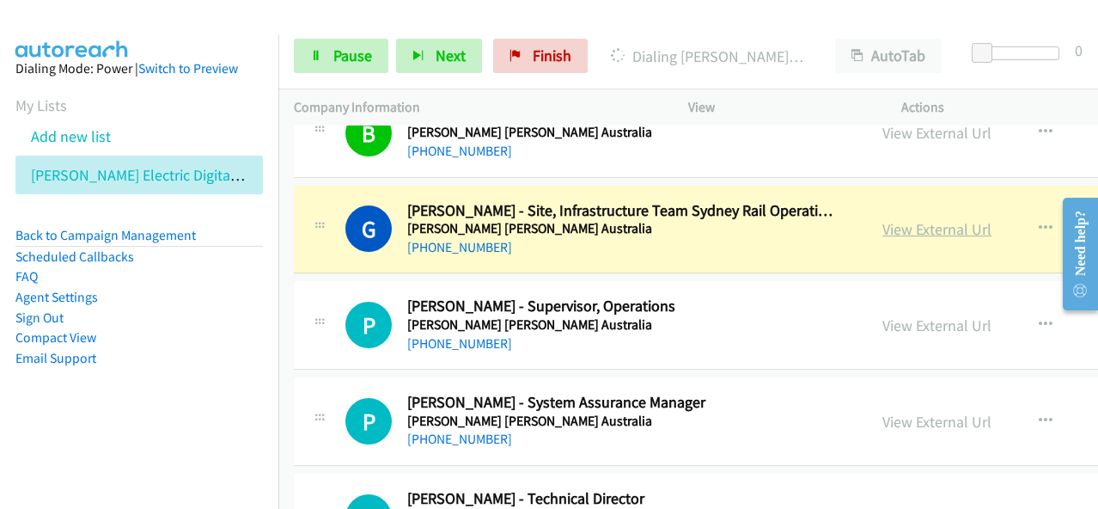
click at [882, 219] on link "View External Url" at bounding box center [936, 229] width 109 height 20
click at [345, 51] on span "Pause" at bounding box center [352, 56] width 39 height 20
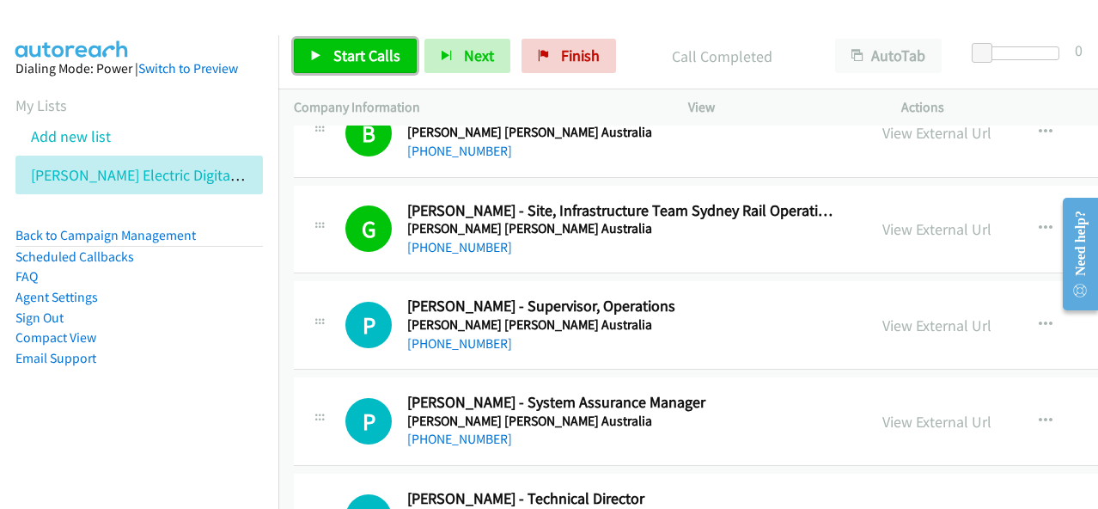
click at [357, 53] on span "Start Calls" at bounding box center [366, 56] width 67 height 20
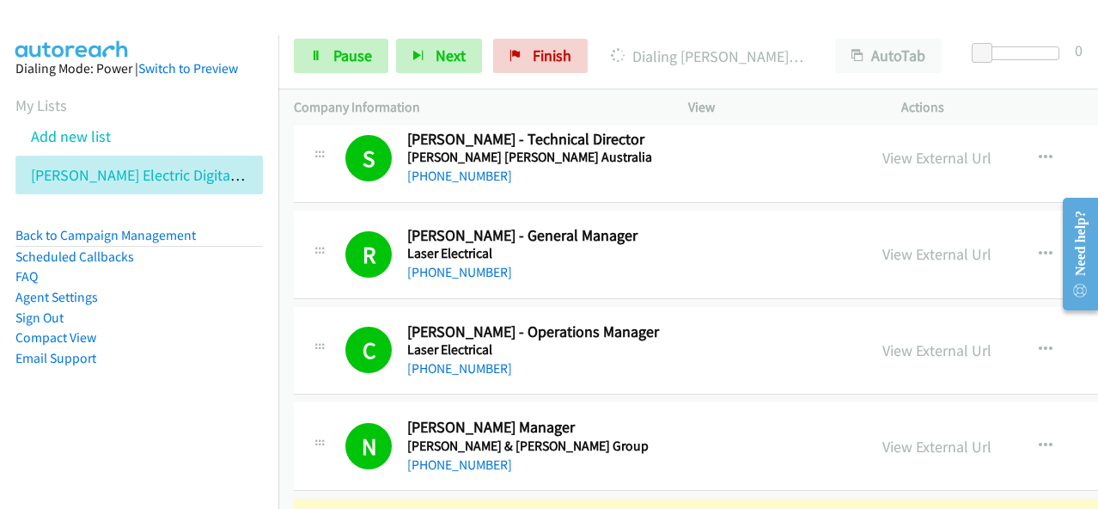
scroll to position [14176, 0]
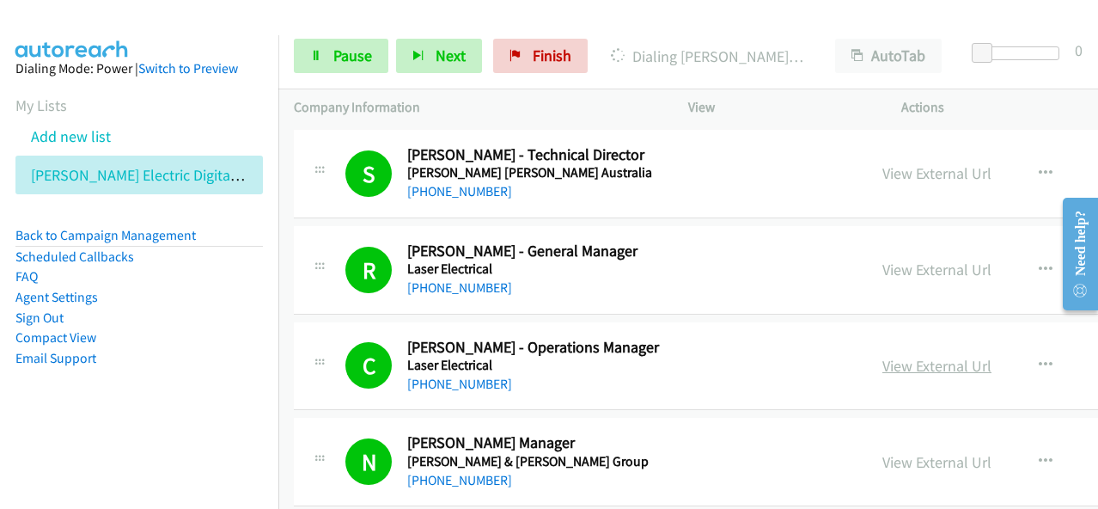
click at [882, 356] on link "View External Url" at bounding box center [936, 366] width 109 height 20
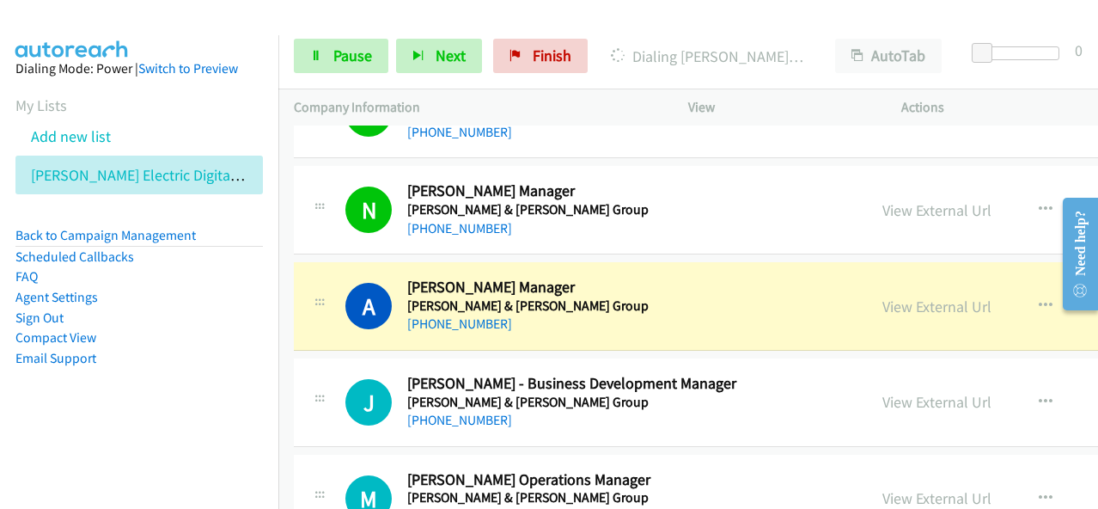
scroll to position [14434, 0]
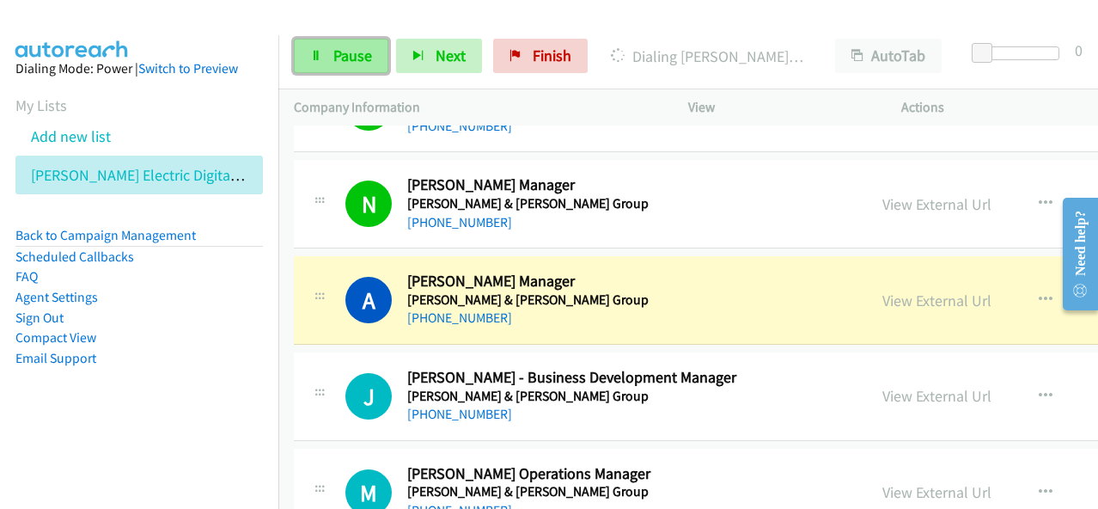
click at [339, 52] on span "Pause" at bounding box center [352, 56] width 39 height 20
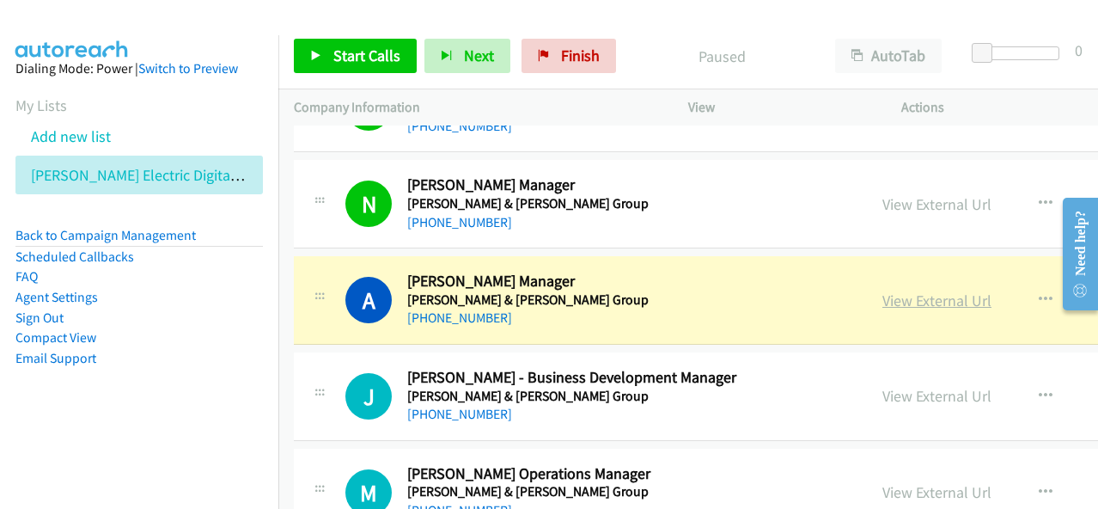
click at [882, 290] on link "View External Url" at bounding box center [936, 300] width 109 height 20
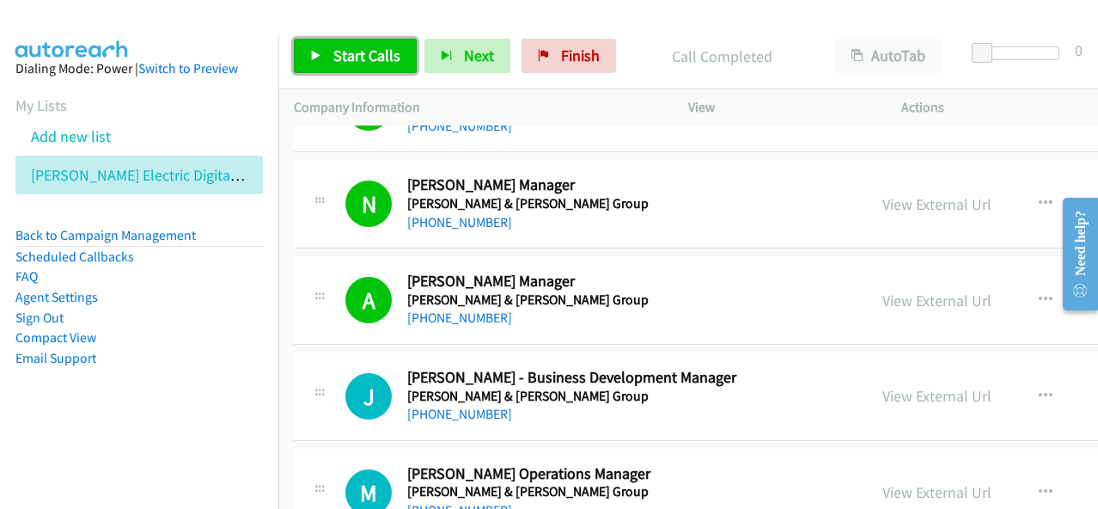
click at [378, 63] on span "Start Calls" at bounding box center [366, 56] width 67 height 20
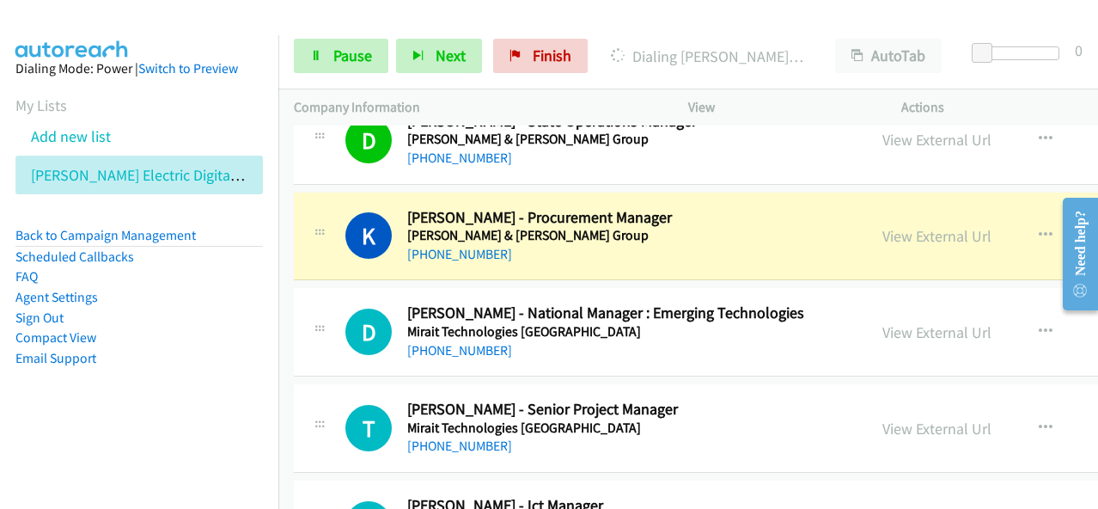
scroll to position [15379, 0]
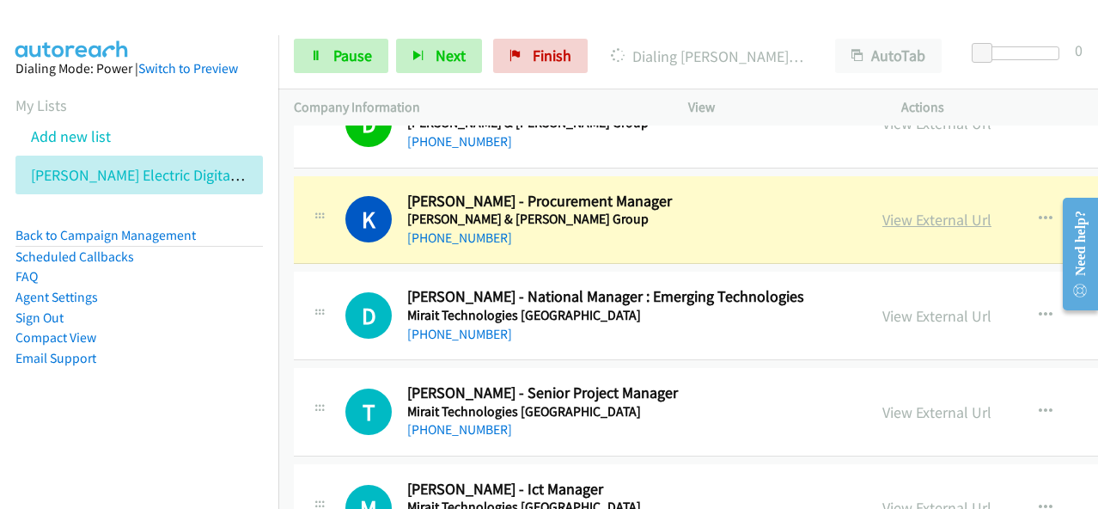
click at [882, 210] on link "View External Url" at bounding box center [936, 220] width 109 height 20
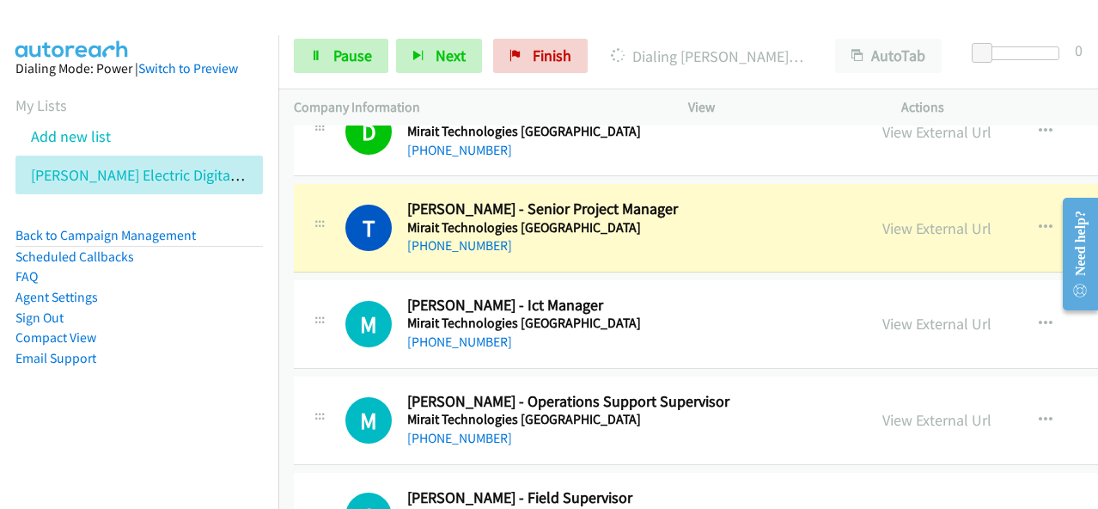
scroll to position [15551, 0]
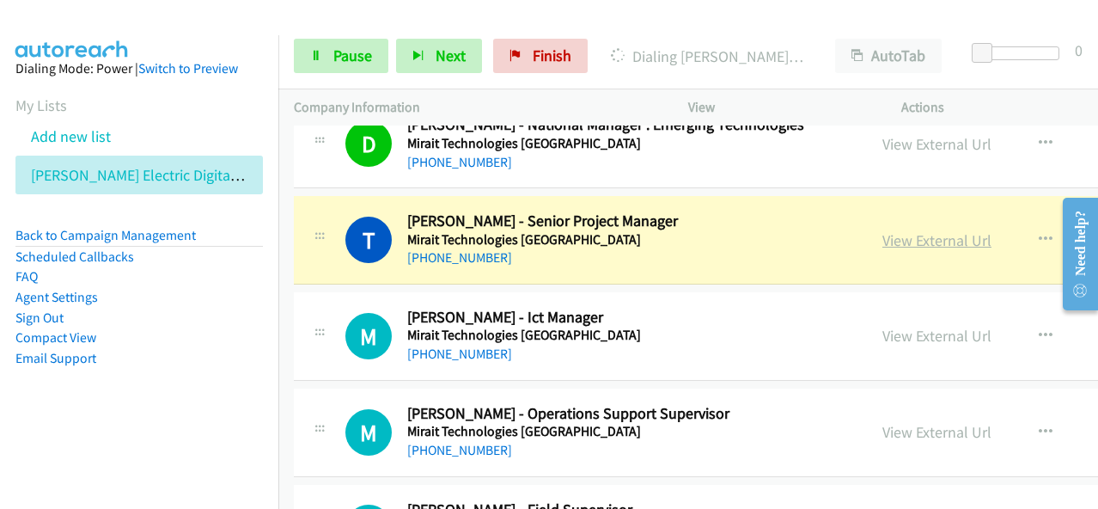
click at [882, 230] on link "View External Url" at bounding box center [936, 240] width 109 height 20
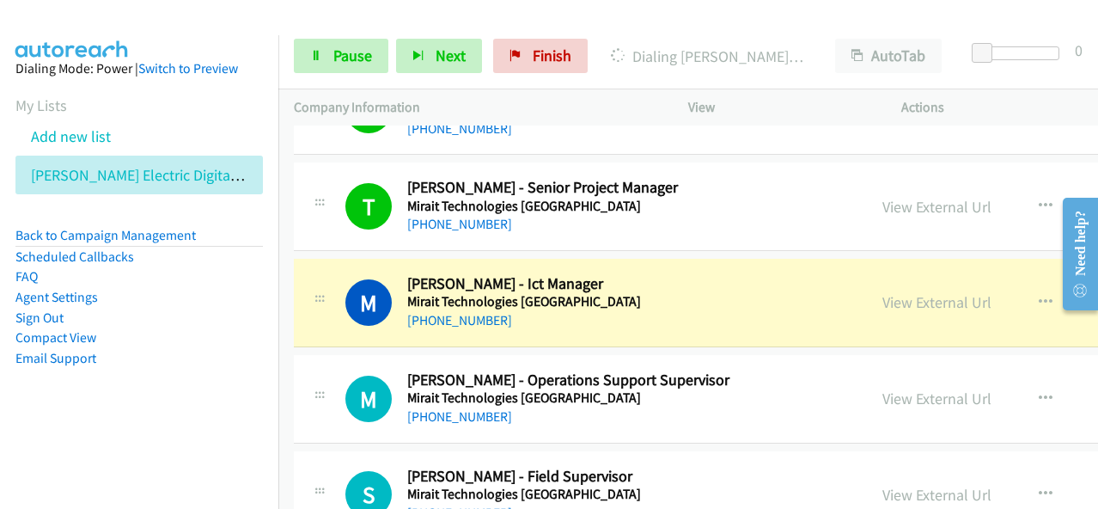
scroll to position [15637, 0]
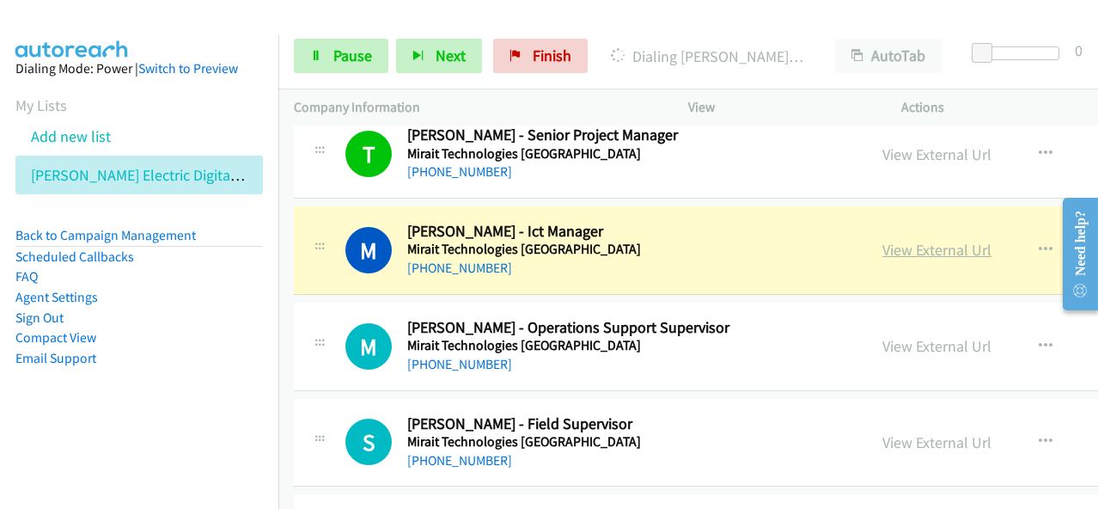
click at [882, 240] on link "View External Url" at bounding box center [936, 250] width 109 height 20
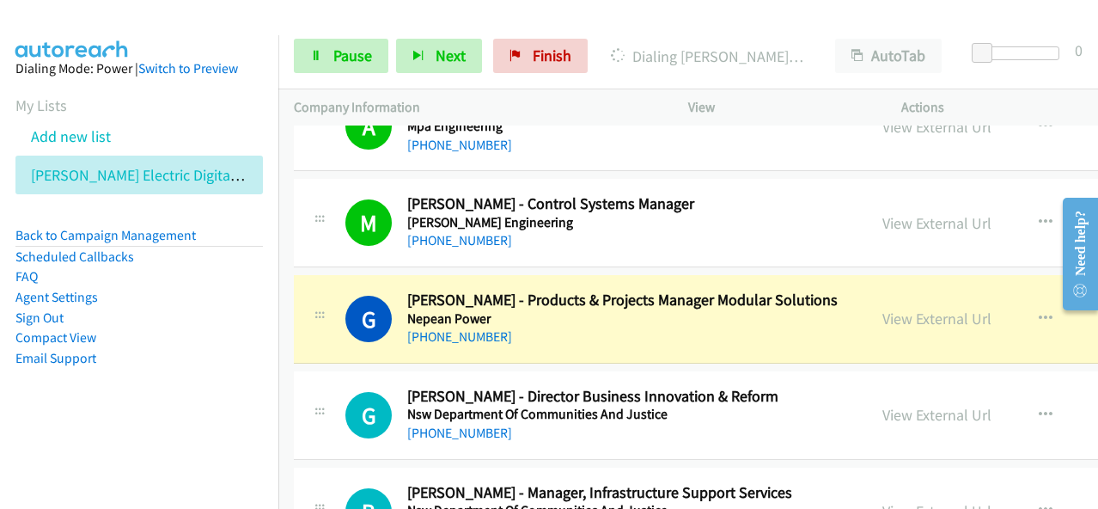
scroll to position [16066, 0]
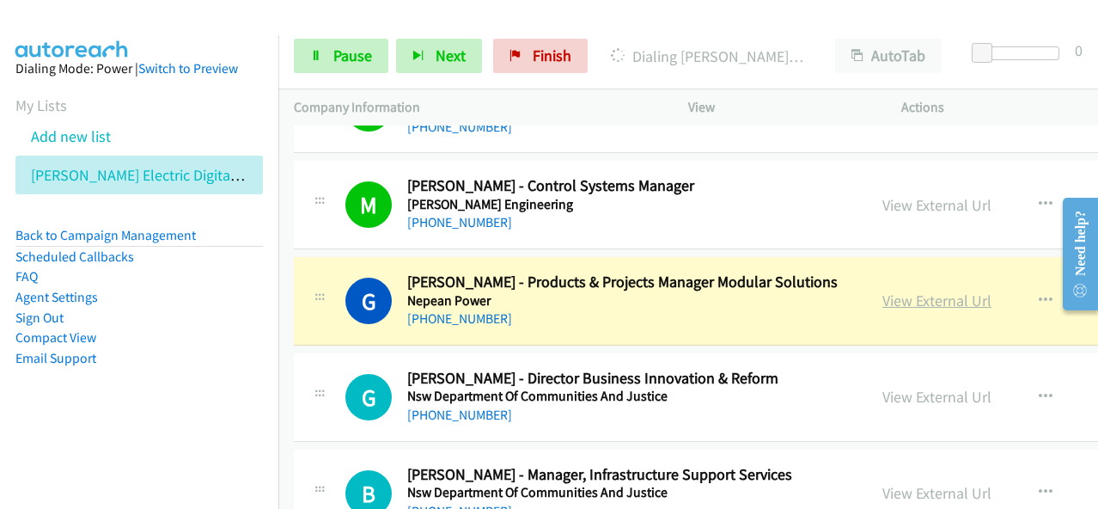
click at [882, 290] on link "View External Url" at bounding box center [936, 300] width 109 height 20
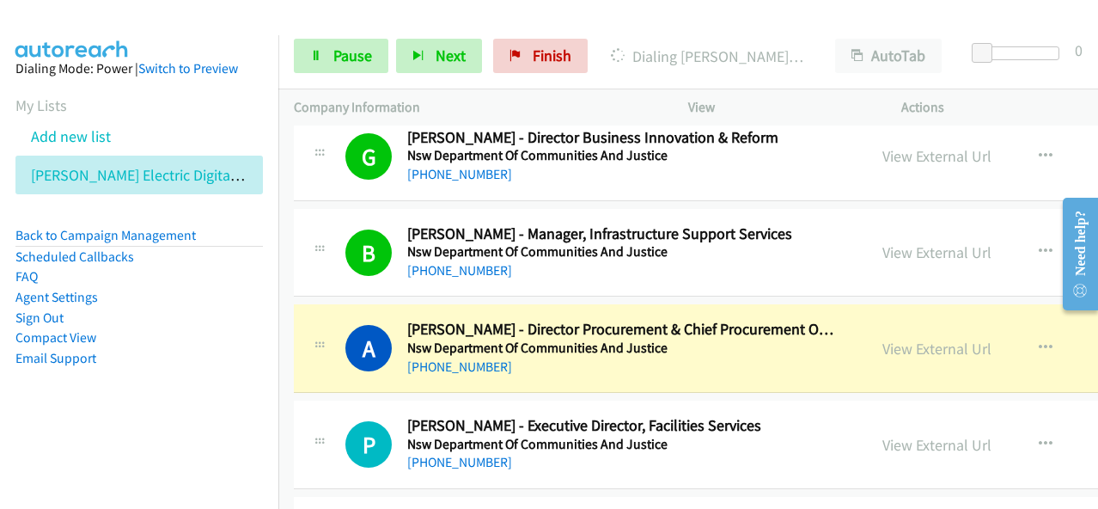
scroll to position [16324, 0]
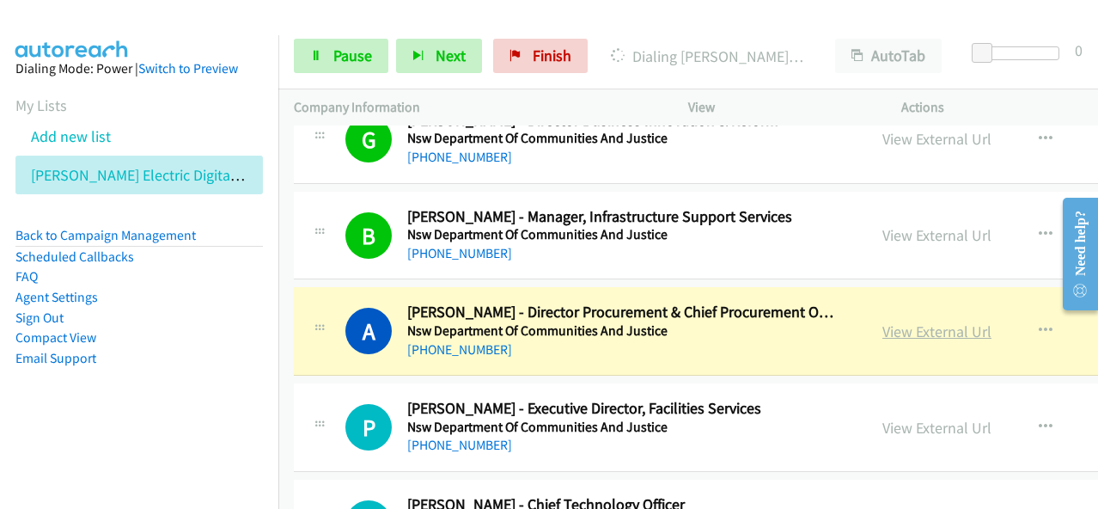
click at [882, 321] on link "View External Url" at bounding box center [936, 331] width 109 height 20
click at [365, 53] on span "Pause" at bounding box center [352, 56] width 39 height 20
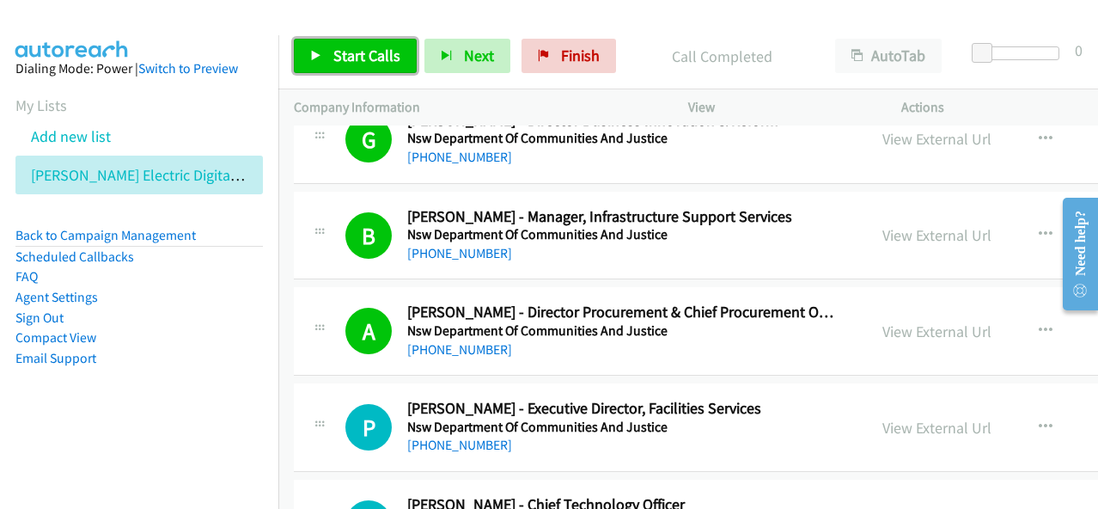
click at [383, 63] on span "Start Calls" at bounding box center [366, 56] width 67 height 20
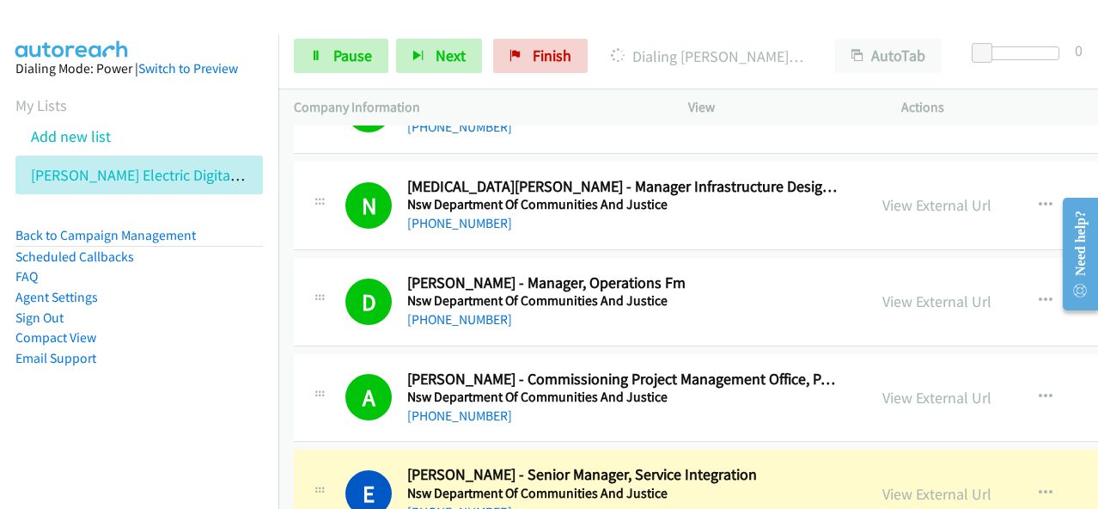
scroll to position [16925, 0]
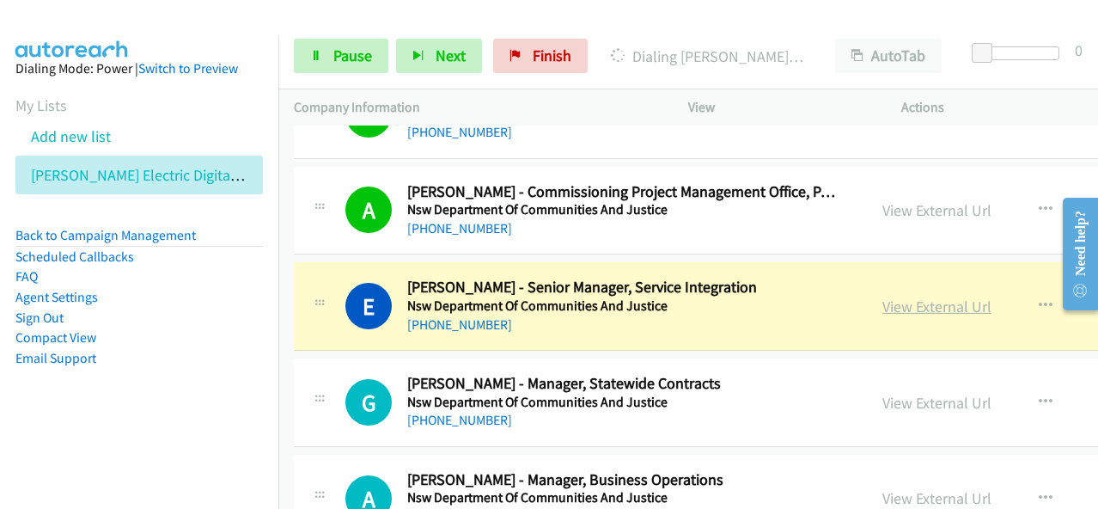
click at [882, 296] on link "View External Url" at bounding box center [936, 306] width 109 height 20
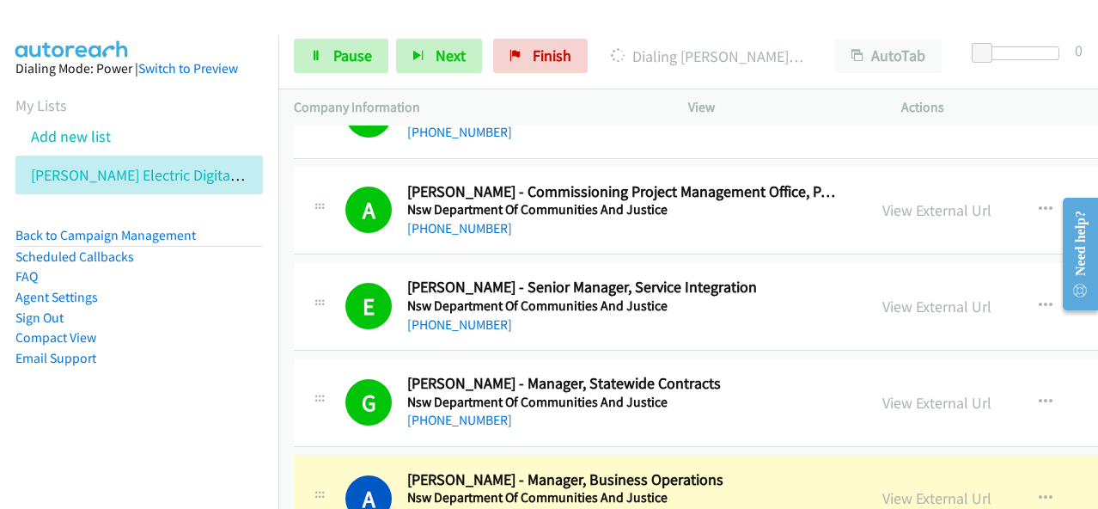
scroll to position [17097, 0]
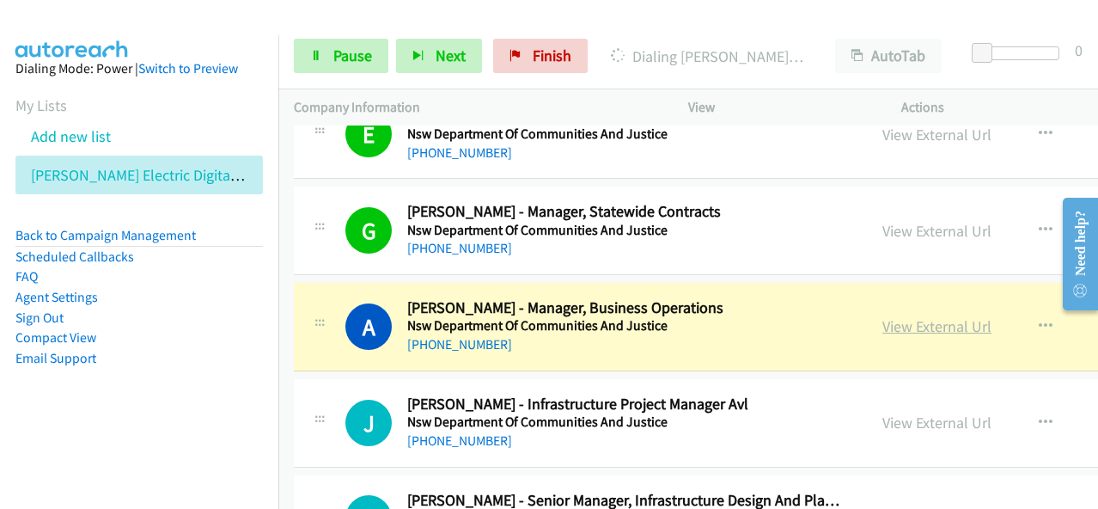
click at [897, 316] on link "View External Url" at bounding box center [936, 326] width 109 height 20
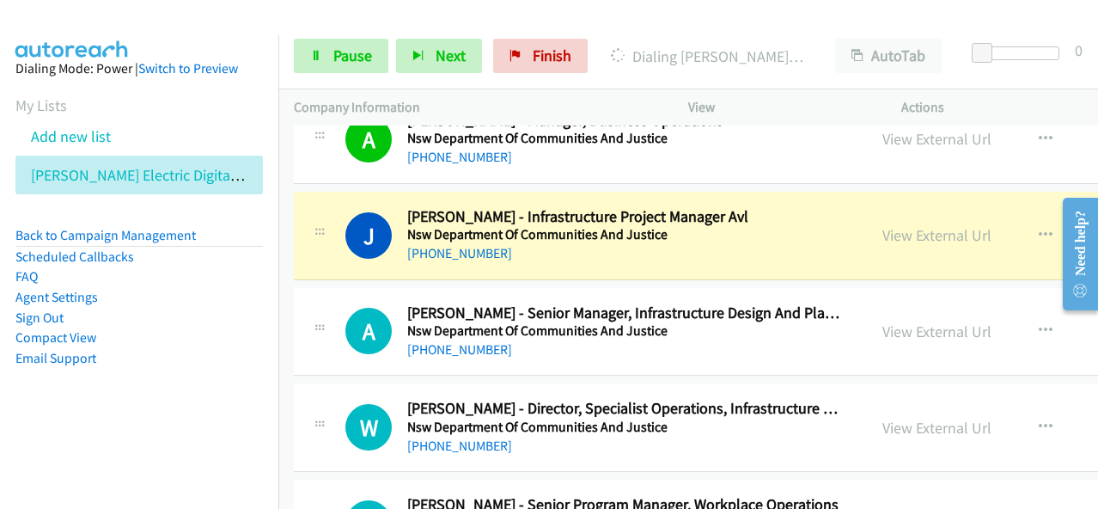
scroll to position [17269, 0]
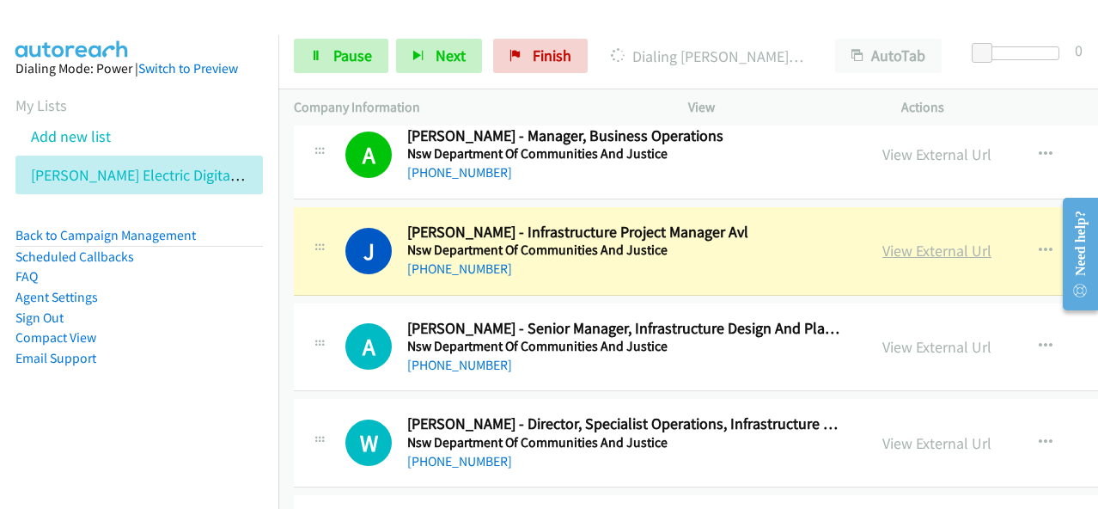
click at [885, 241] on link "View External Url" at bounding box center [936, 251] width 109 height 20
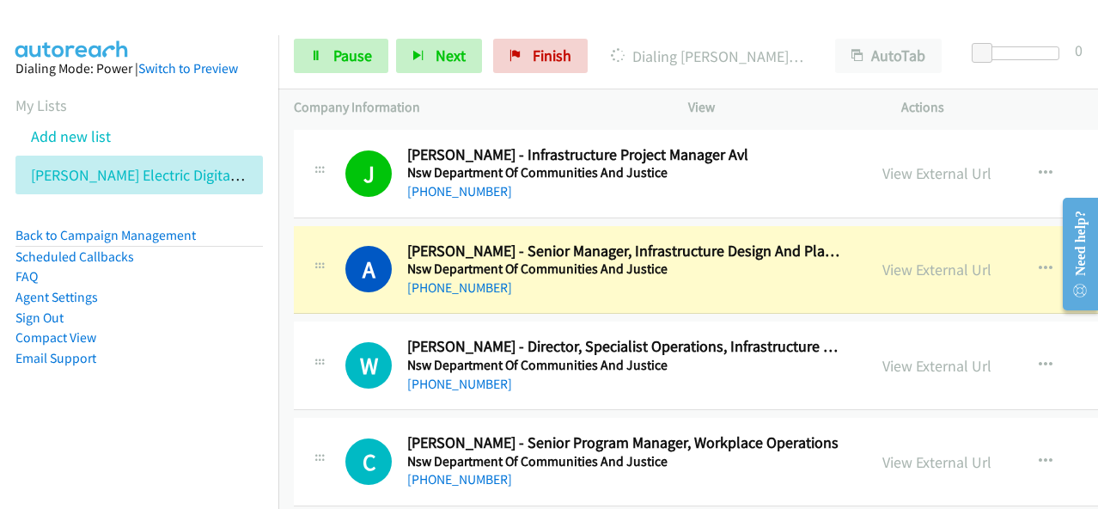
scroll to position [17355, 0]
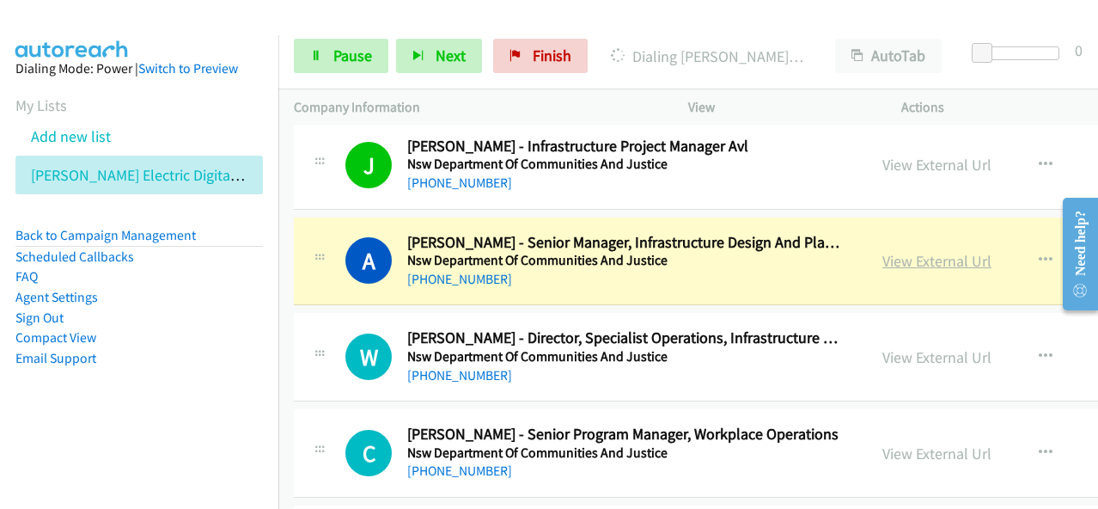
click at [882, 251] on link "View External Url" at bounding box center [936, 261] width 109 height 20
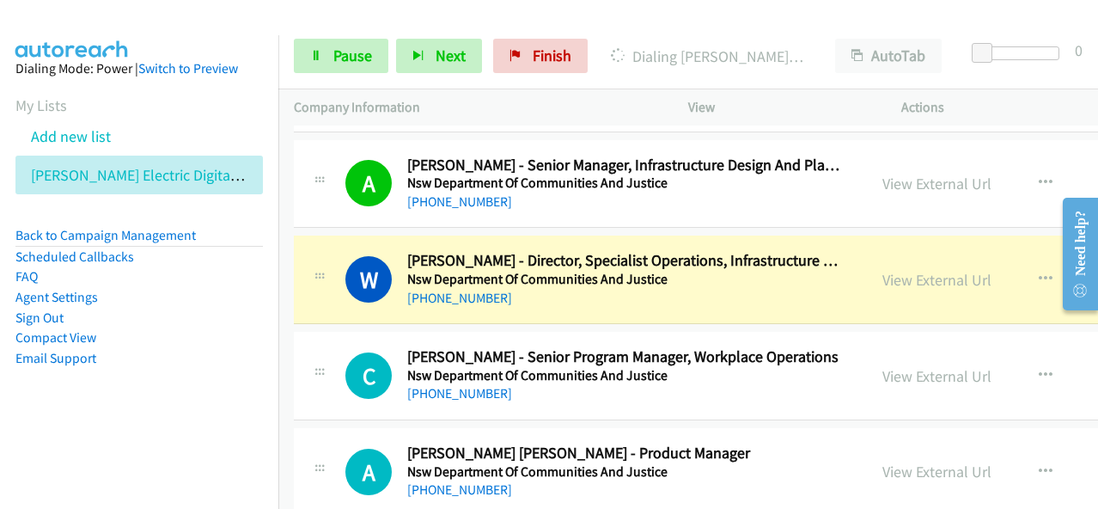
scroll to position [17441, 0]
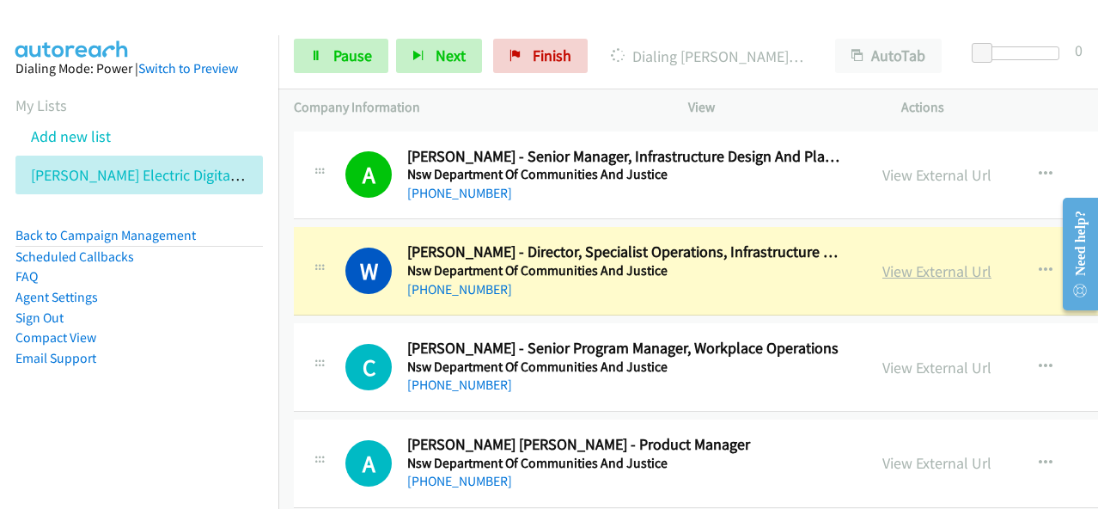
click at [882, 261] on link "View External Url" at bounding box center [936, 271] width 109 height 20
click at [352, 56] on span "Pause" at bounding box center [352, 56] width 39 height 20
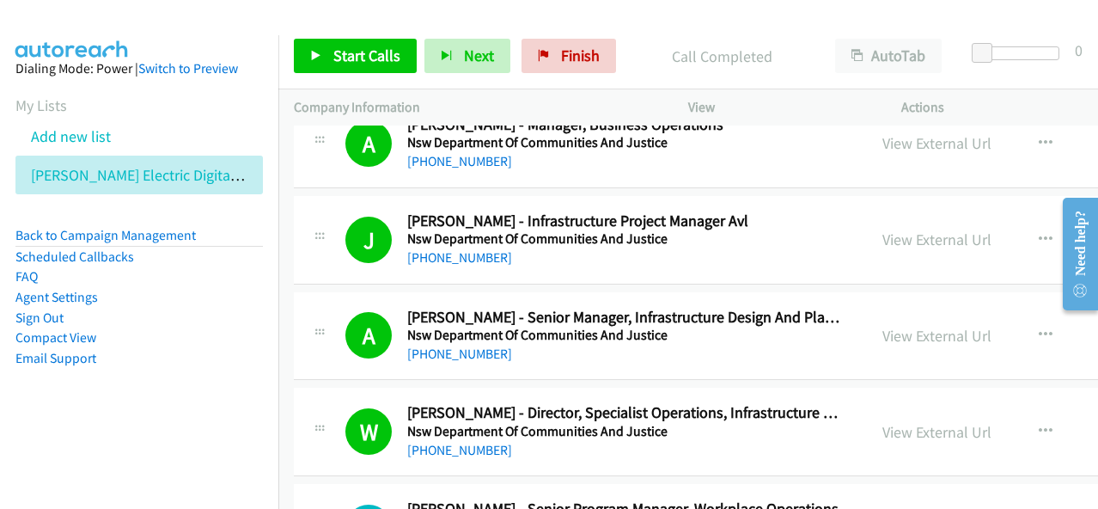
scroll to position [17269, 0]
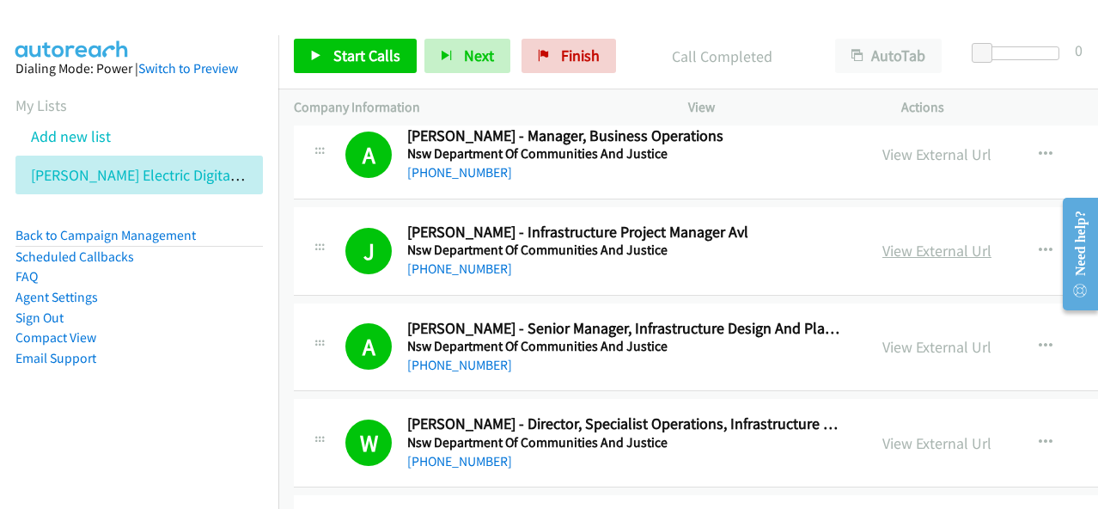
click at [893, 241] on link "View External Url" at bounding box center [936, 251] width 109 height 20
click at [352, 60] on span "Start Calls" at bounding box center [366, 56] width 67 height 20
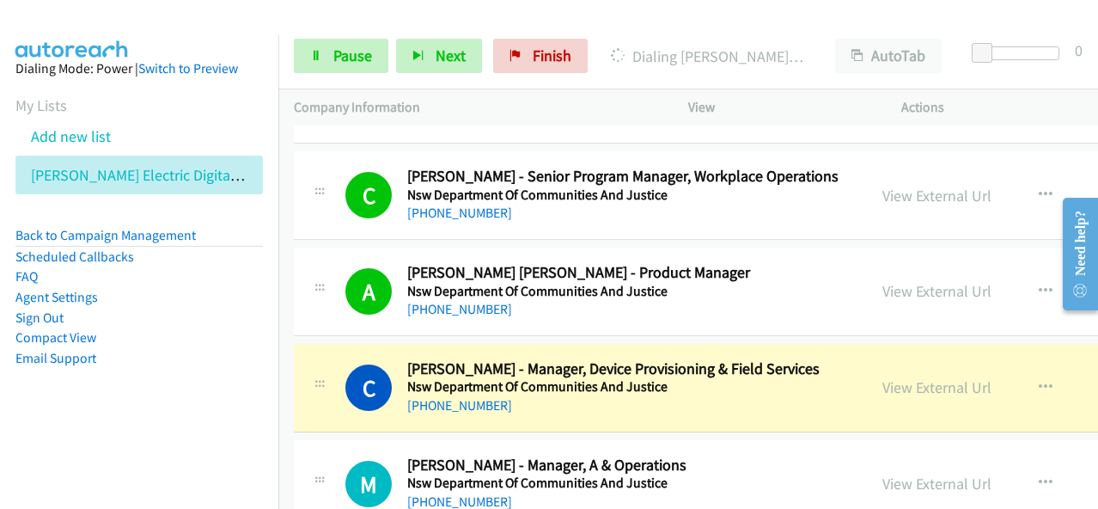
scroll to position [17699, 0]
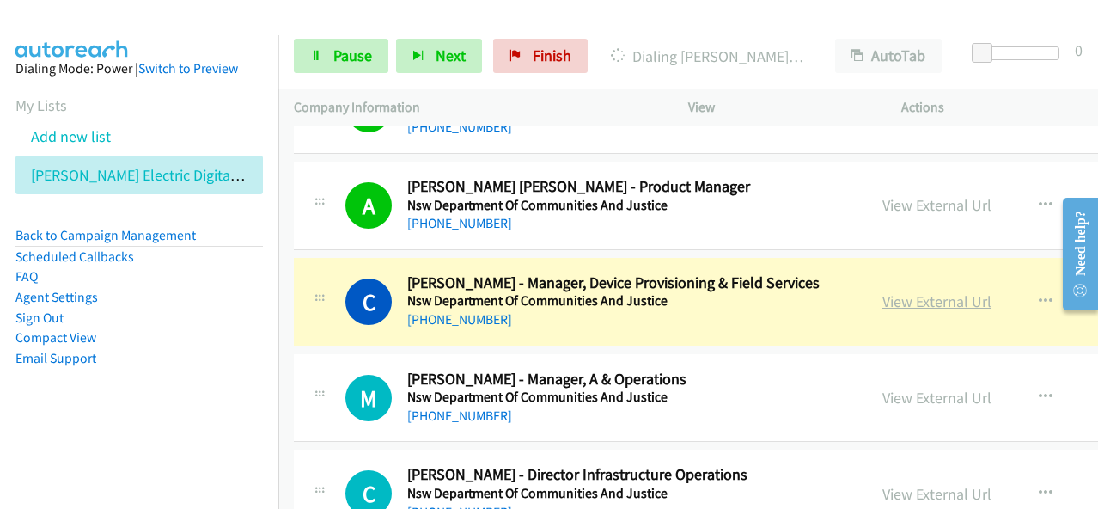
click at [882, 291] on link "View External Url" at bounding box center [936, 301] width 109 height 20
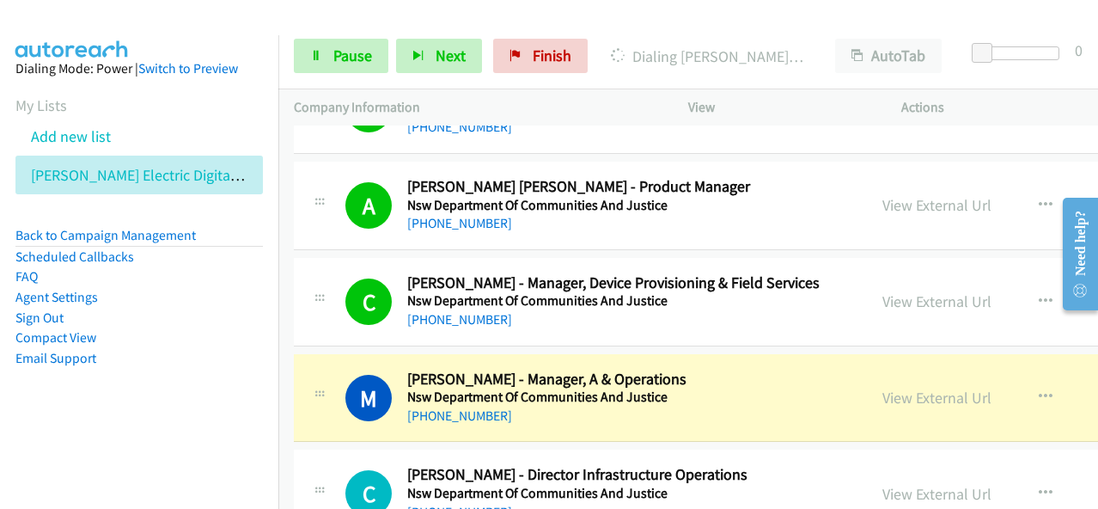
scroll to position [17785, 0]
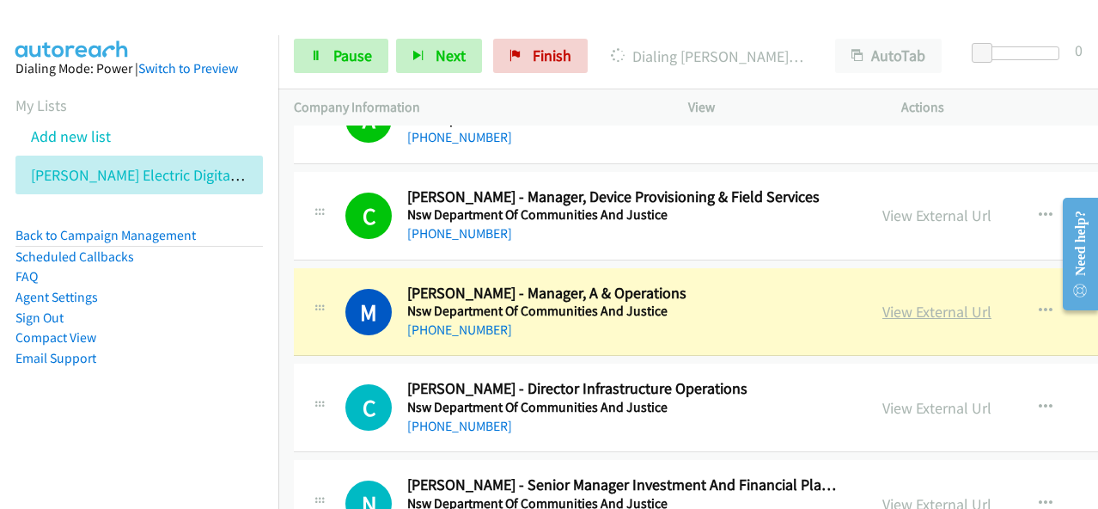
click at [882, 302] on link "View External Url" at bounding box center [936, 312] width 109 height 20
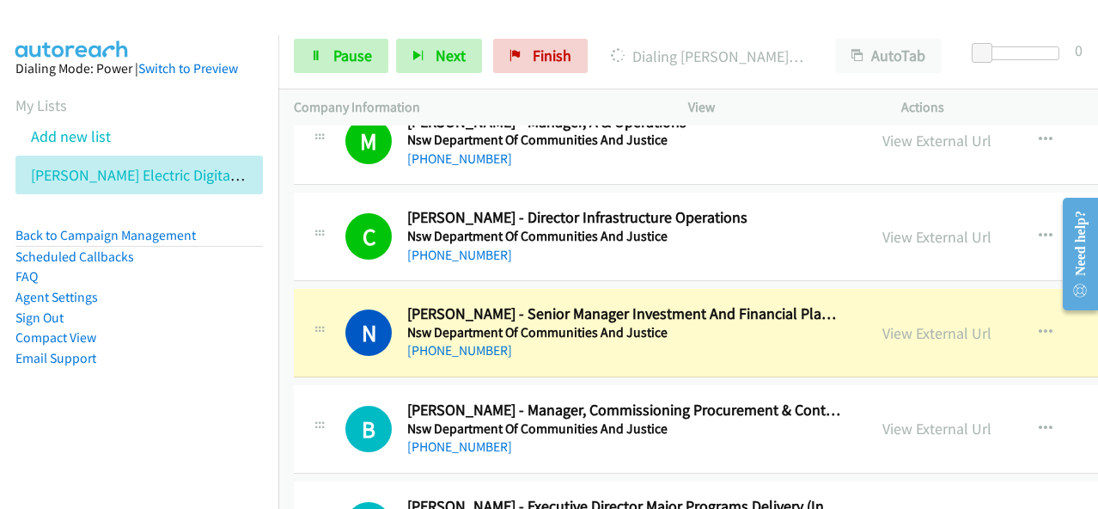
scroll to position [17956, 0]
drag, startPoint x: 845, startPoint y: 271, endPoint x: 721, endPoint y: 506, distance: 266.3
click at [695, 339] on div "[PHONE_NUMBER]" at bounding box center [624, 349] width 434 height 21
click at [882, 322] on link "View External Url" at bounding box center [936, 332] width 109 height 20
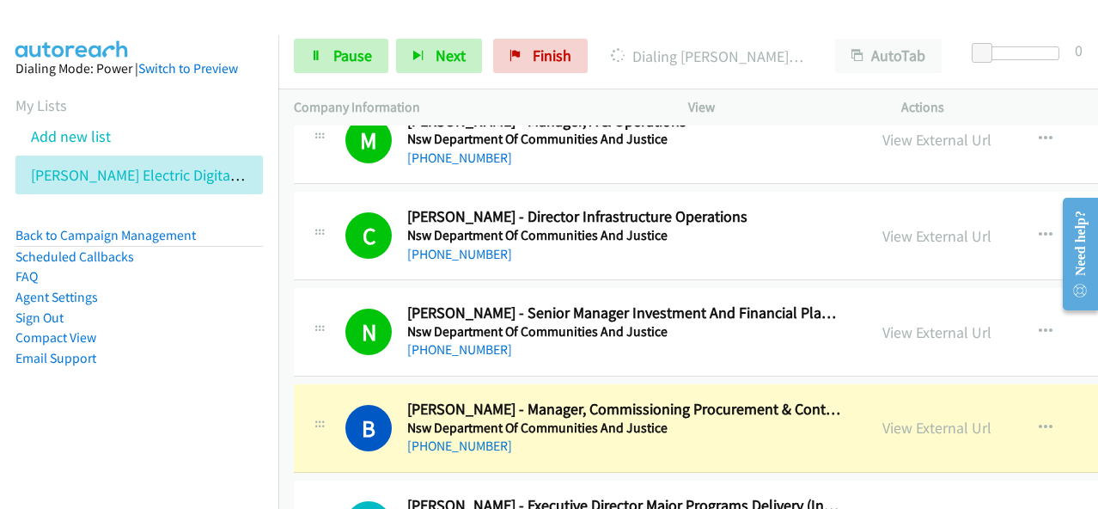
scroll to position [18042, 0]
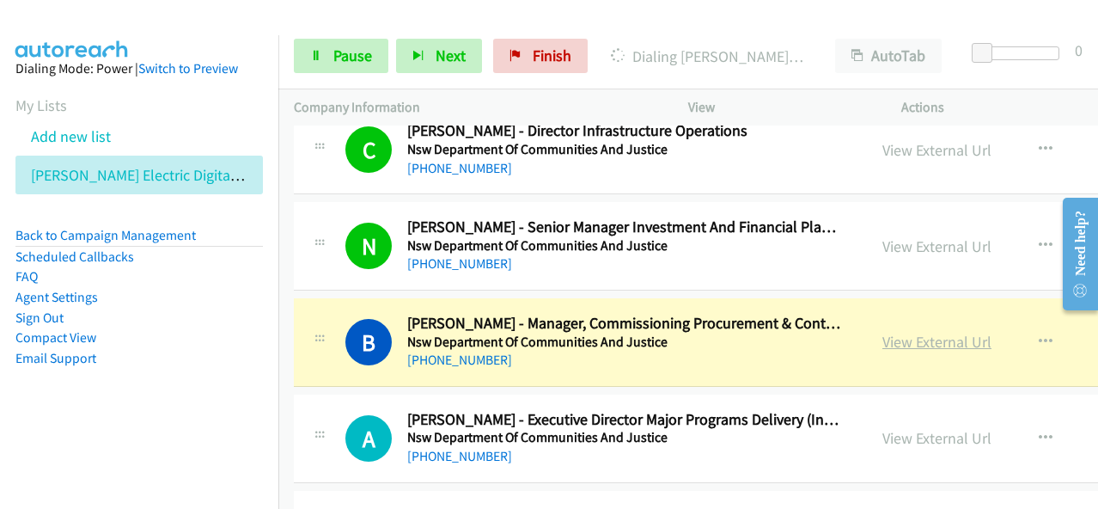
click at [907, 332] on link "View External Url" at bounding box center [936, 342] width 109 height 20
click at [361, 46] on span "Pause" at bounding box center [352, 56] width 39 height 20
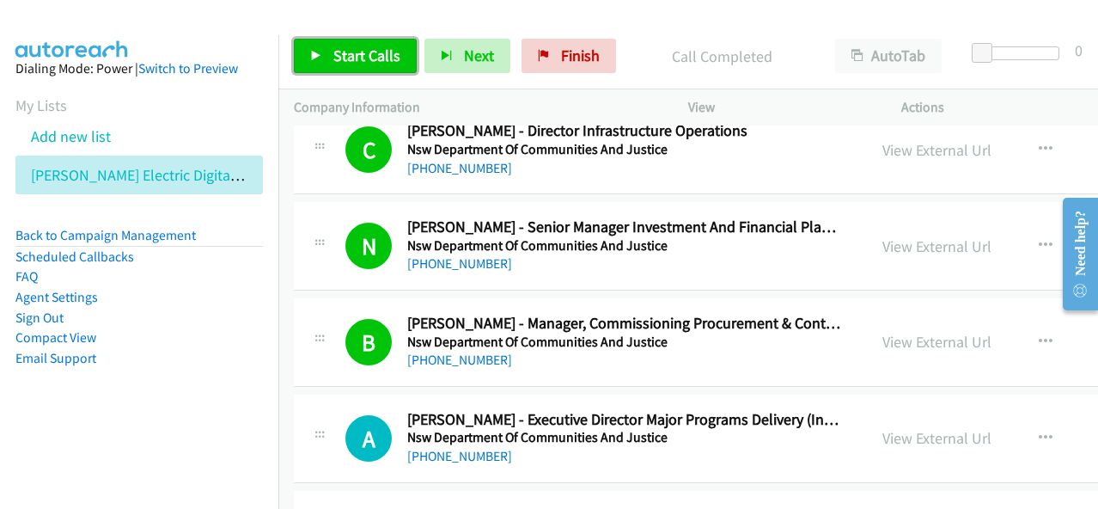
click at [361, 60] on span "Start Calls" at bounding box center [366, 56] width 67 height 20
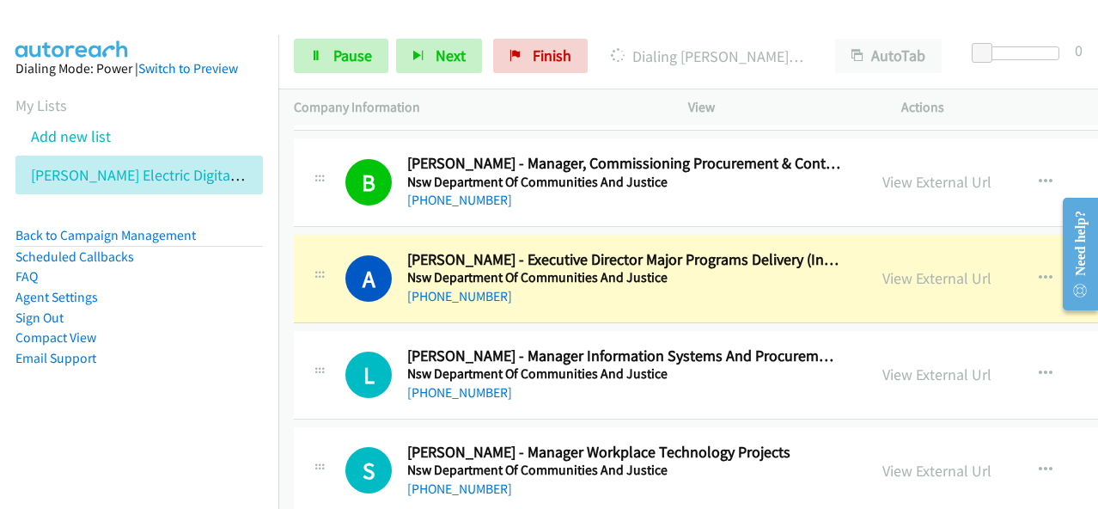
scroll to position [18214, 0]
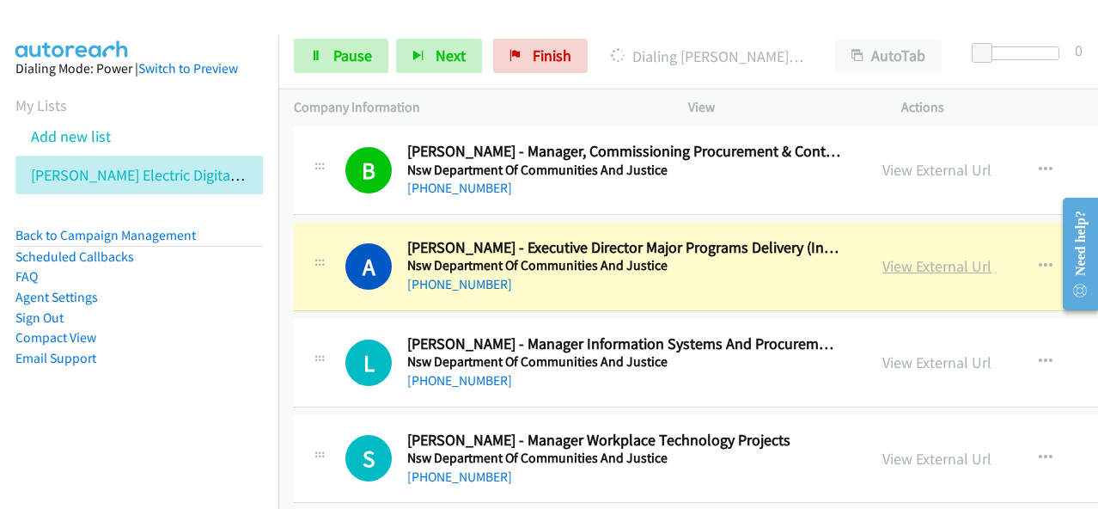
click at [882, 256] on link "View External Url" at bounding box center [936, 266] width 109 height 20
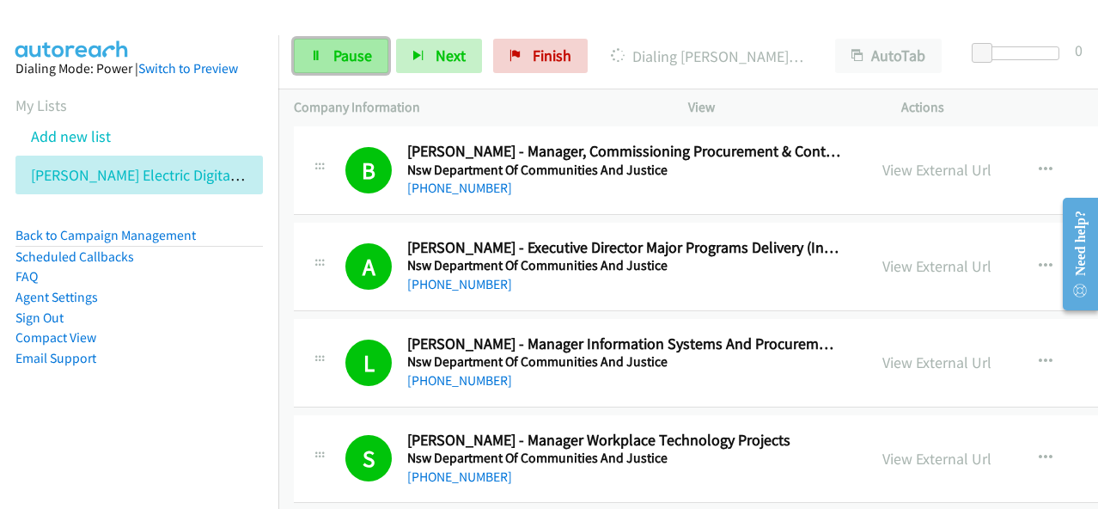
click at [340, 49] on span "Pause" at bounding box center [352, 56] width 39 height 20
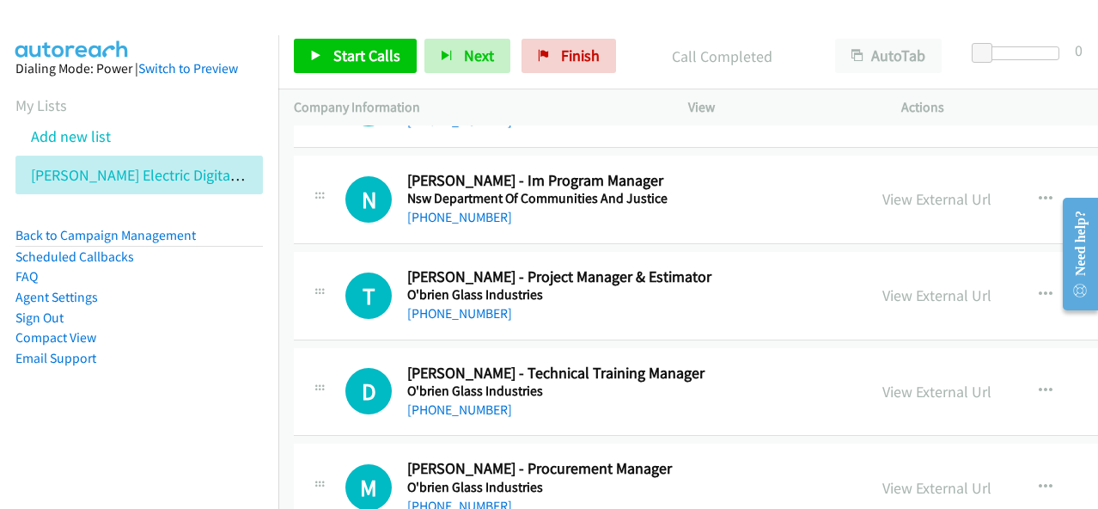
scroll to position [19761, 0]
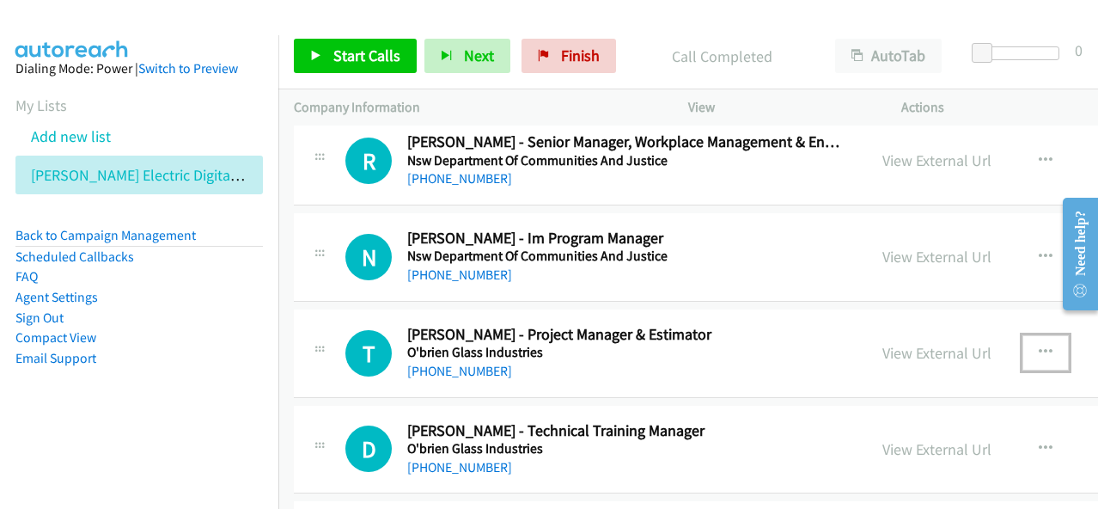
click at [1039, 345] on icon "button" at bounding box center [1046, 352] width 14 height 14
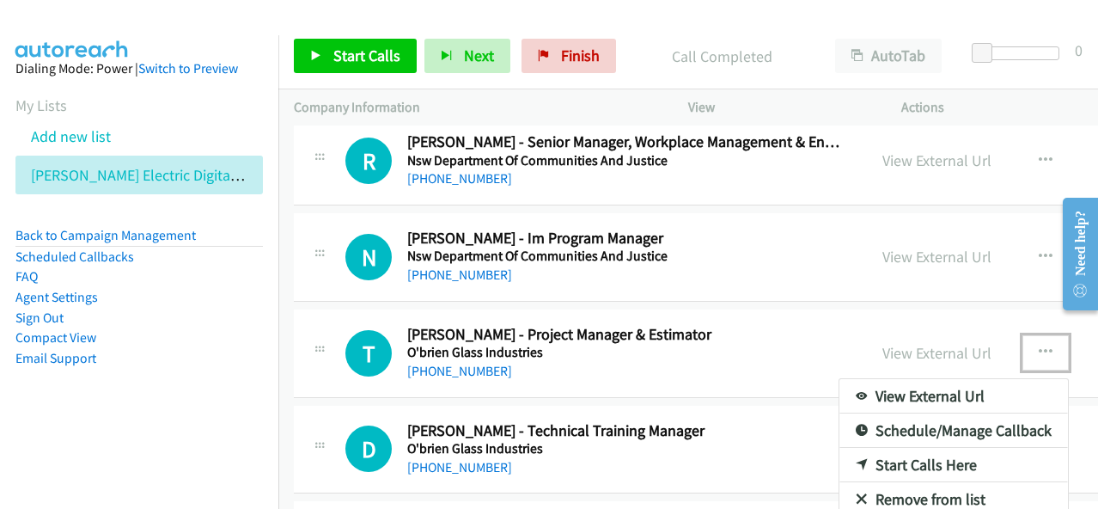
click at [856, 448] on link "Start Calls Here" at bounding box center [953, 465] width 229 height 34
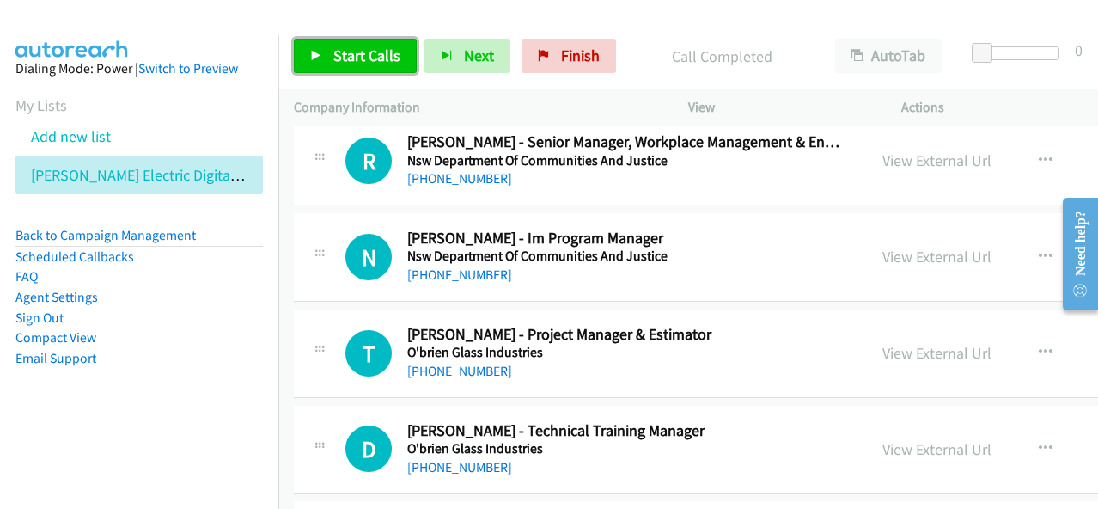
click at [400, 59] on link "Start Calls" at bounding box center [355, 56] width 123 height 34
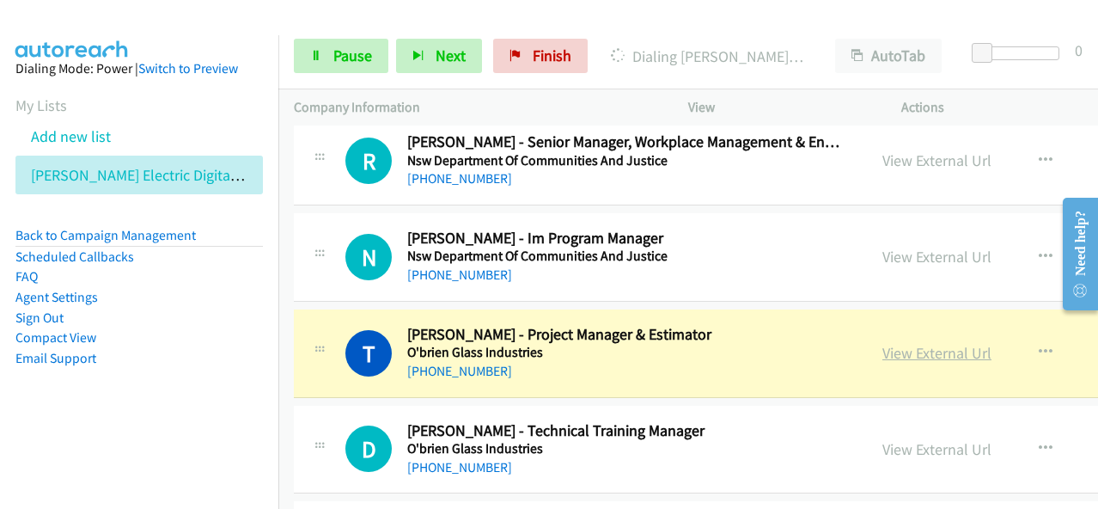
click at [903, 343] on link "View External Url" at bounding box center [936, 353] width 109 height 20
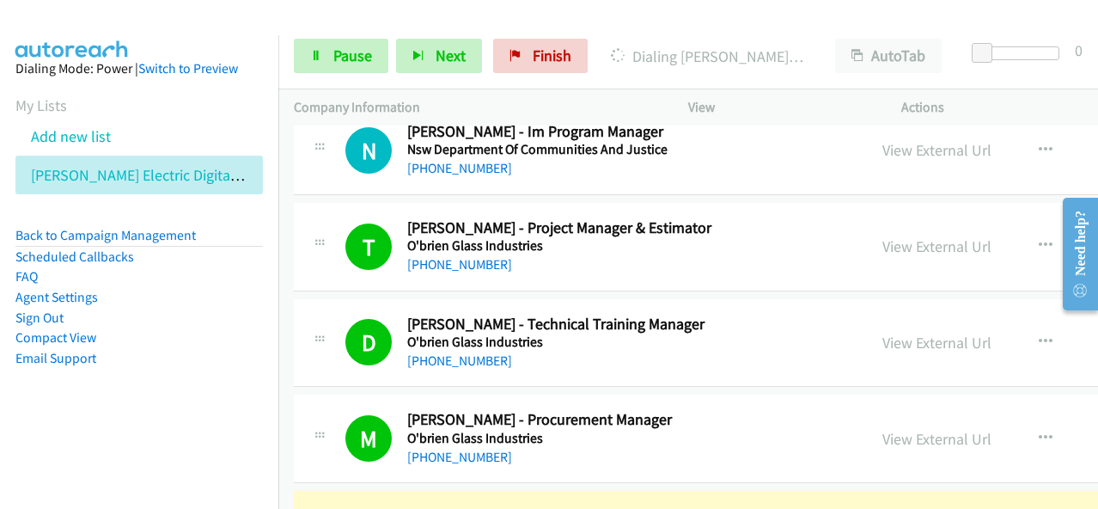
scroll to position [20018, 0]
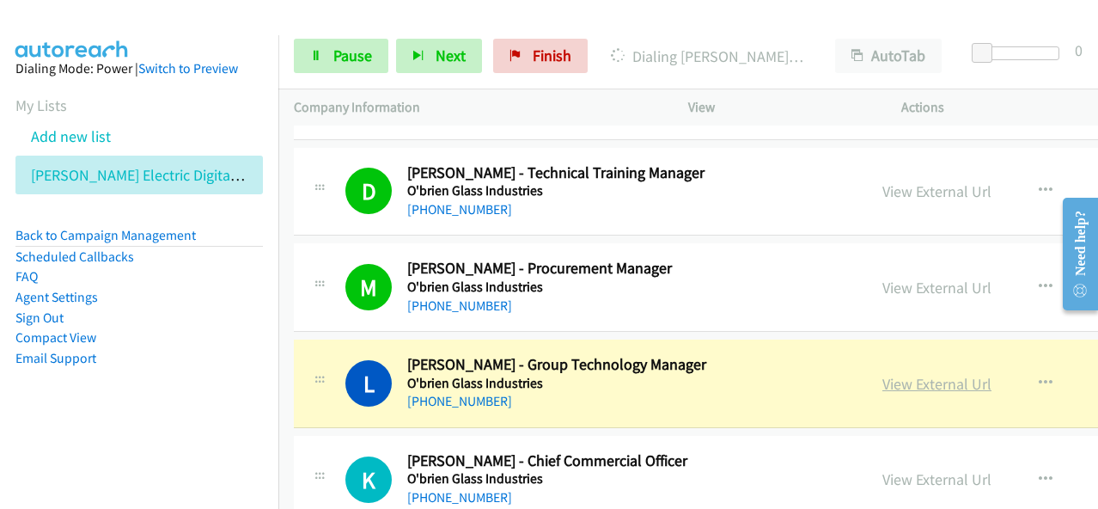
click at [882, 374] on link "View External Url" at bounding box center [936, 384] width 109 height 20
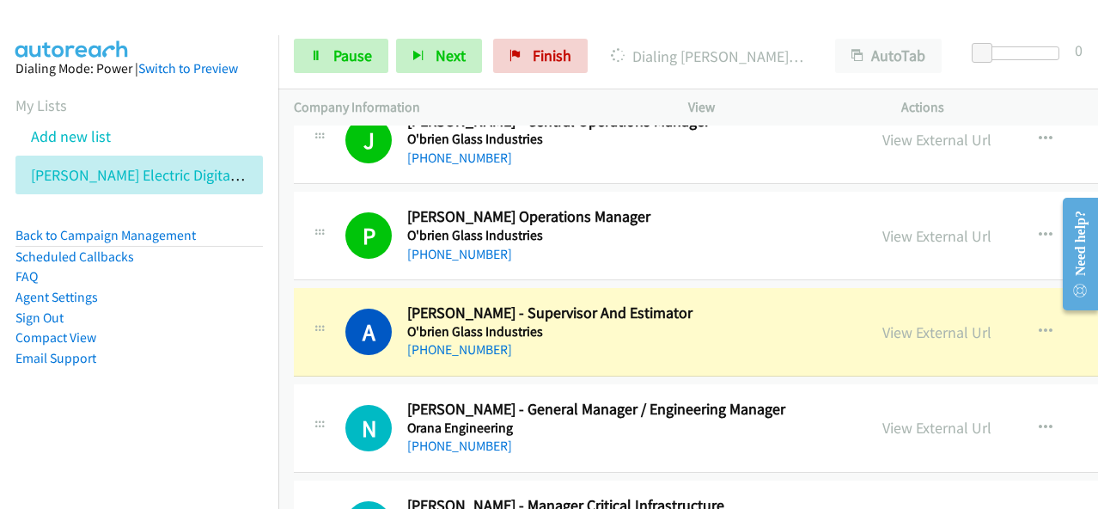
scroll to position [21049, 0]
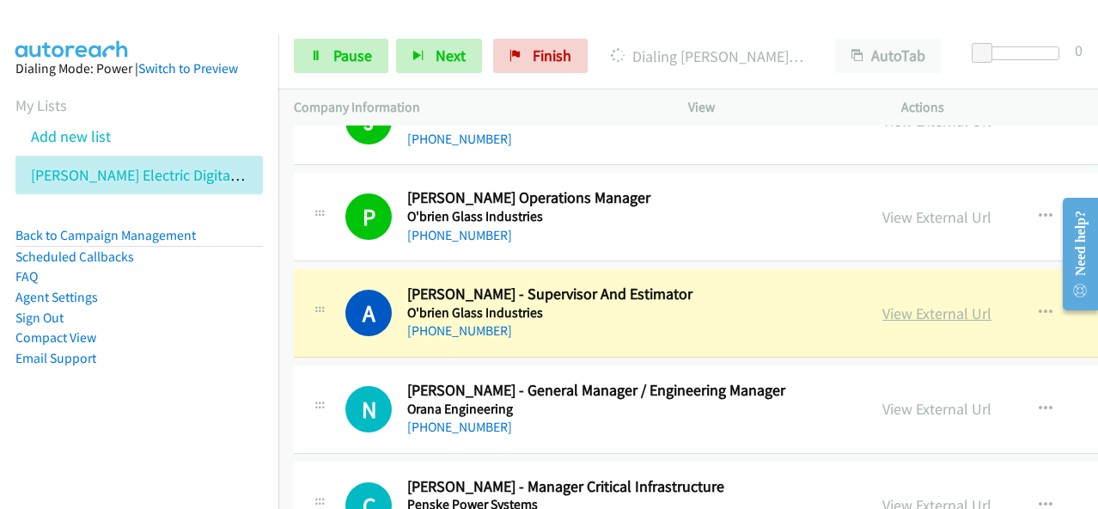
click at [882, 303] on link "View External Url" at bounding box center [936, 313] width 109 height 20
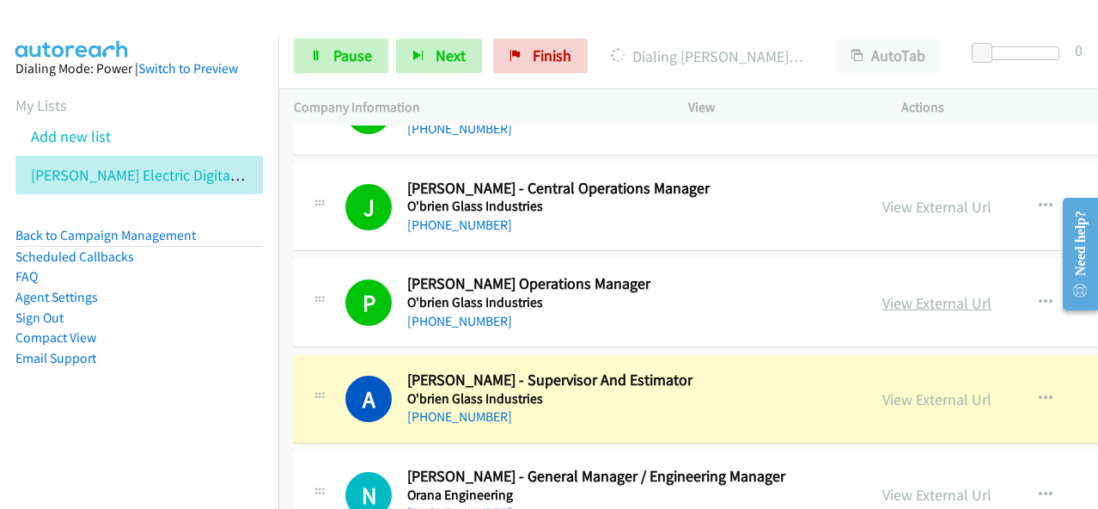
click at [882, 293] on link "View External Url" at bounding box center [936, 303] width 109 height 20
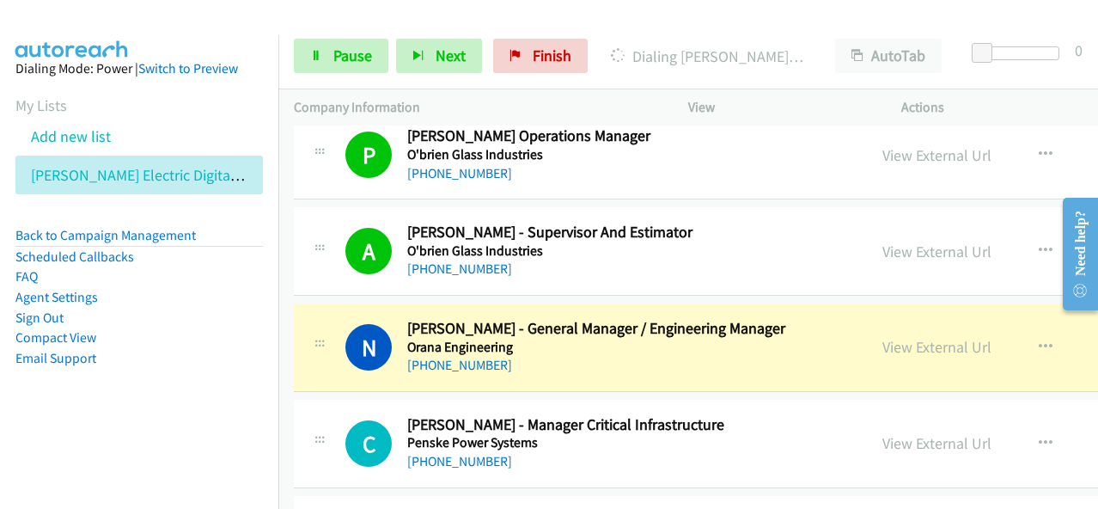
scroll to position [21135, 0]
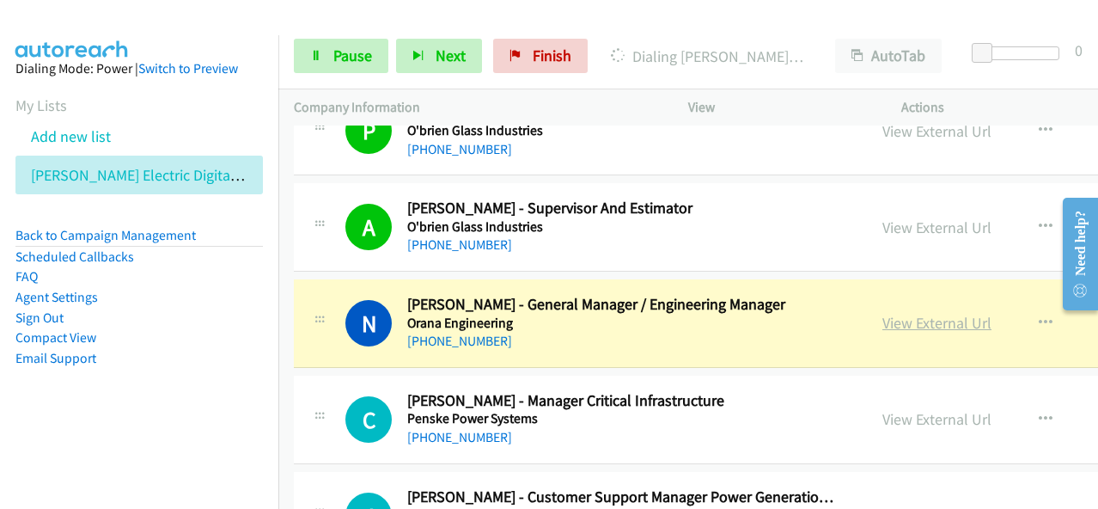
click at [882, 313] on link "View External Url" at bounding box center [936, 323] width 109 height 20
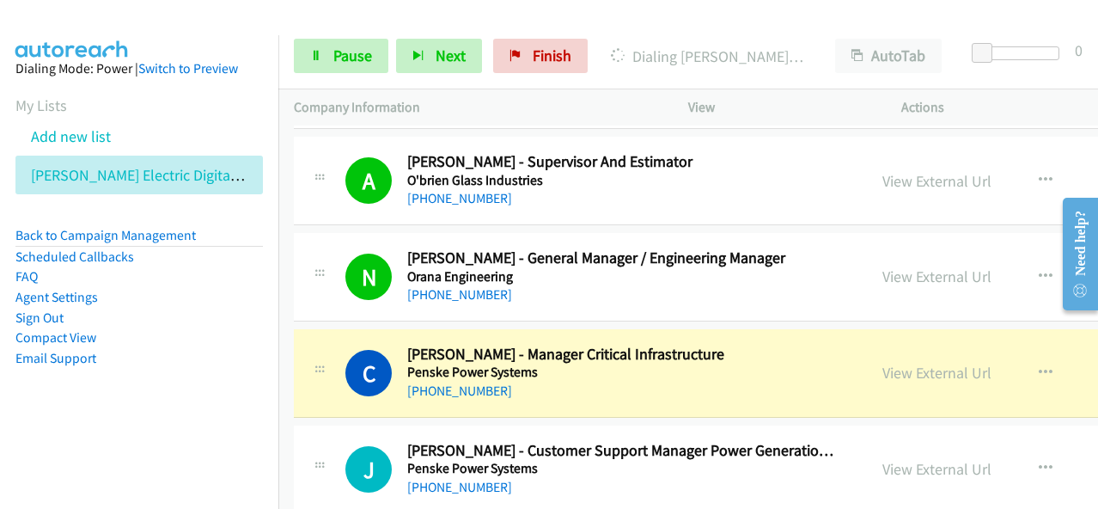
scroll to position [21221, 0]
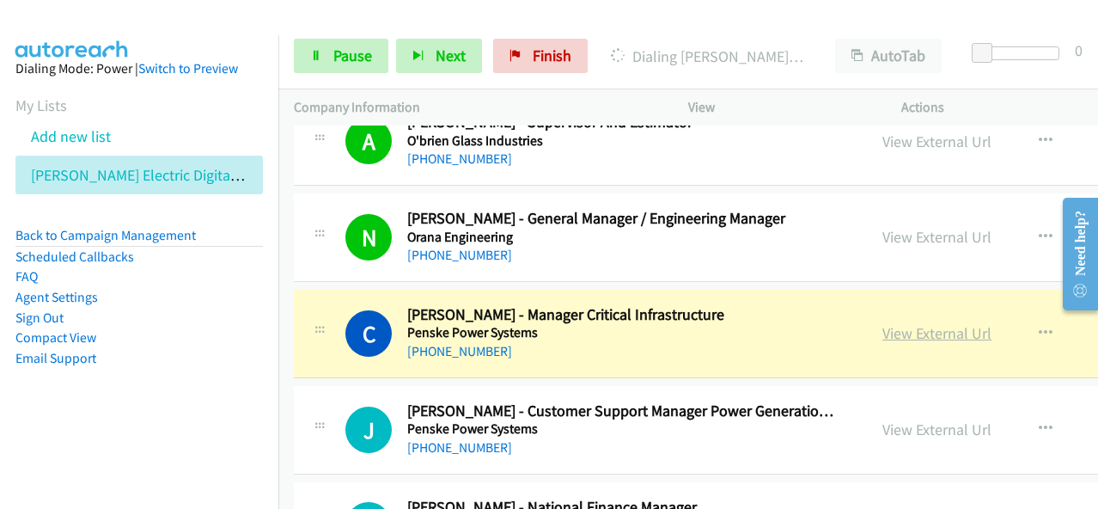
click at [882, 323] on link "View External Url" at bounding box center [936, 333] width 109 height 20
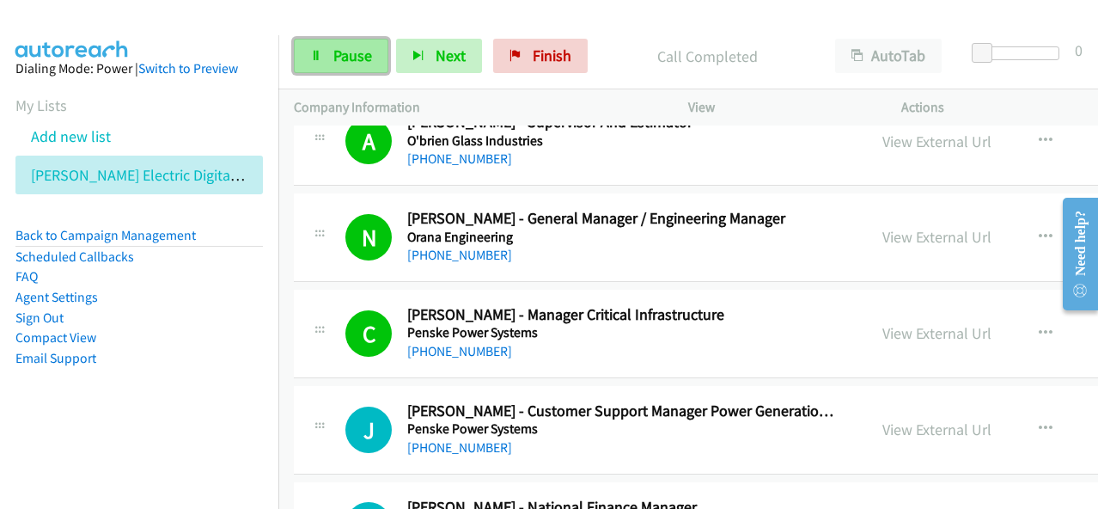
click at [361, 60] on span "Pause" at bounding box center [352, 56] width 39 height 20
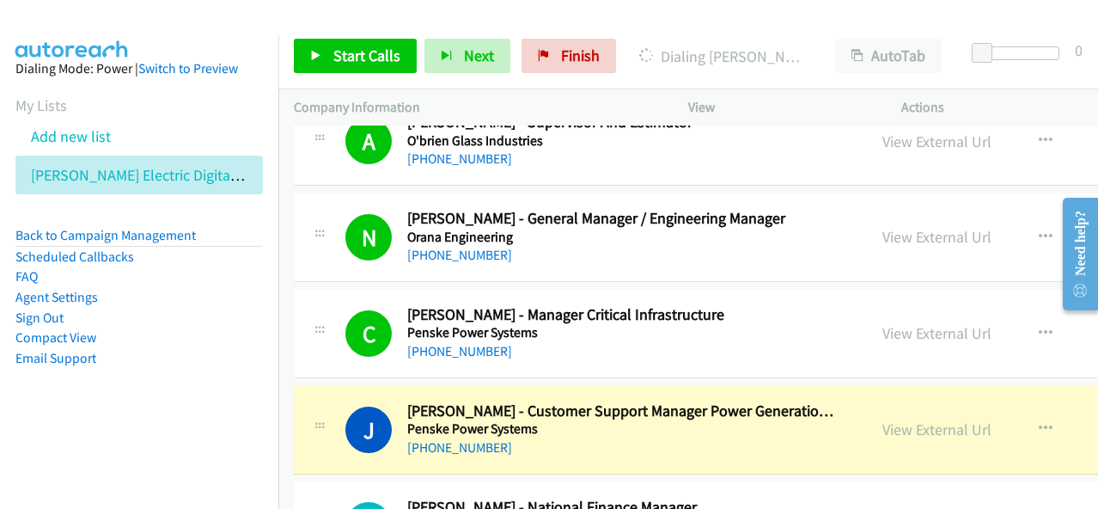
scroll to position [21307, 0]
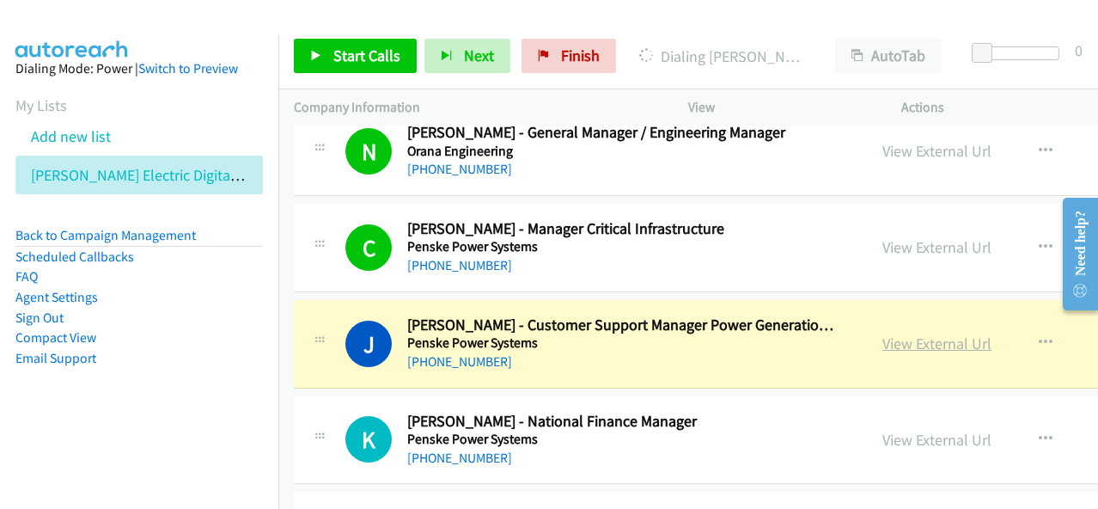
click at [882, 333] on link "View External Url" at bounding box center [936, 343] width 109 height 20
